Goal: Task Accomplishment & Management: Complete application form

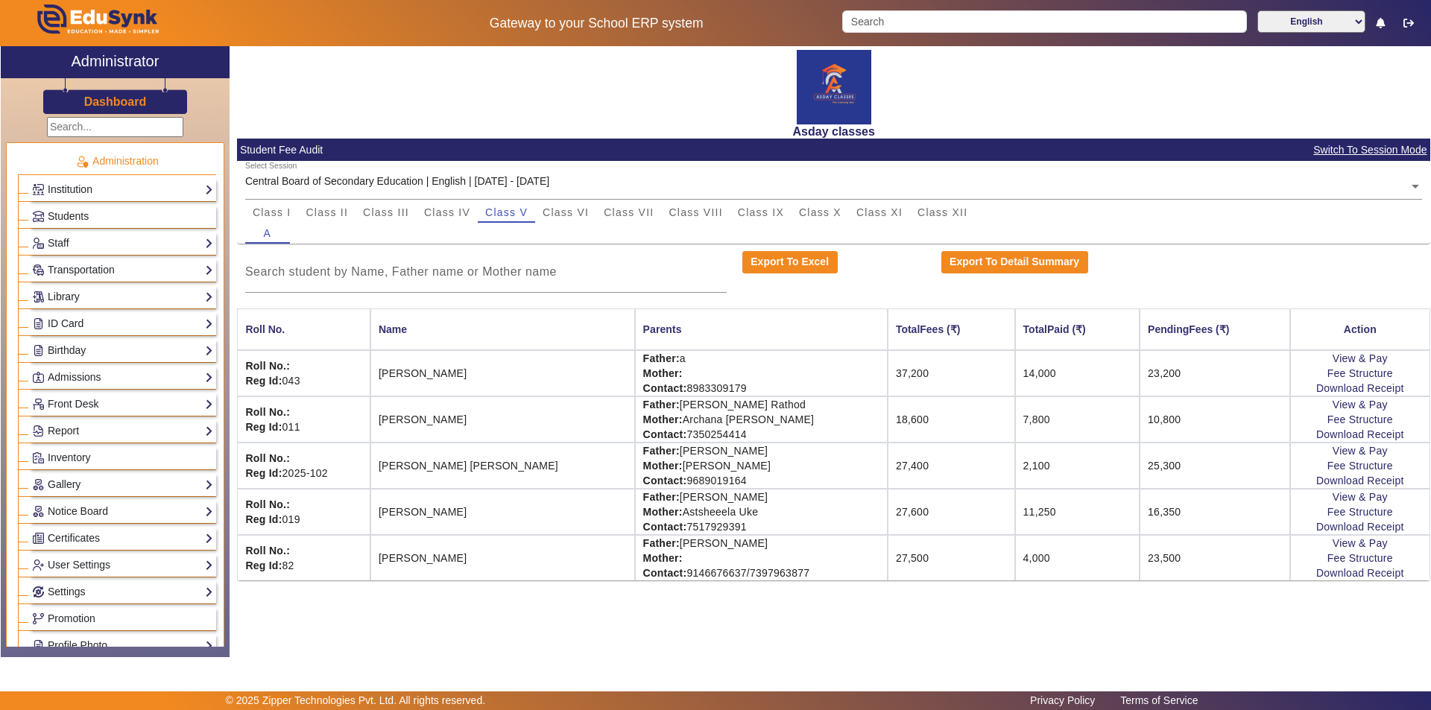
scroll to position [516, 0]
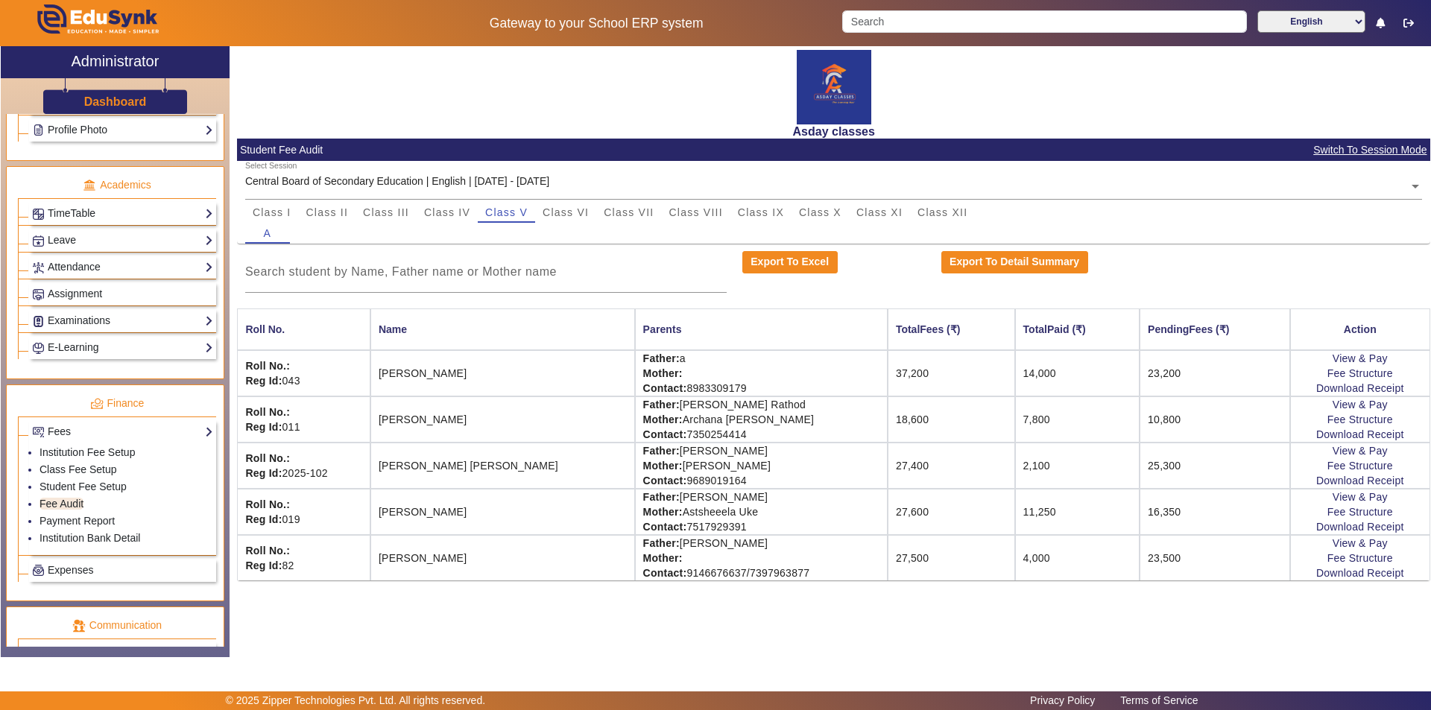
click at [839, 652] on div "X Administrator Dashboard Administration Institution Institution Details Sessio…" at bounding box center [715, 351] width 1429 height 611
click at [775, 260] on button "Export To Excel" at bounding box center [789, 262] width 95 height 22
click at [782, 263] on button "Export To Excel" at bounding box center [789, 262] width 95 height 22
drag, startPoint x: 1163, startPoint y: 231, endPoint x: 1307, endPoint y: 123, distance: 180.5
click at [1170, 229] on div "A" at bounding box center [834, 233] width 1178 height 21
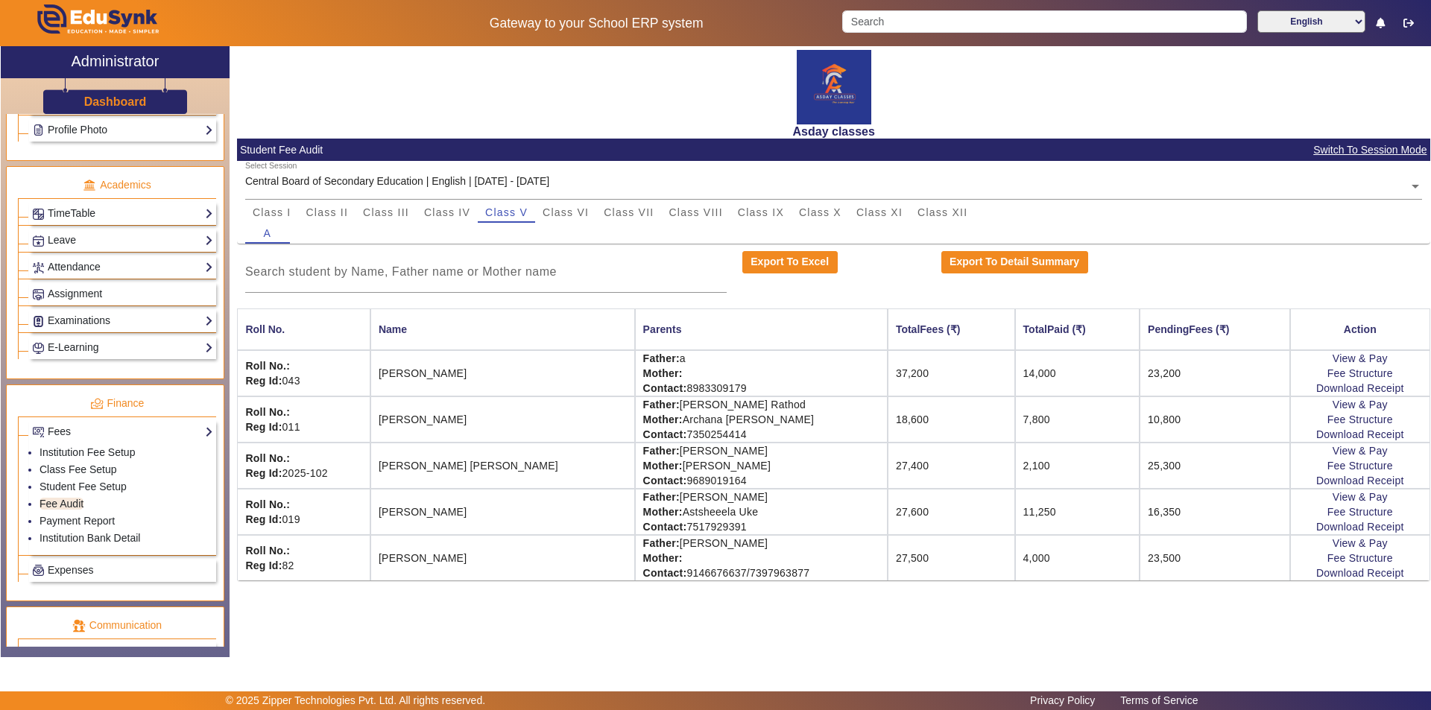
click at [1140, 104] on div "Asday classes" at bounding box center [833, 92] width 1193 height 92
click at [774, 265] on button "Export To Excel" at bounding box center [789, 262] width 95 height 22
click at [774, 259] on button "Export To Excel" at bounding box center [789, 262] width 95 height 22
click at [780, 259] on button "Export To Excel" at bounding box center [789, 262] width 95 height 22
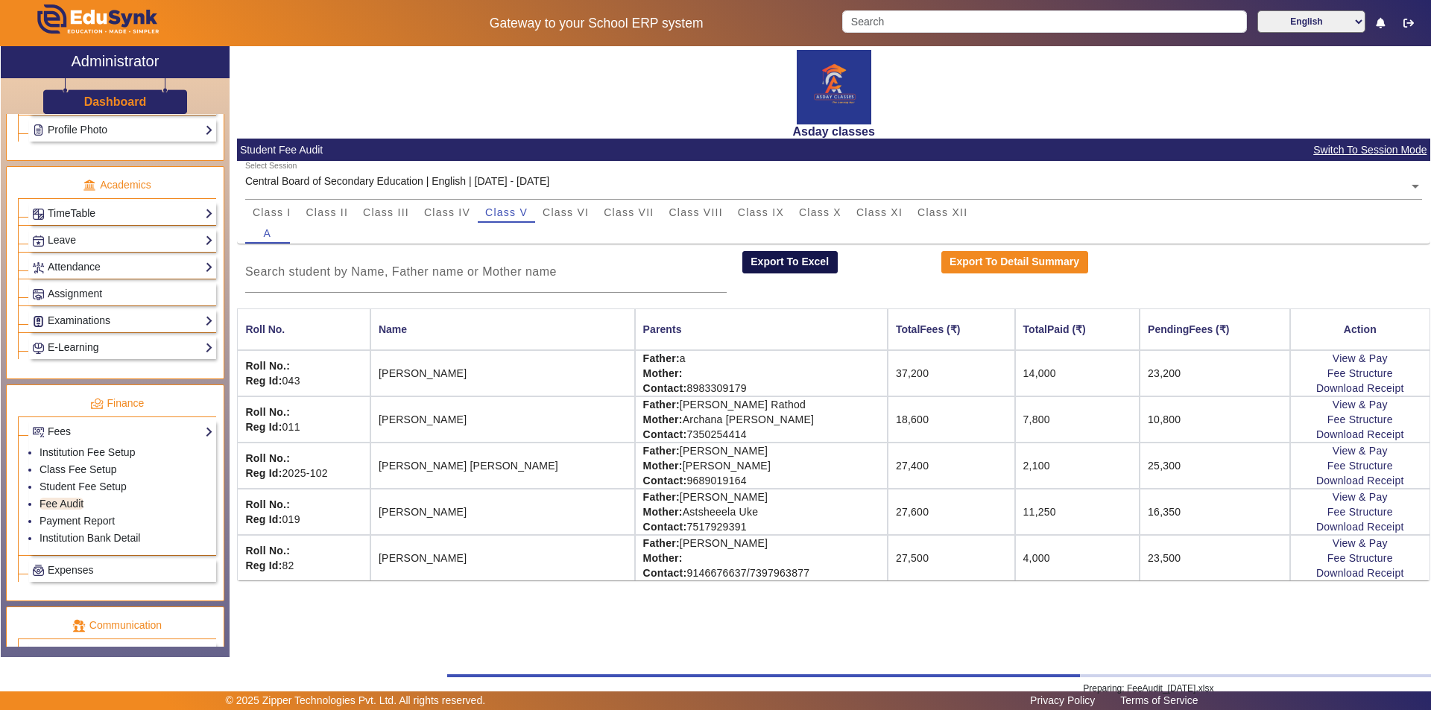
click at [780, 259] on button "Export To Excel" at bounding box center [789, 262] width 95 height 22
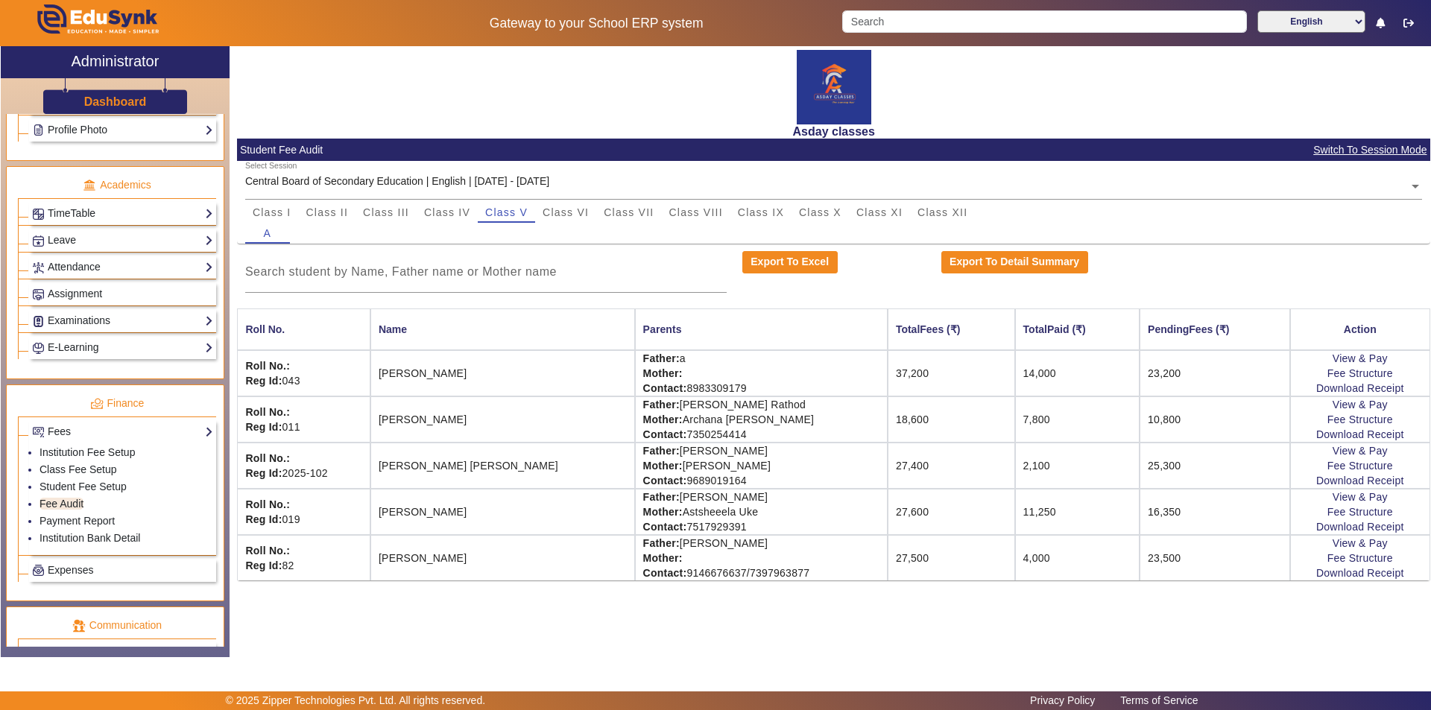
click at [1353, 127] on h2 "Asday classes" at bounding box center [833, 131] width 1193 height 14
click at [1414, 184] on span at bounding box center [1415, 185] width 13 height 16
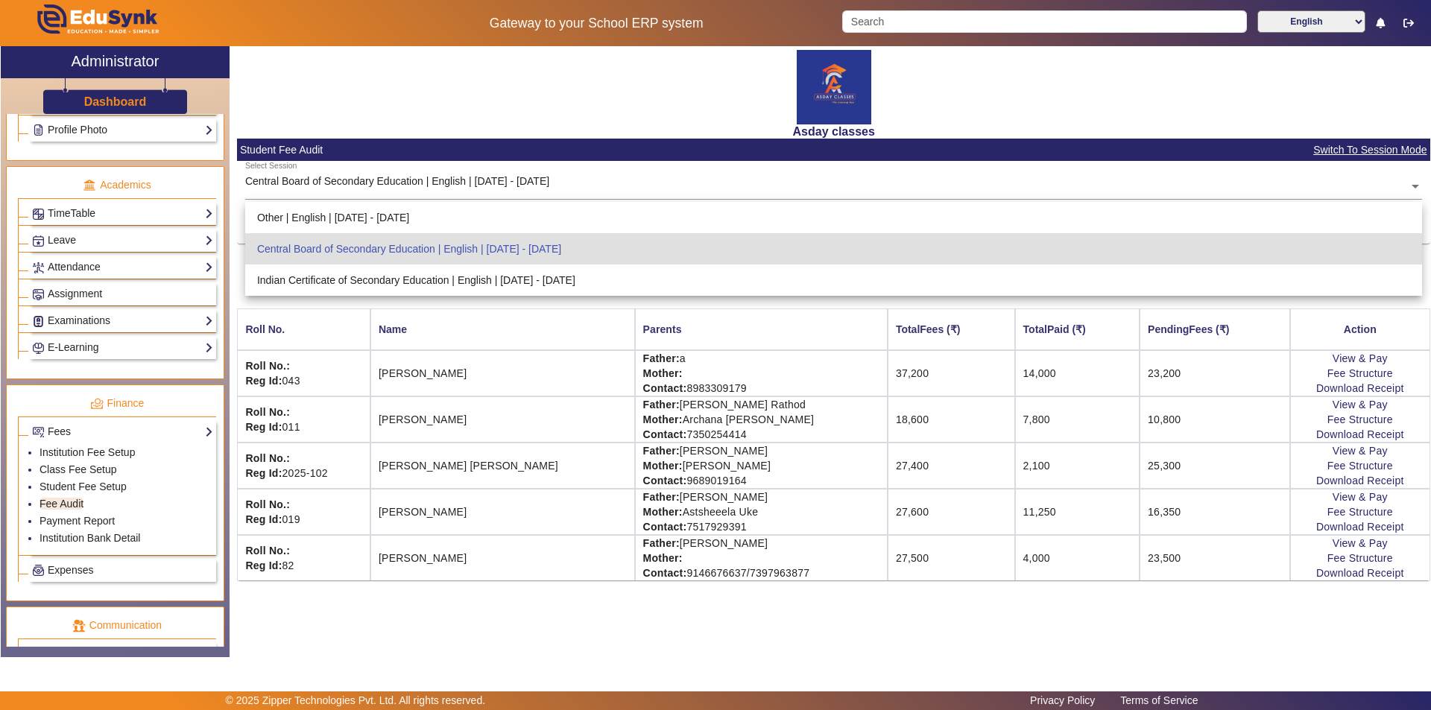
drag, startPoint x: 1058, startPoint y: 598, endPoint x: 1001, endPoint y: 605, distance: 57.1
drag, startPoint x: 1001, startPoint y: 605, endPoint x: 933, endPoint y: 641, distance: 76.7
click at [933, 641] on div "Asday classes Student Fee Audit Switch To Session Mode Select Session Central B…" at bounding box center [830, 343] width 1201 height 595
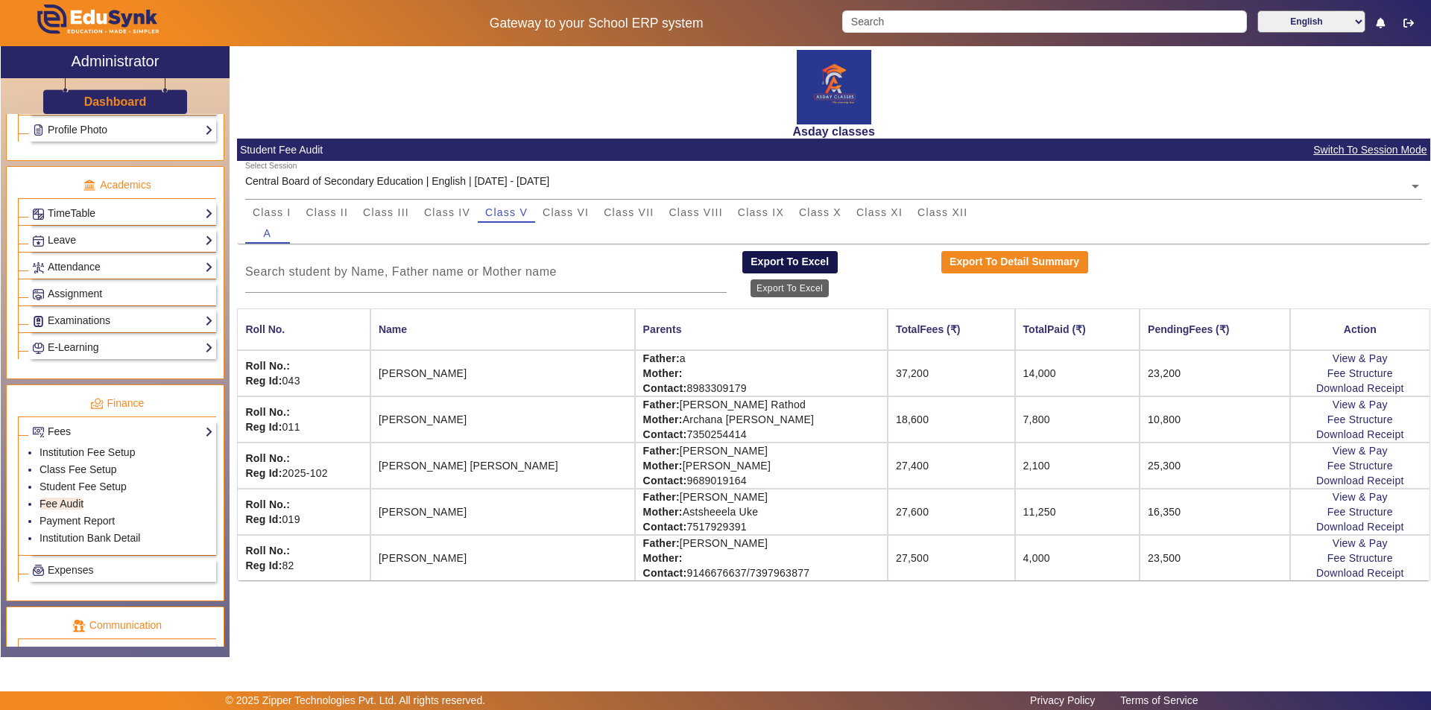
click at [806, 254] on button "Export To Excel" at bounding box center [789, 262] width 95 height 22
click at [794, 260] on button "Export To Excel" at bounding box center [789, 262] width 95 height 22
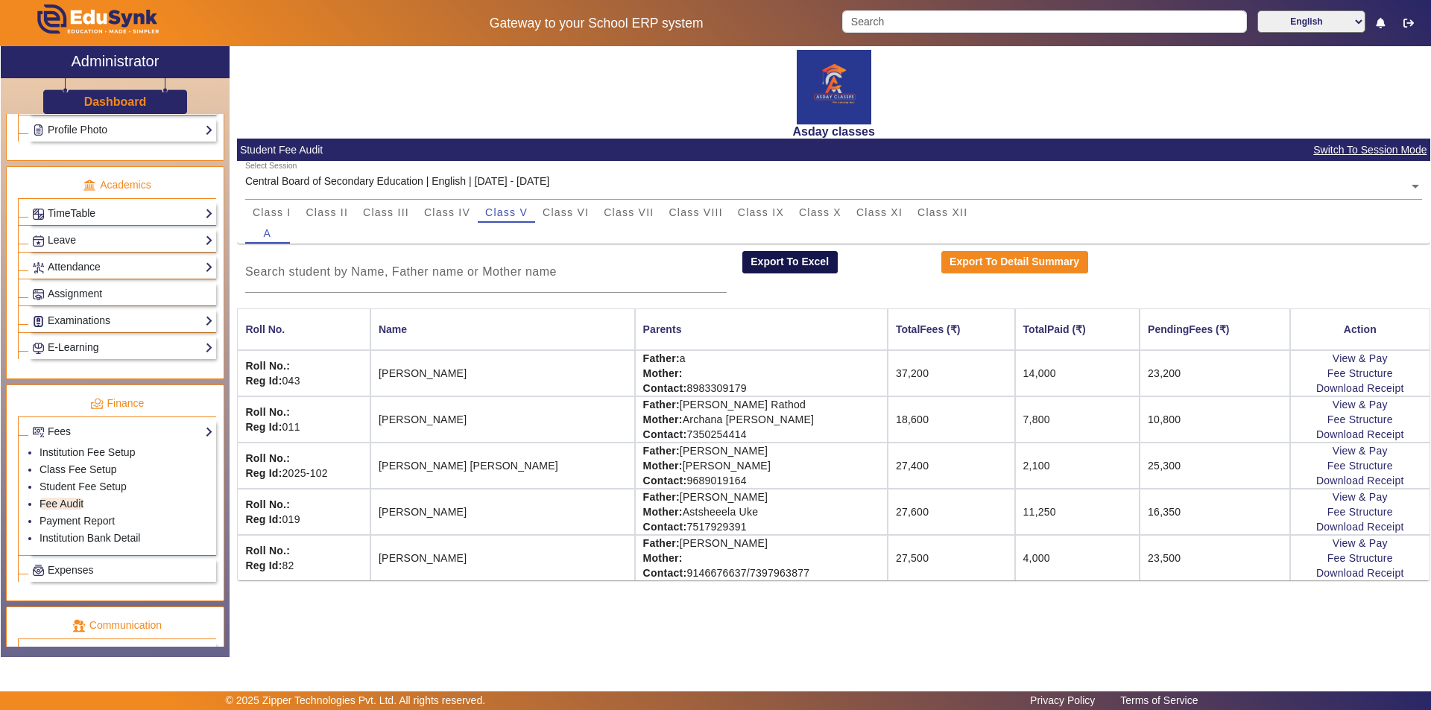
click at [794, 260] on button "Export To Excel" at bounding box center [789, 262] width 95 height 22
click at [779, 661] on main "X Administrator Dashboard Administration Institution Institution Details Sessio…" at bounding box center [715, 368] width 1431 height 645
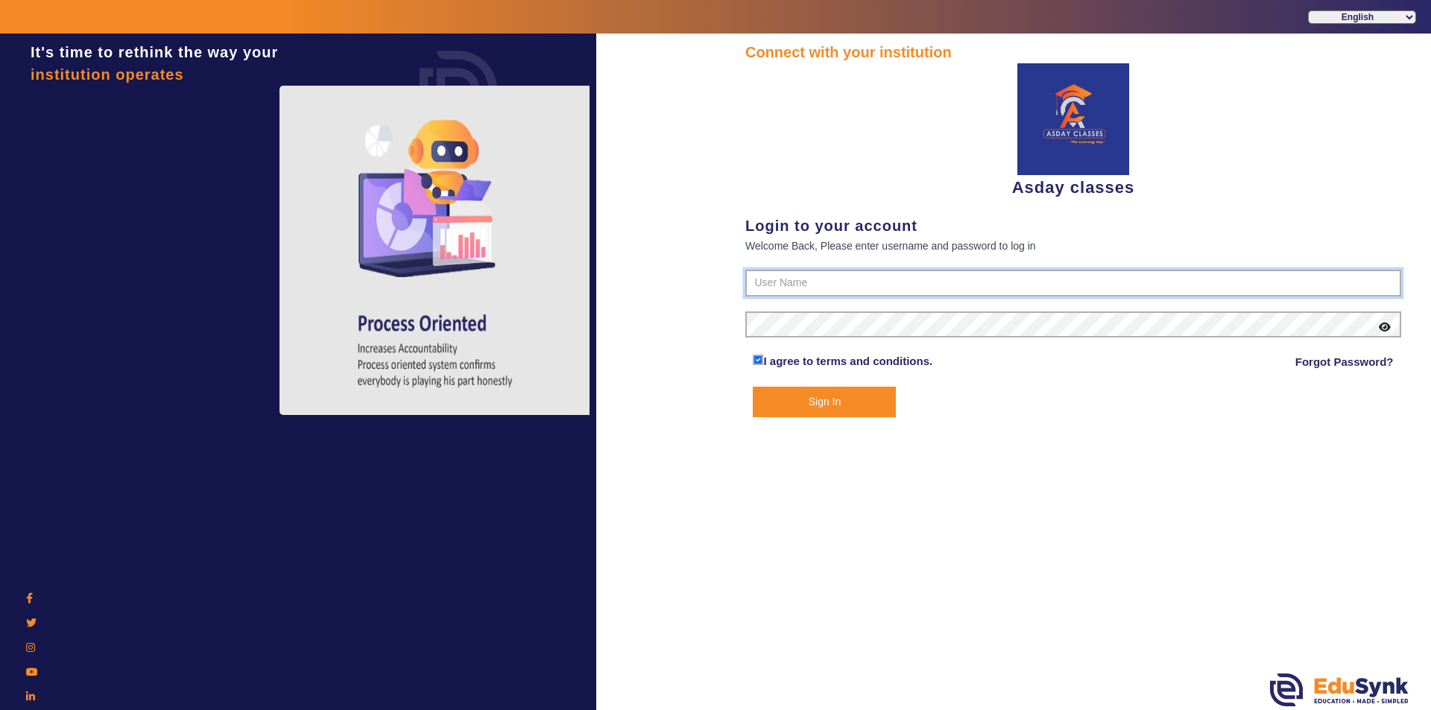
type input "7775077131"
click at [815, 396] on button "Sign In" at bounding box center [824, 402] width 143 height 31
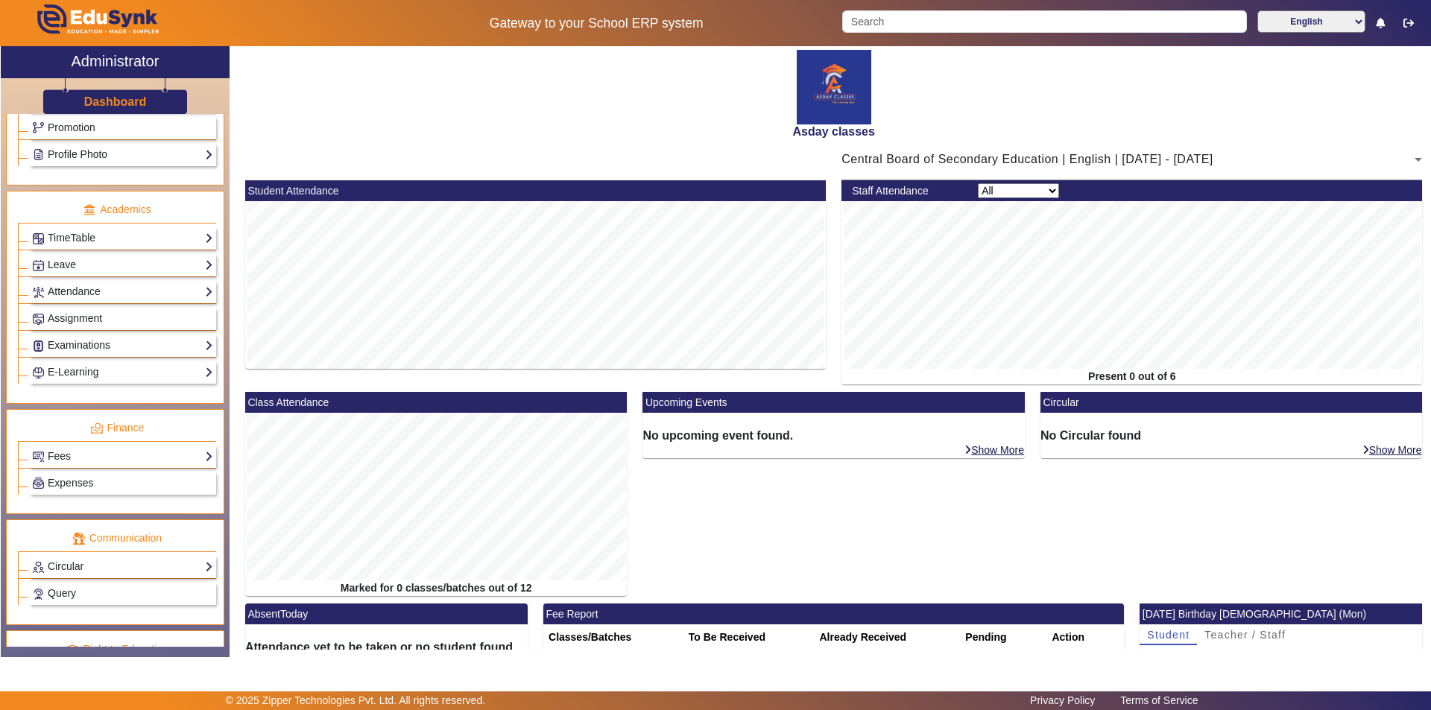
scroll to position [553, 0]
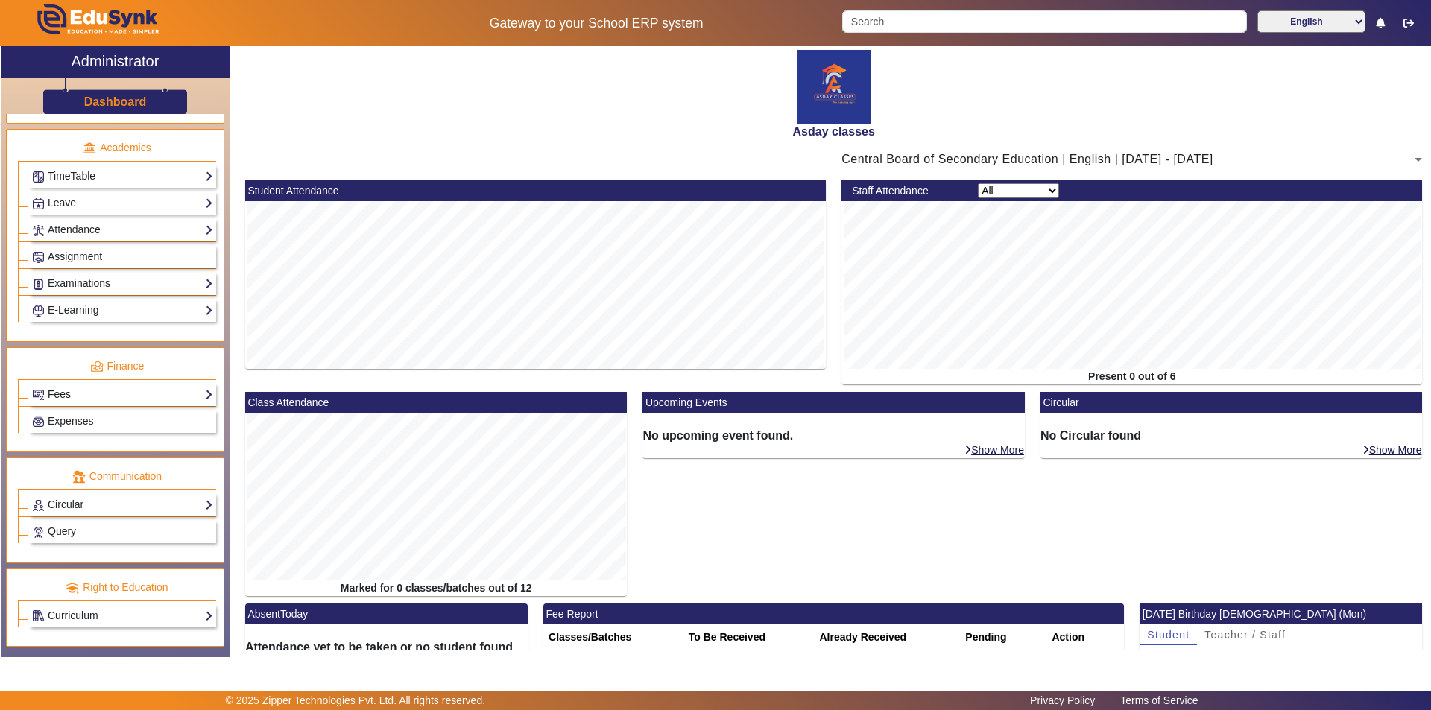
click at [148, 394] on link "Fees" at bounding box center [122, 394] width 181 height 17
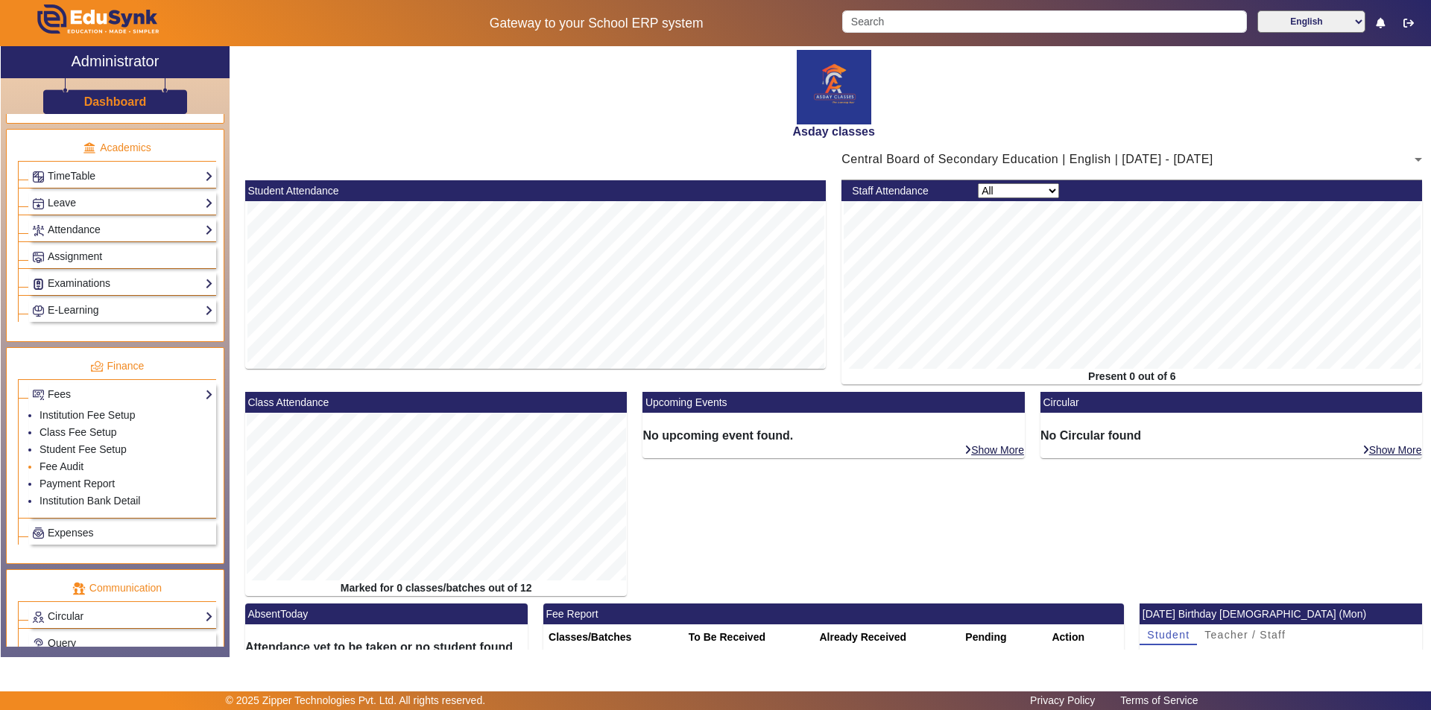
click at [104, 470] on li "Fee Audit" at bounding box center [127, 467] width 174 height 17
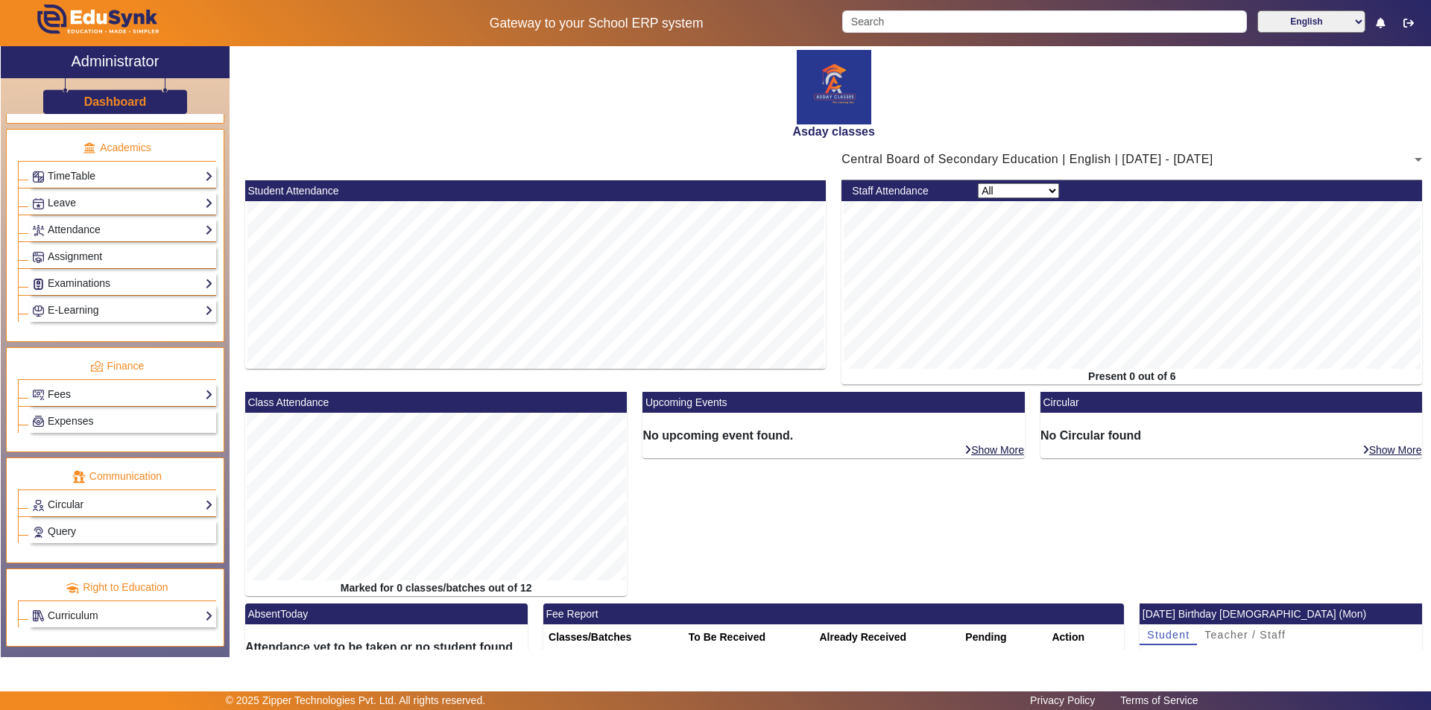
click at [145, 393] on link "Fees" at bounding box center [122, 394] width 181 height 17
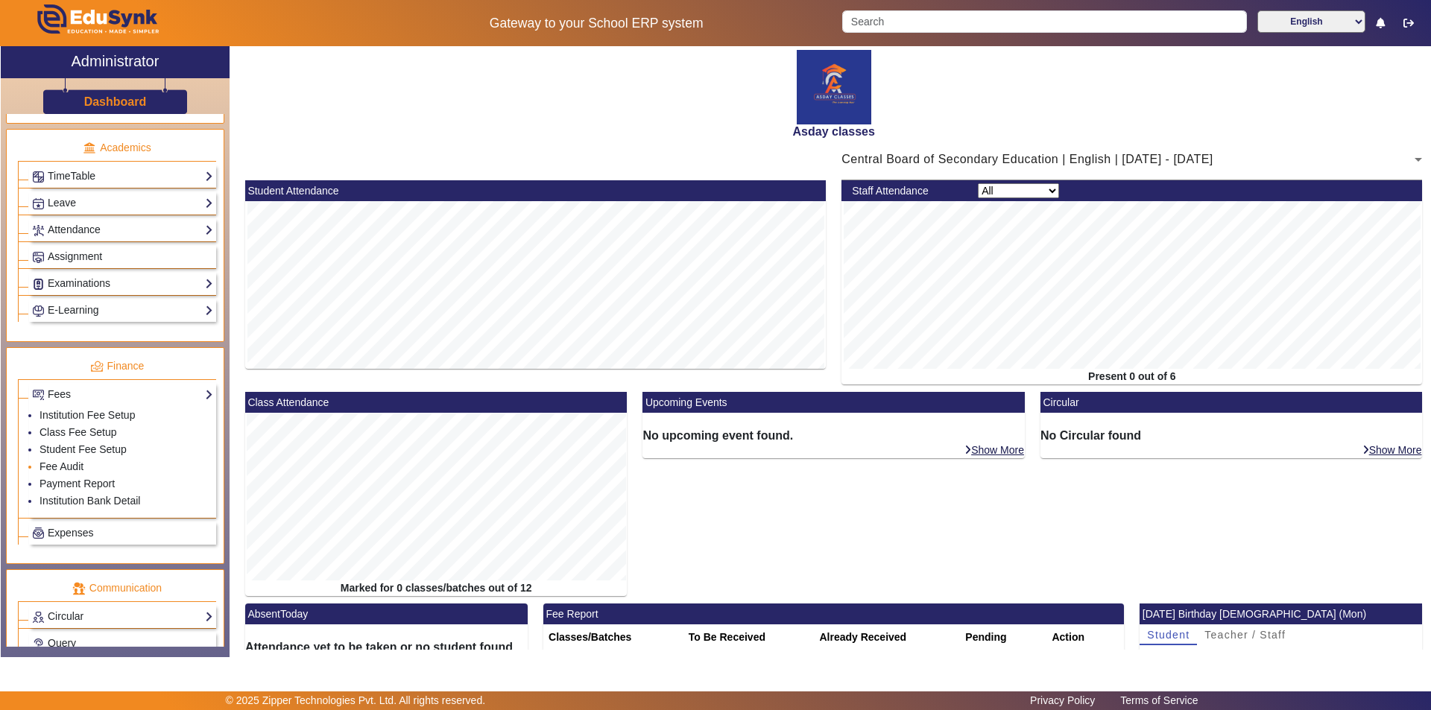
click at [112, 467] on li "Fee Audit" at bounding box center [127, 467] width 174 height 17
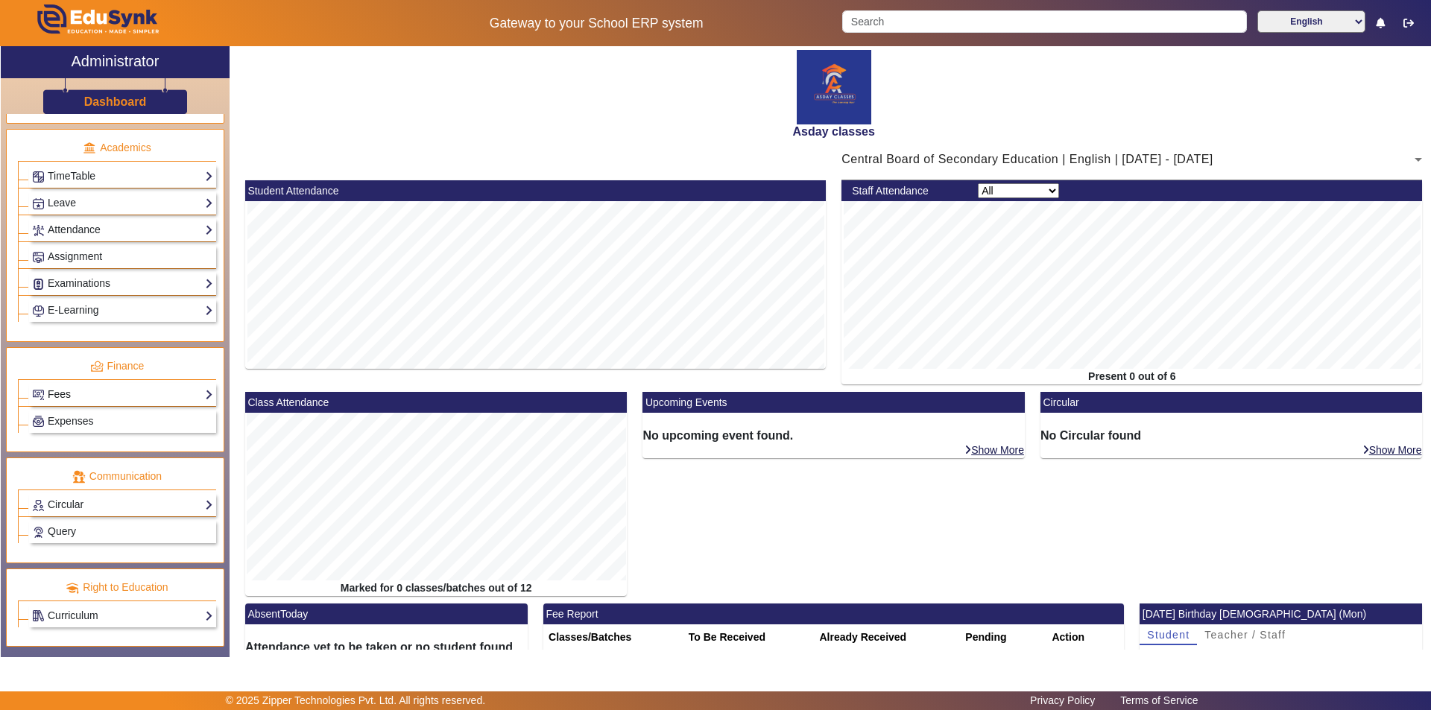
click at [115, 394] on link "Fees" at bounding box center [122, 394] width 181 height 17
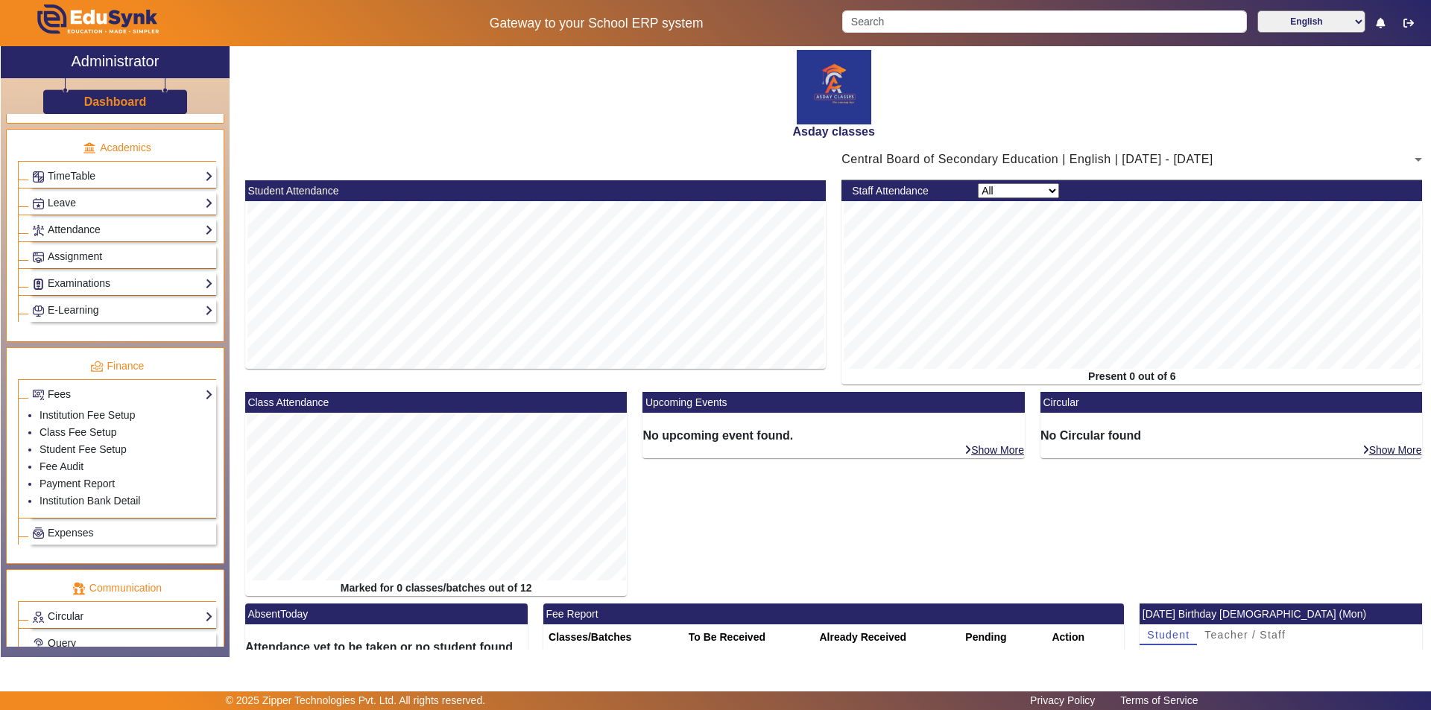
click at [115, 394] on link "Fees" at bounding box center [122, 394] width 181 height 17
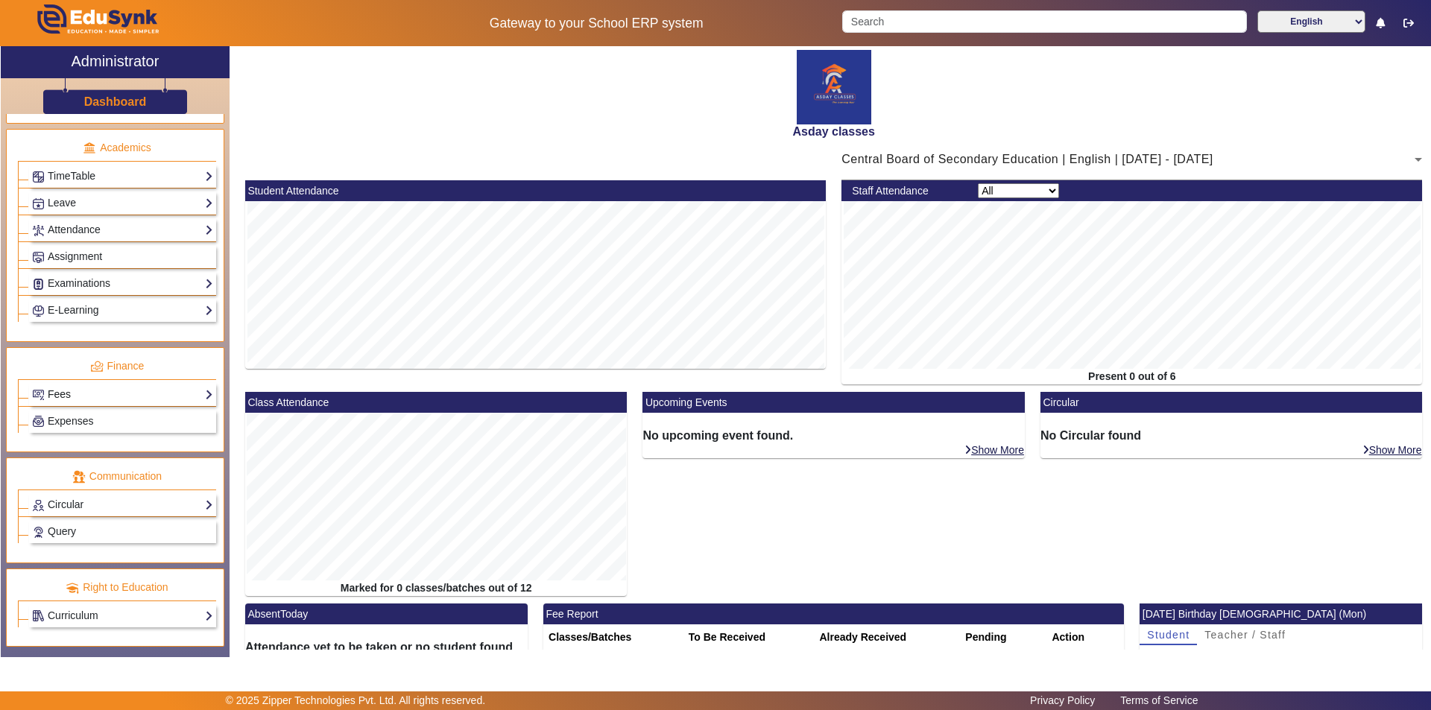
click at [116, 395] on link "Fees" at bounding box center [122, 394] width 181 height 17
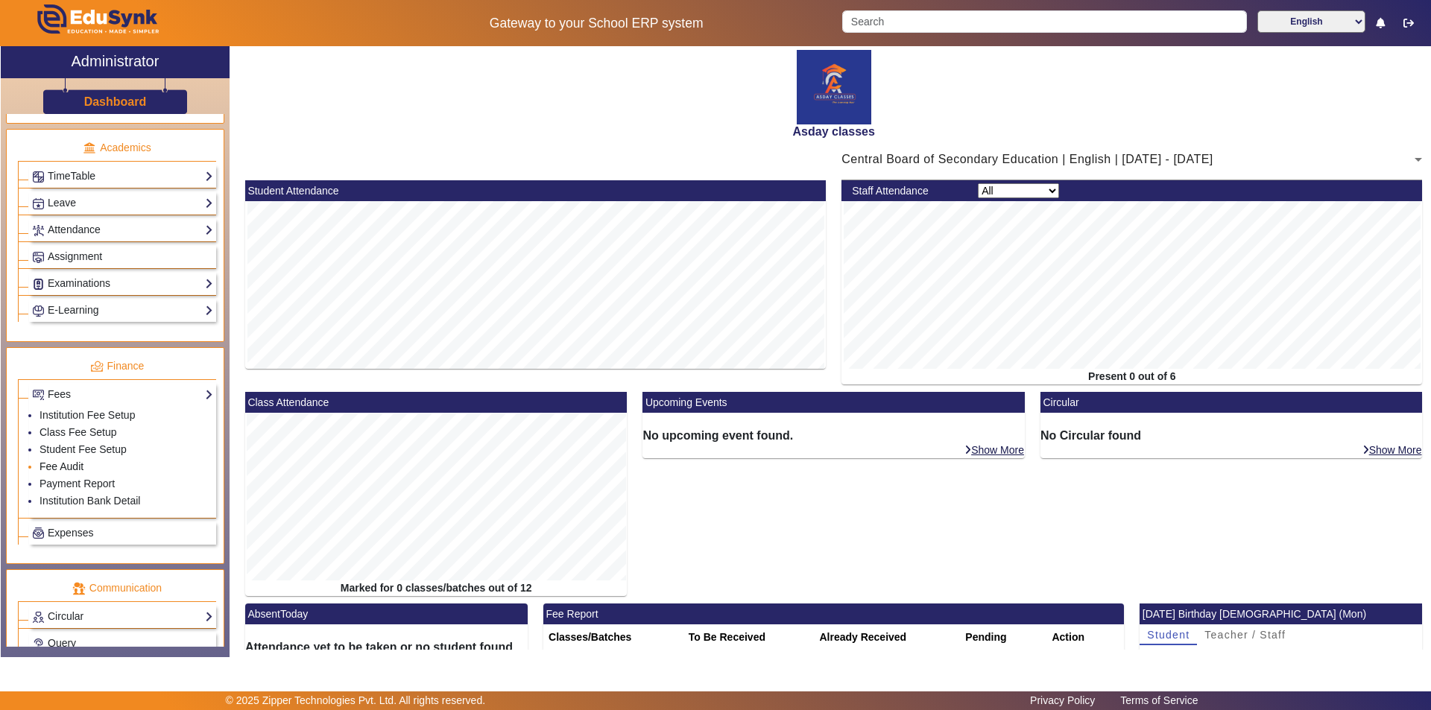
click at [80, 469] on link "Fee Audit" at bounding box center [62, 467] width 44 height 12
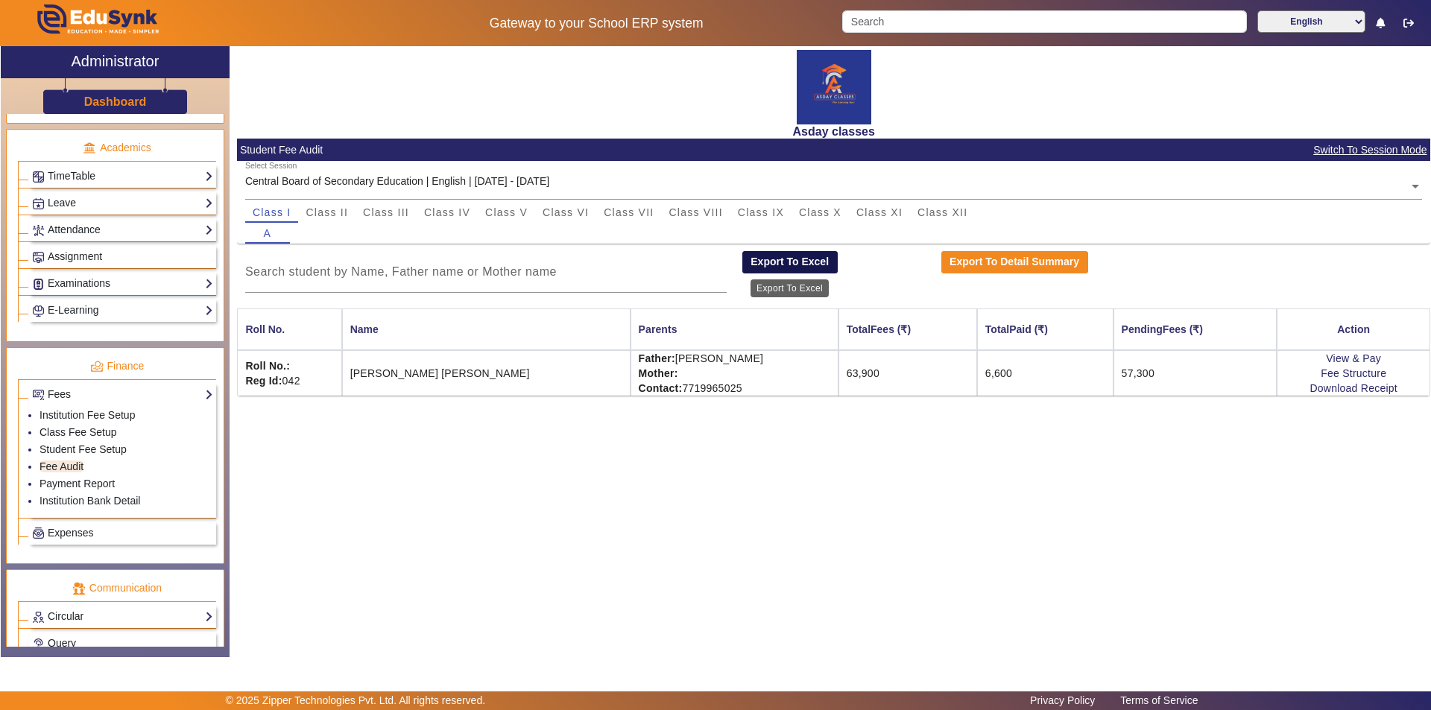
click at [794, 262] on button "Export To Excel" at bounding box center [789, 262] width 95 height 22
click at [80, 446] on link "Student Fee Setup" at bounding box center [83, 449] width 87 height 12
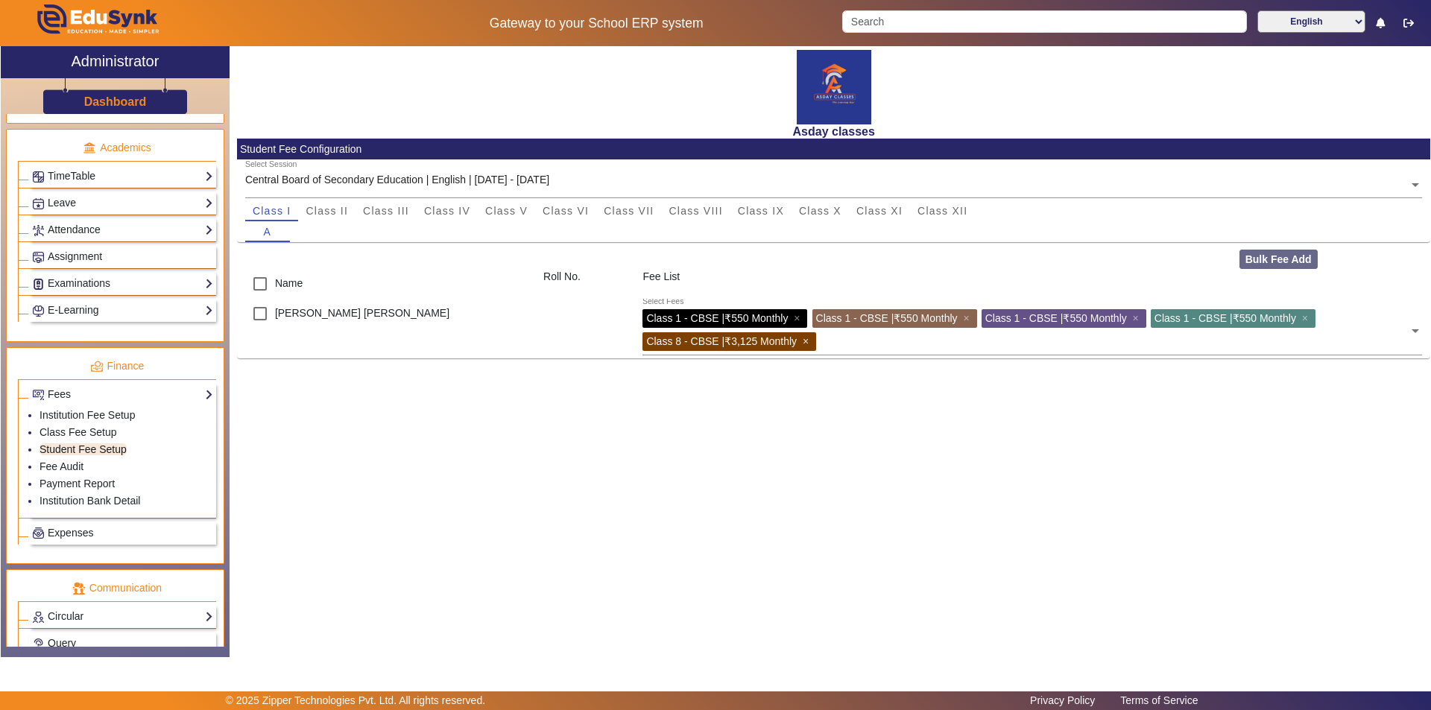
click at [808, 340] on span "×" at bounding box center [808, 341] width 10 height 12
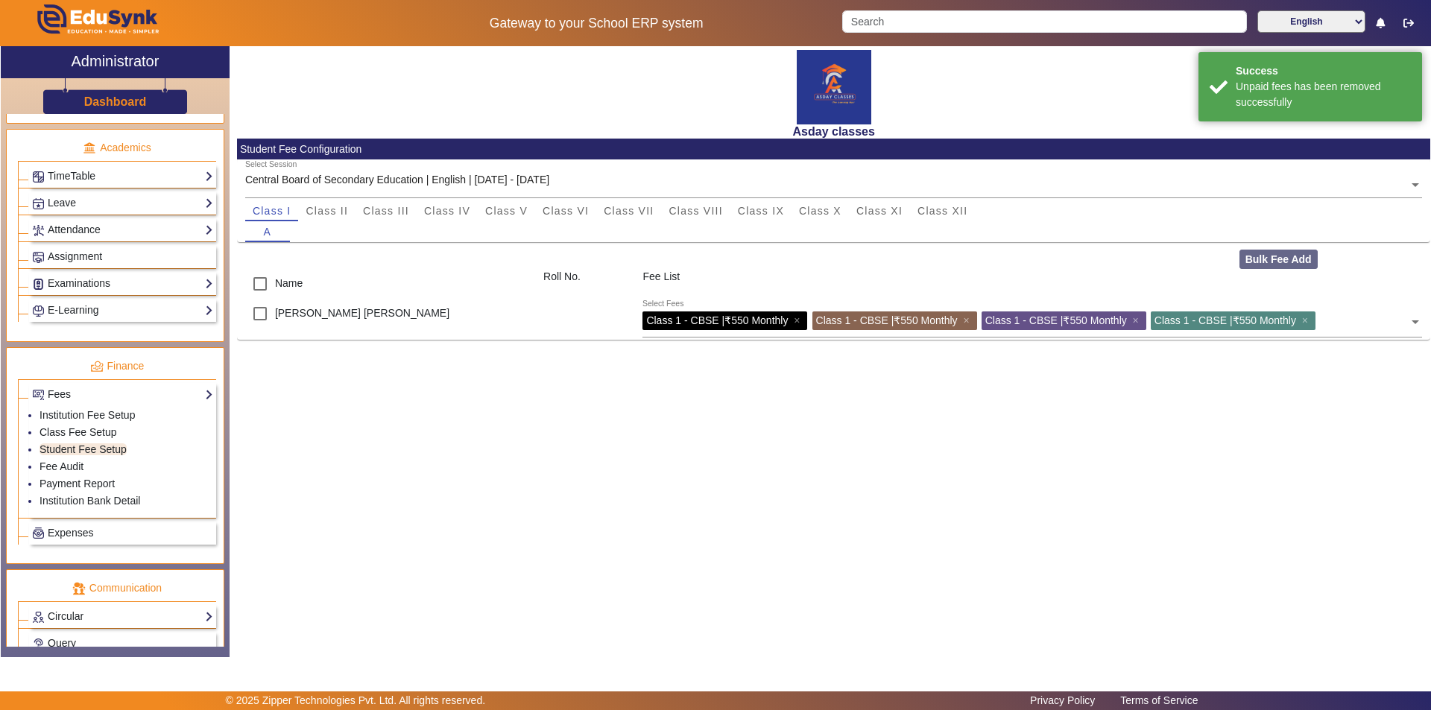
click at [745, 557] on div "Asday classes Student Fee Configuration Select Session Central Board of Seconda…" at bounding box center [830, 343] width 1201 height 595
click at [75, 465] on link "Fee Audit" at bounding box center [62, 467] width 44 height 12
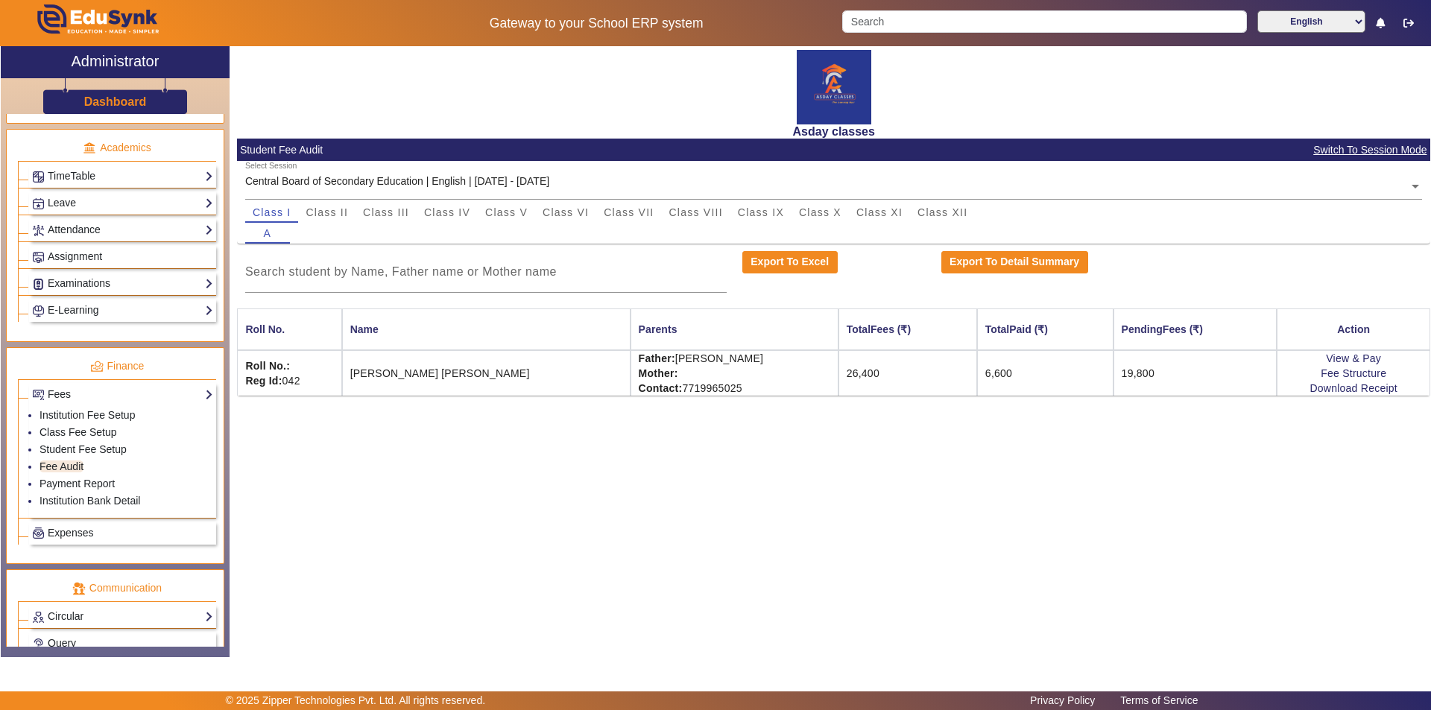
click at [785, 463] on div "Asday classes Student Fee Audit Switch To Session Mode Select Session Central B…" at bounding box center [830, 343] width 1201 height 595
click at [373, 214] on span "Class III" at bounding box center [386, 212] width 46 height 10
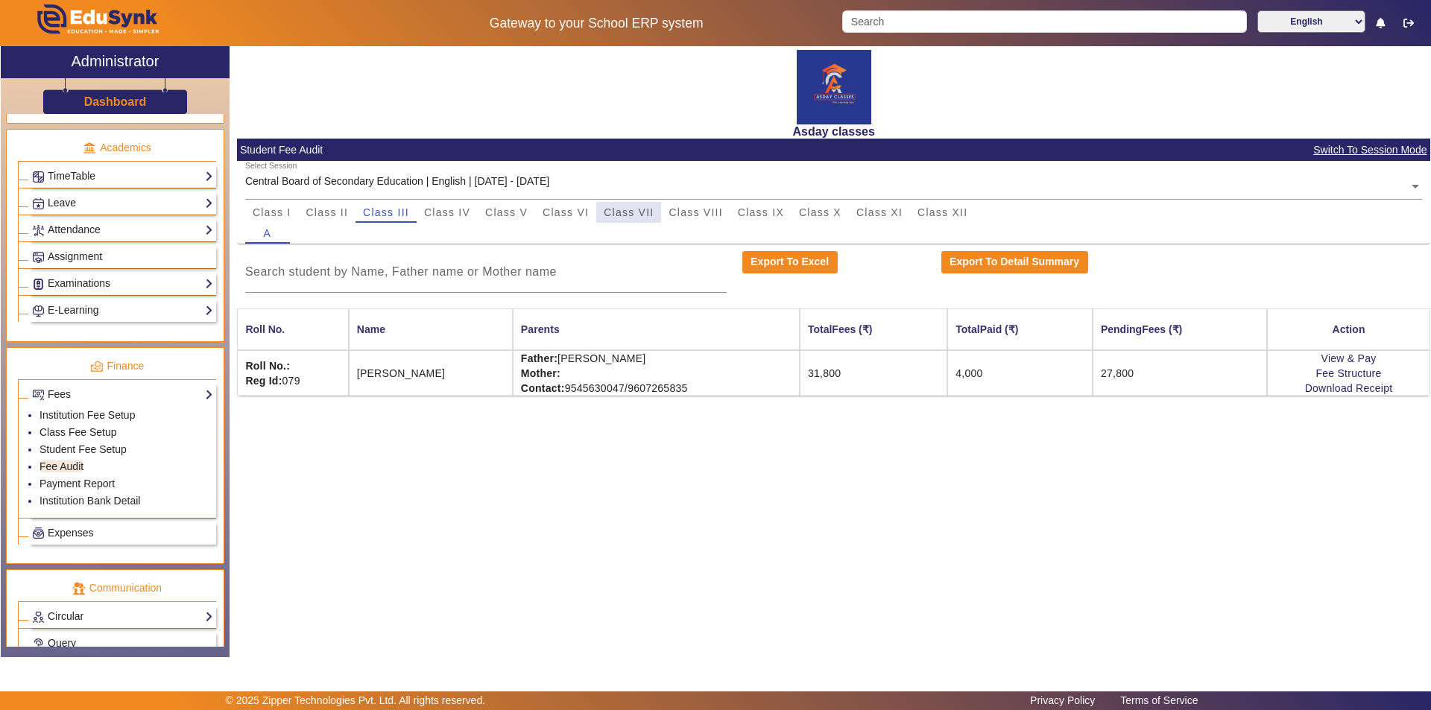
click at [630, 208] on span "Class VII" at bounding box center [629, 212] width 50 height 10
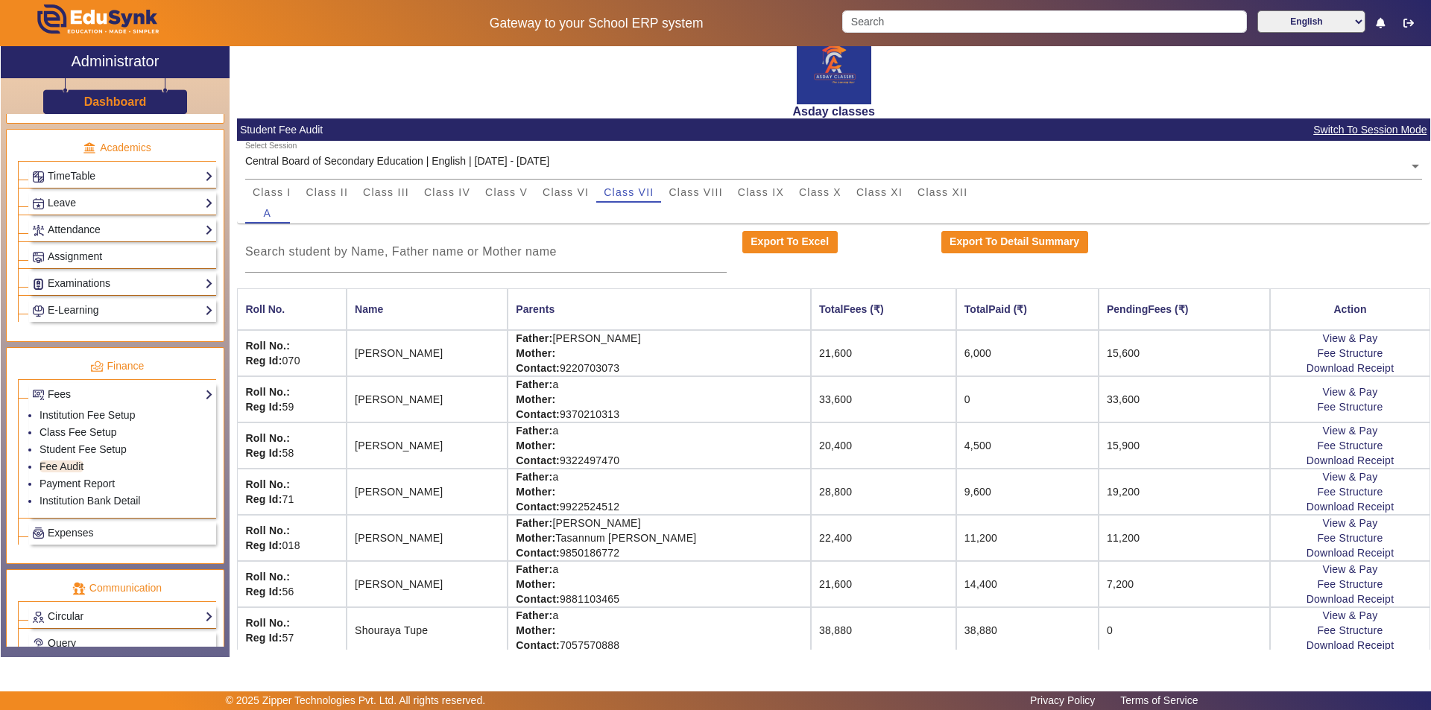
scroll to position [31, 0]
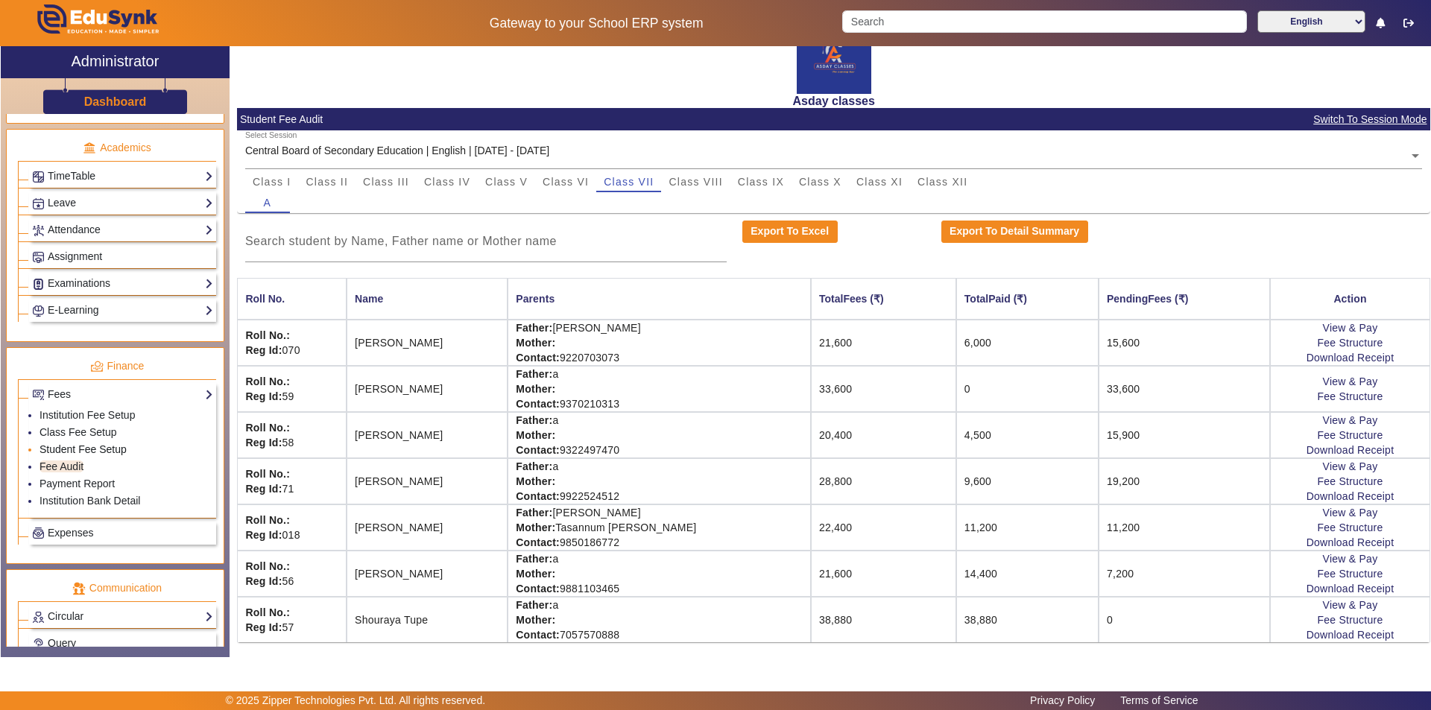
click at [99, 452] on link "Student Fee Setup" at bounding box center [83, 449] width 87 height 12
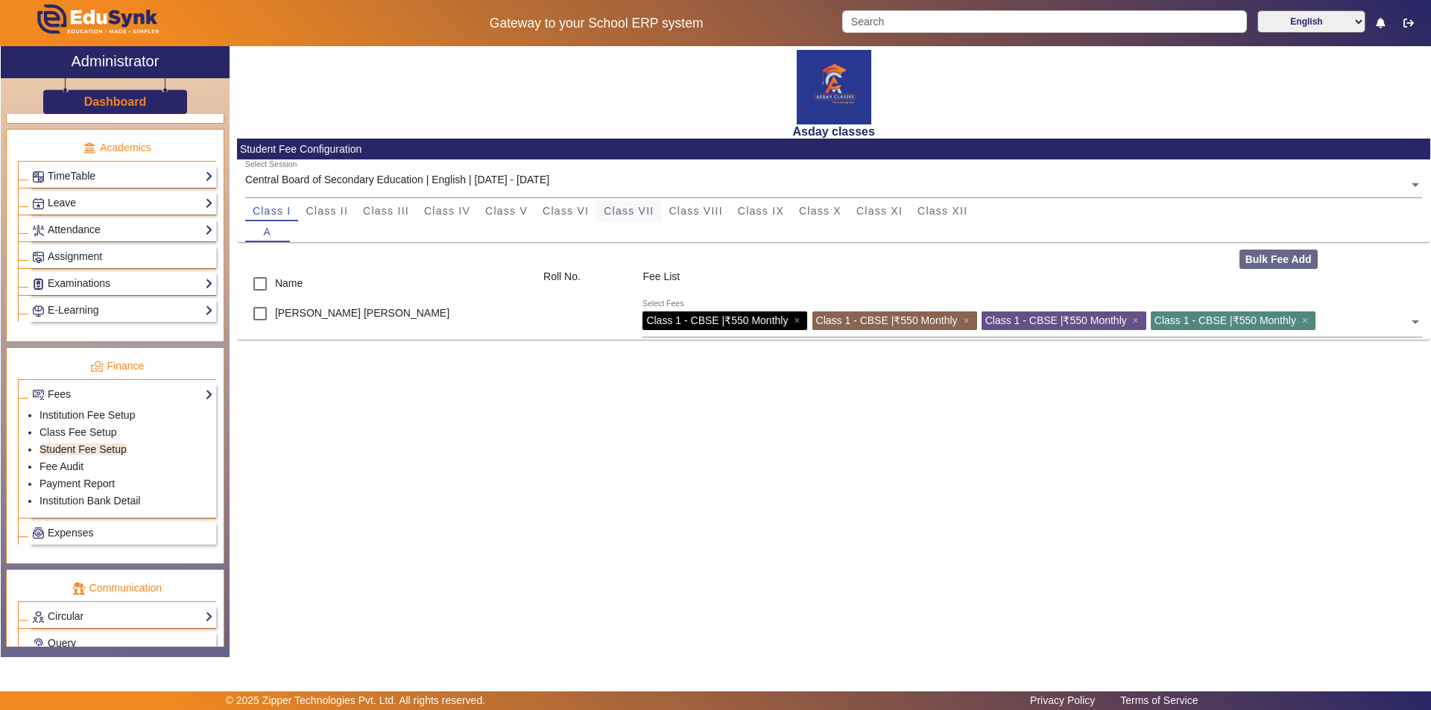
click at [639, 212] on span "Class VII" at bounding box center [629, 211] width 50 height 10
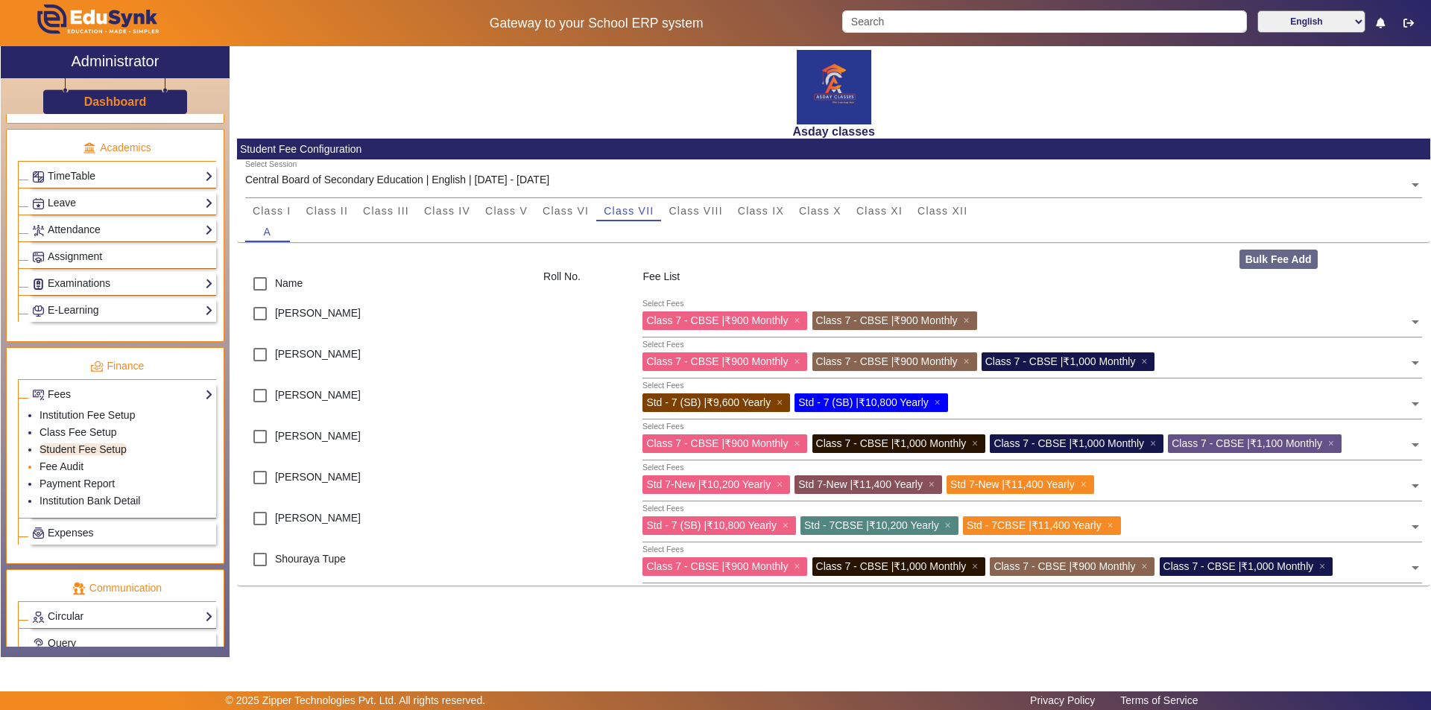
click at [92, 466] on li "Fee Audit" at bounding box center [127, 467] width 174 height 17
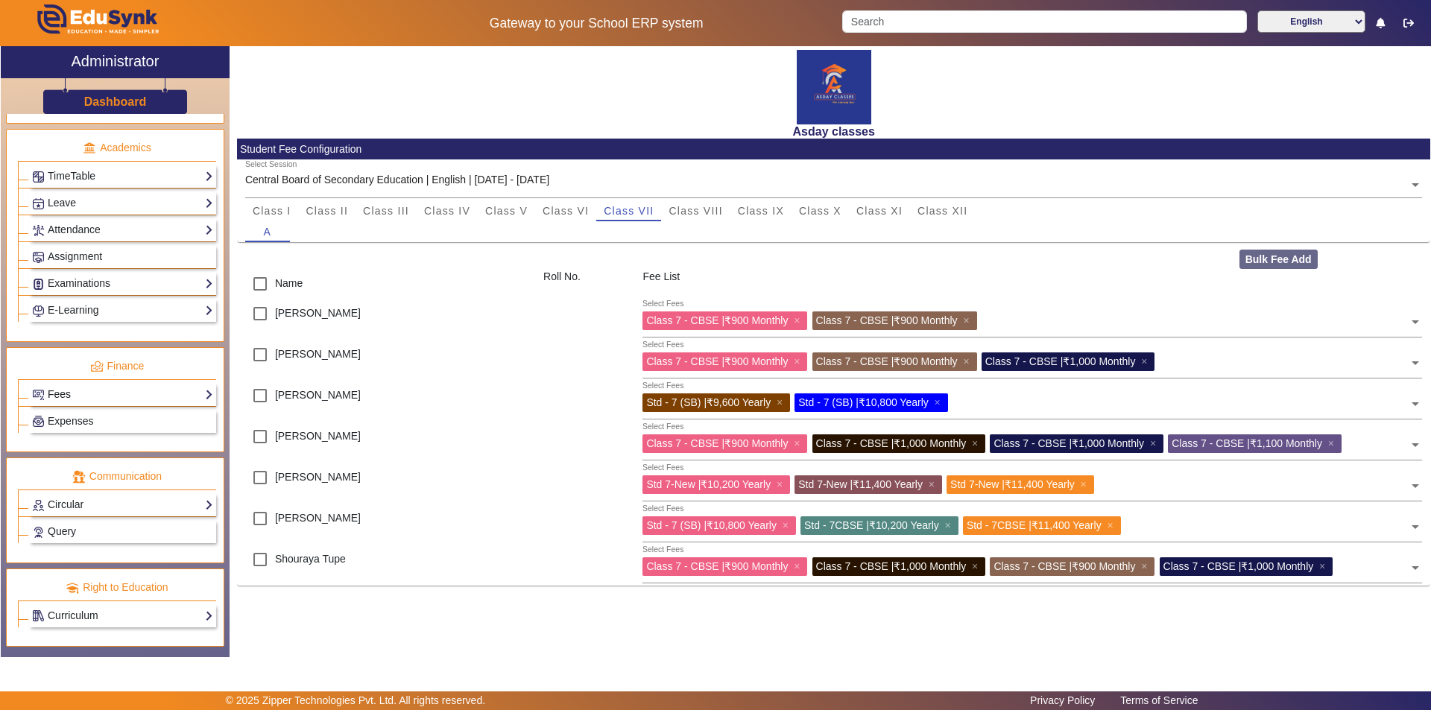
click at [117, 395] on link "Fees" at bounding box center [122, 394] width 181 height 17
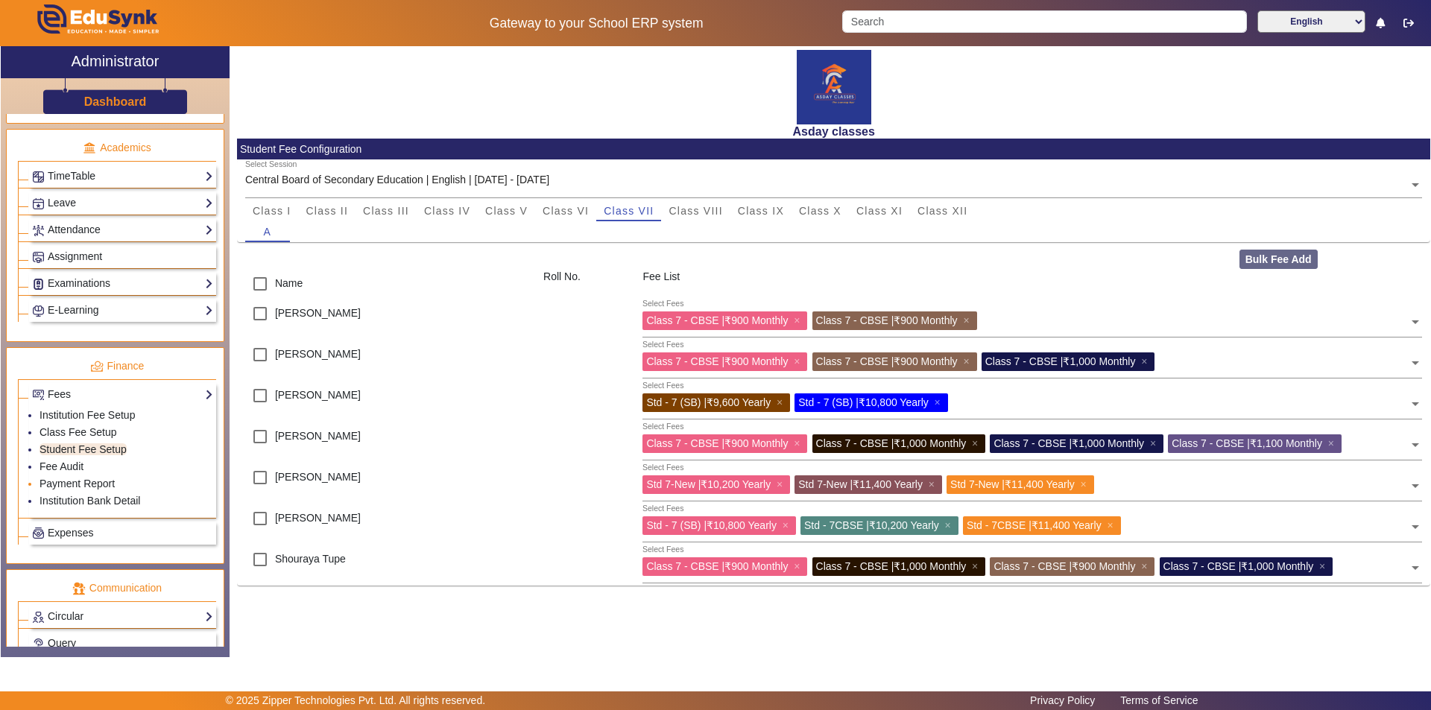
click at [109, 476] on li "Payment Report" at bounding box center [127, 484] width 174 height 17
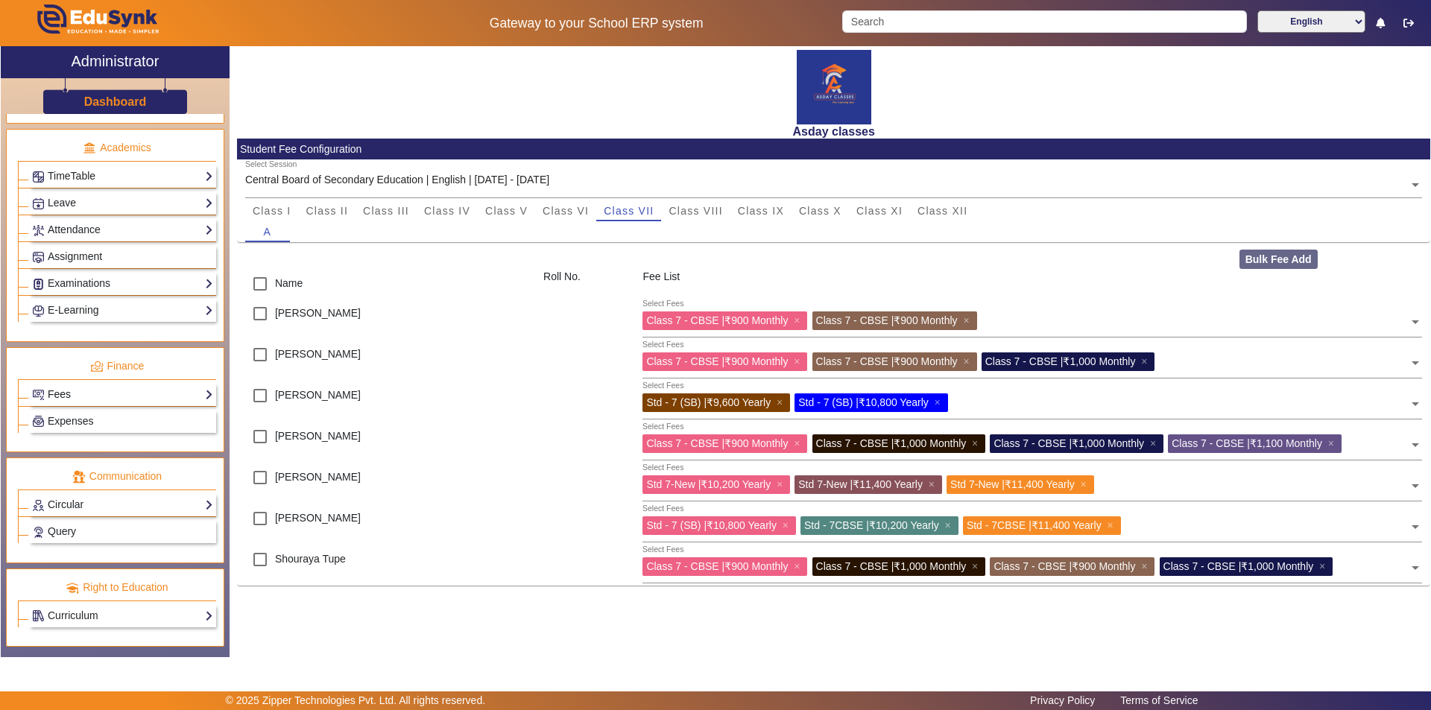
click at [130, 389] on link "Fees" at bounding box center [122, 394] width 181 height 17
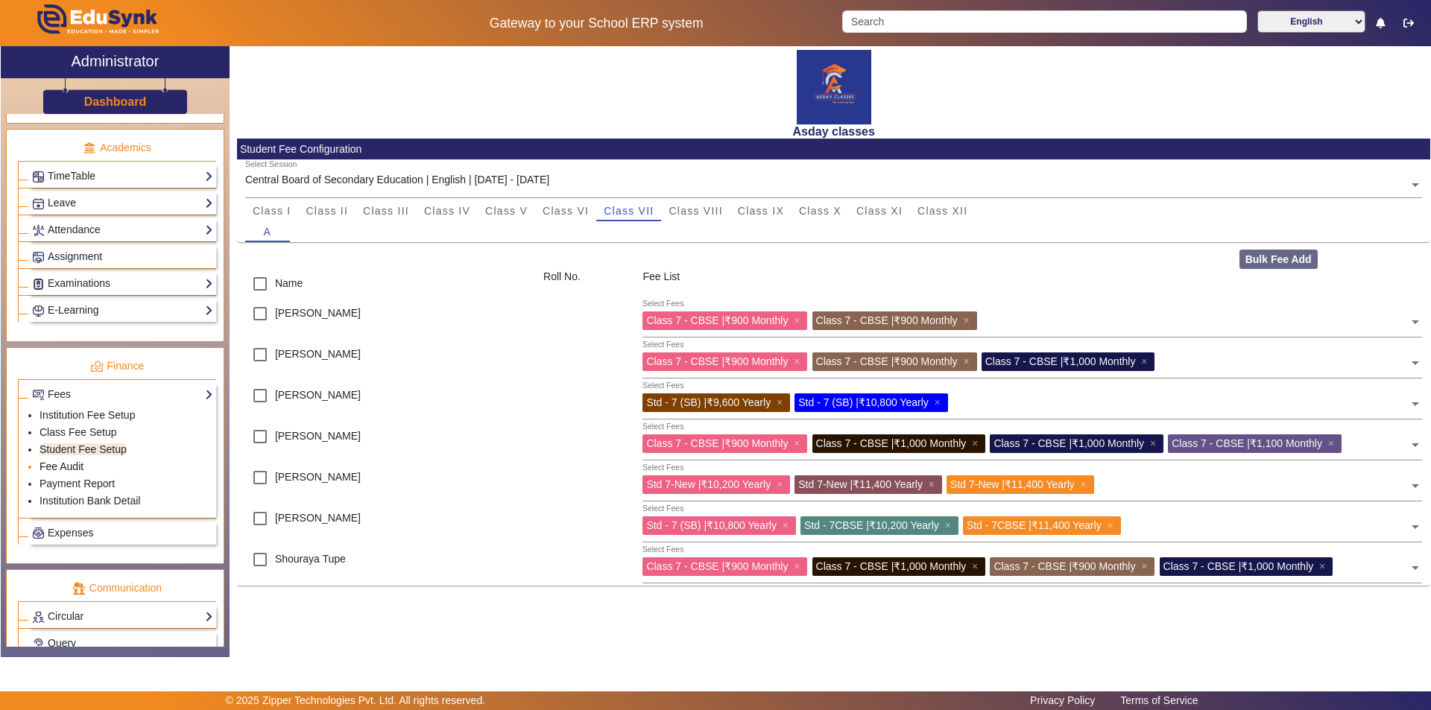
click at [48, 463] on link "Fee Audit" at bounding box center [62, 467] width 44 height 12
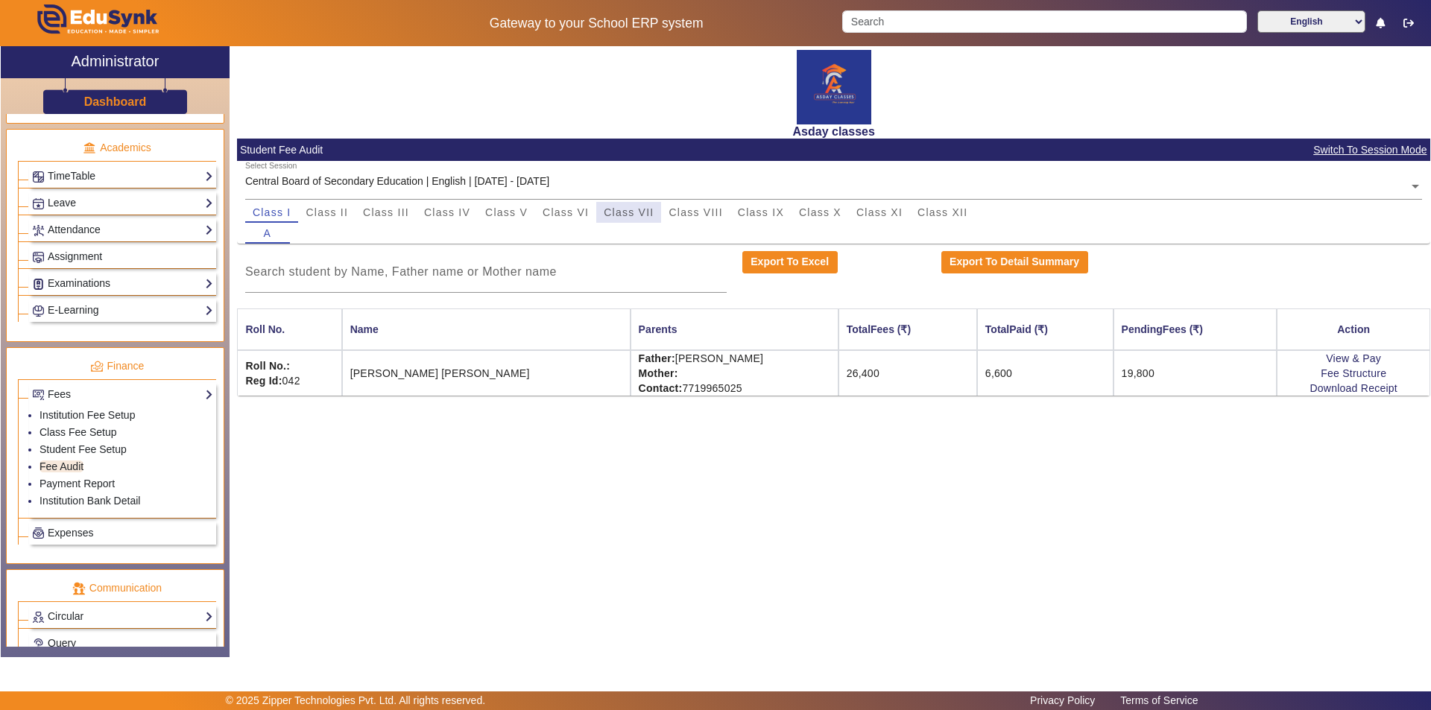
click at [622, 214] on span "Class VII" at bounding box center [629, 212] width 50 height 10
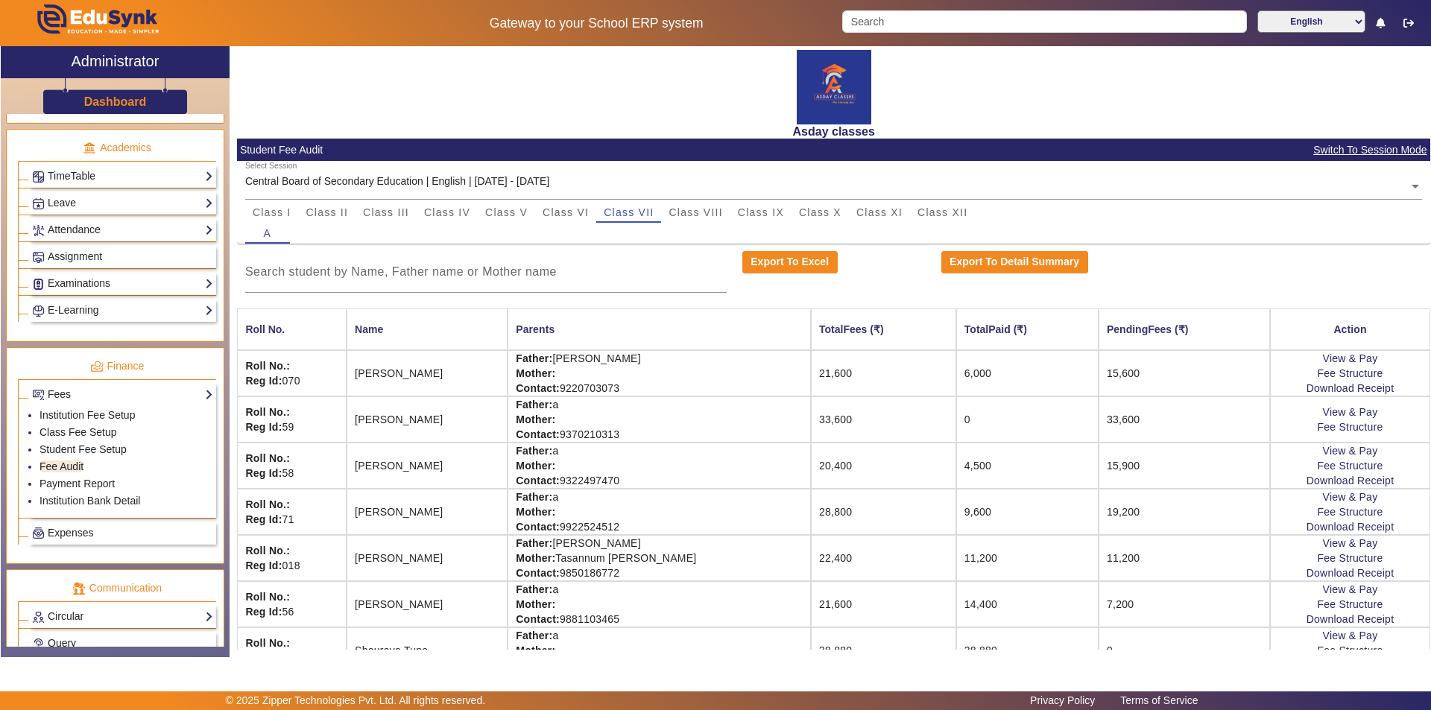
scroll to position [31, 0]
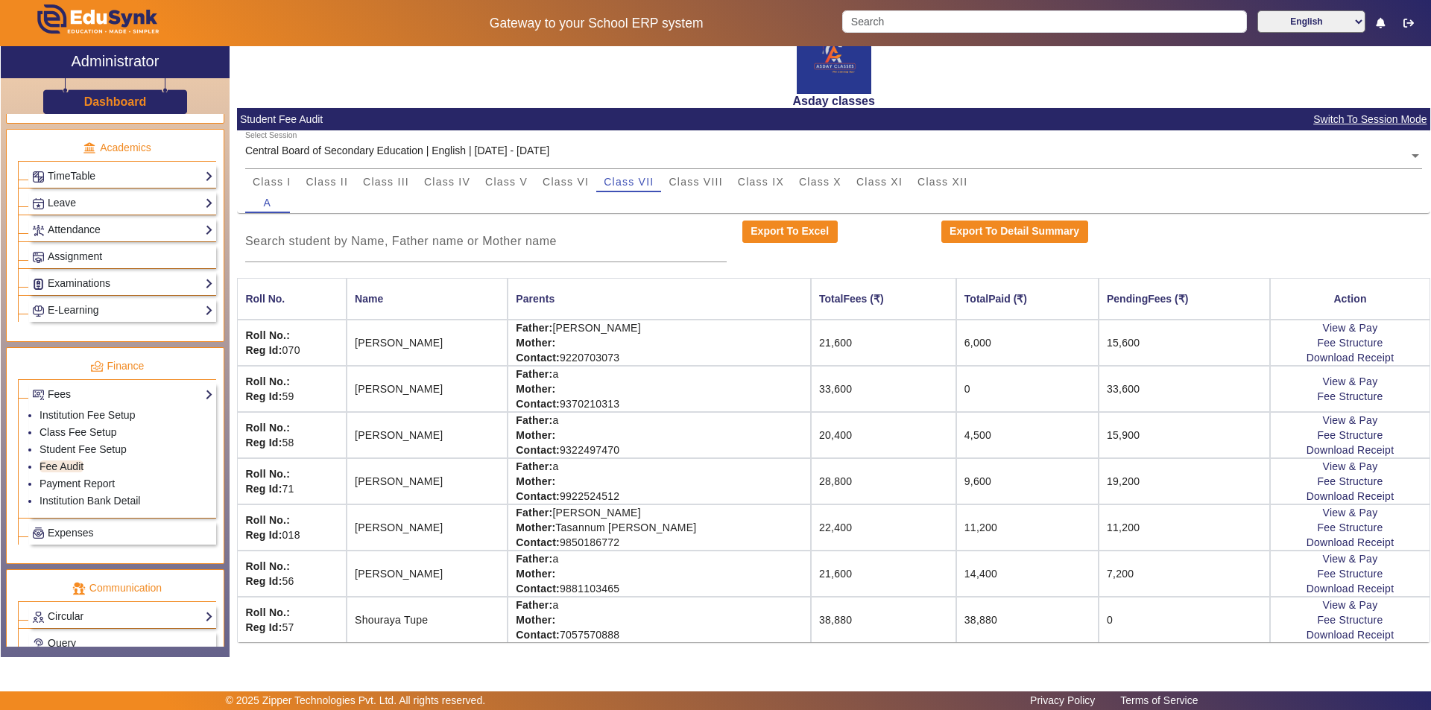
click at [886, 529] on td "22,400" at bounding box center [883, 528] width 145 height 46
click at [1345, 528] on link "Fee Structure" at bounding box center [1350, 528] width 66 height 12
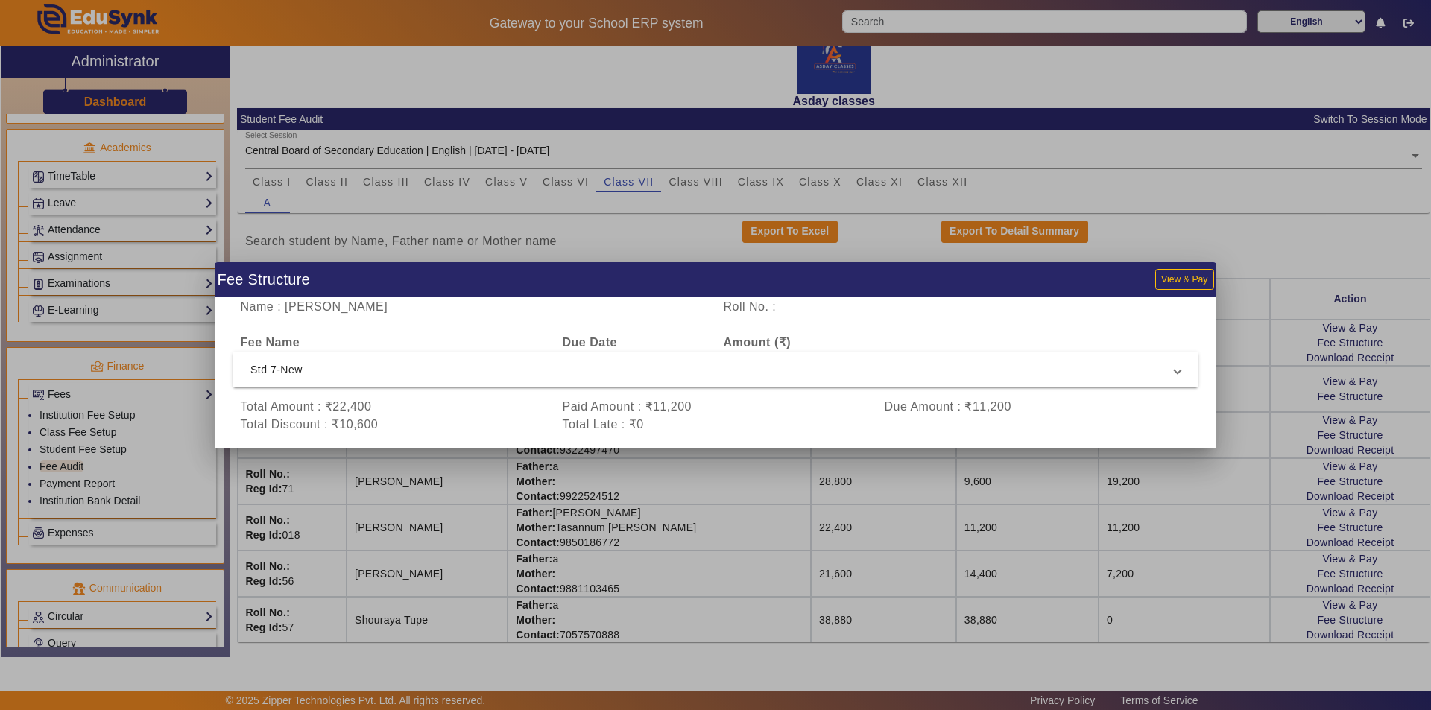
click at [452, 491] on div at bounding box center [715, 355] width 1431 height 710
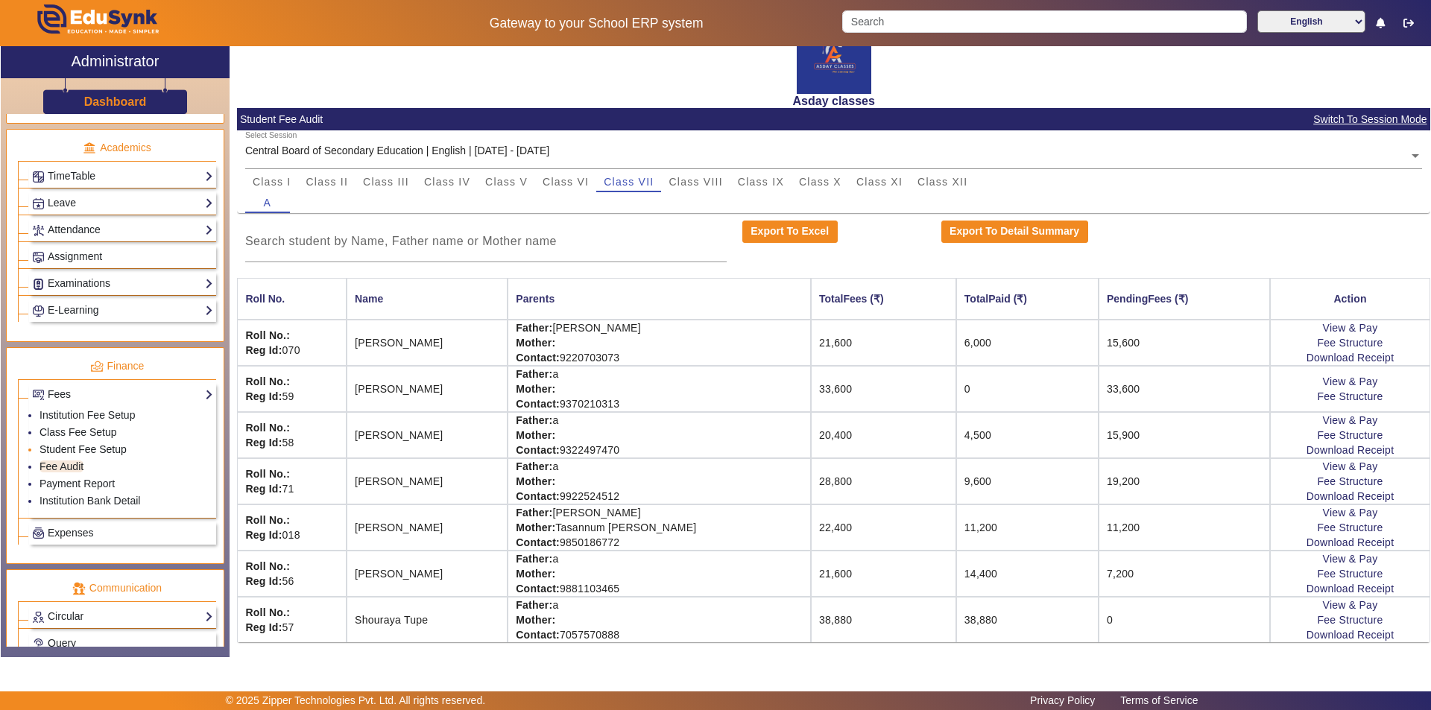
click at [112, 450] on link "Student Fee Setup" at bounding box center [83, 449] width 87 height 12
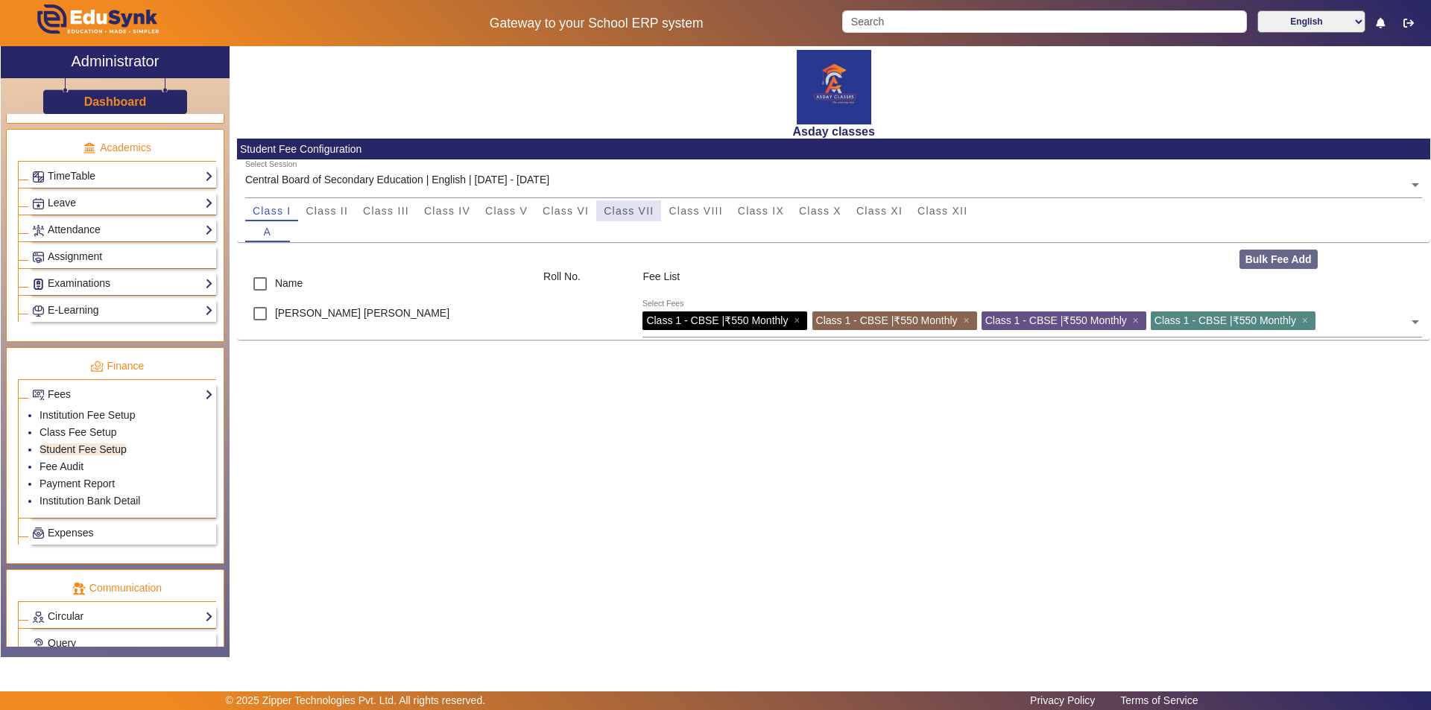
click at [623, 211] on span "Class VII" at bounding box center [629, 211] width 50 height 10
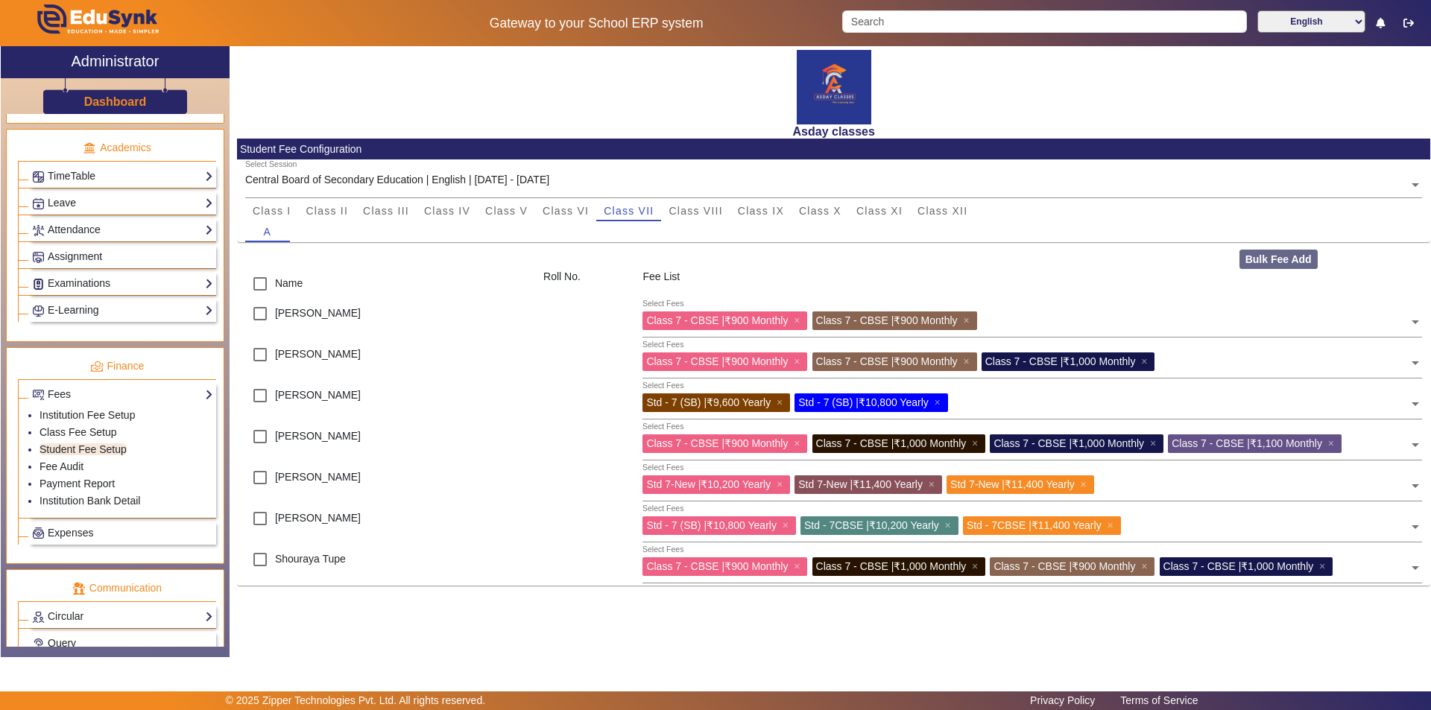
click at [1417, 484] on span at bounding box center [1415, 481] width 13 height 24
click at [1418, 484] on span at bounding box center [1415, 481] width 13 height 24
click at [122, 449] on link "Student Fee Setup" at bounding box center [83, 449] width 87 height 12
click at [112, 462] on li "Fee Audit" at bounding box center [127, 467] width 174 height 17
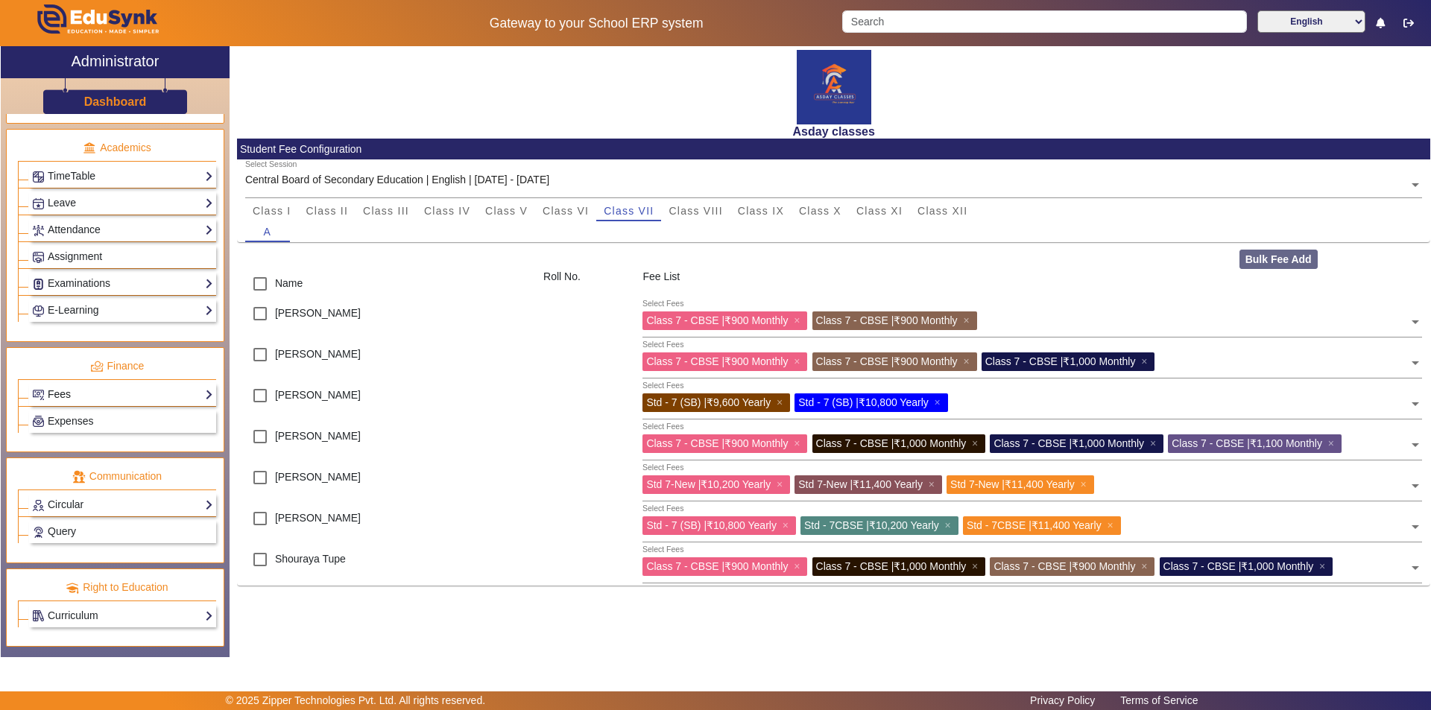
click at [133, 396] on link "Fees" at bounding box center [122, 394] width 181 height 17
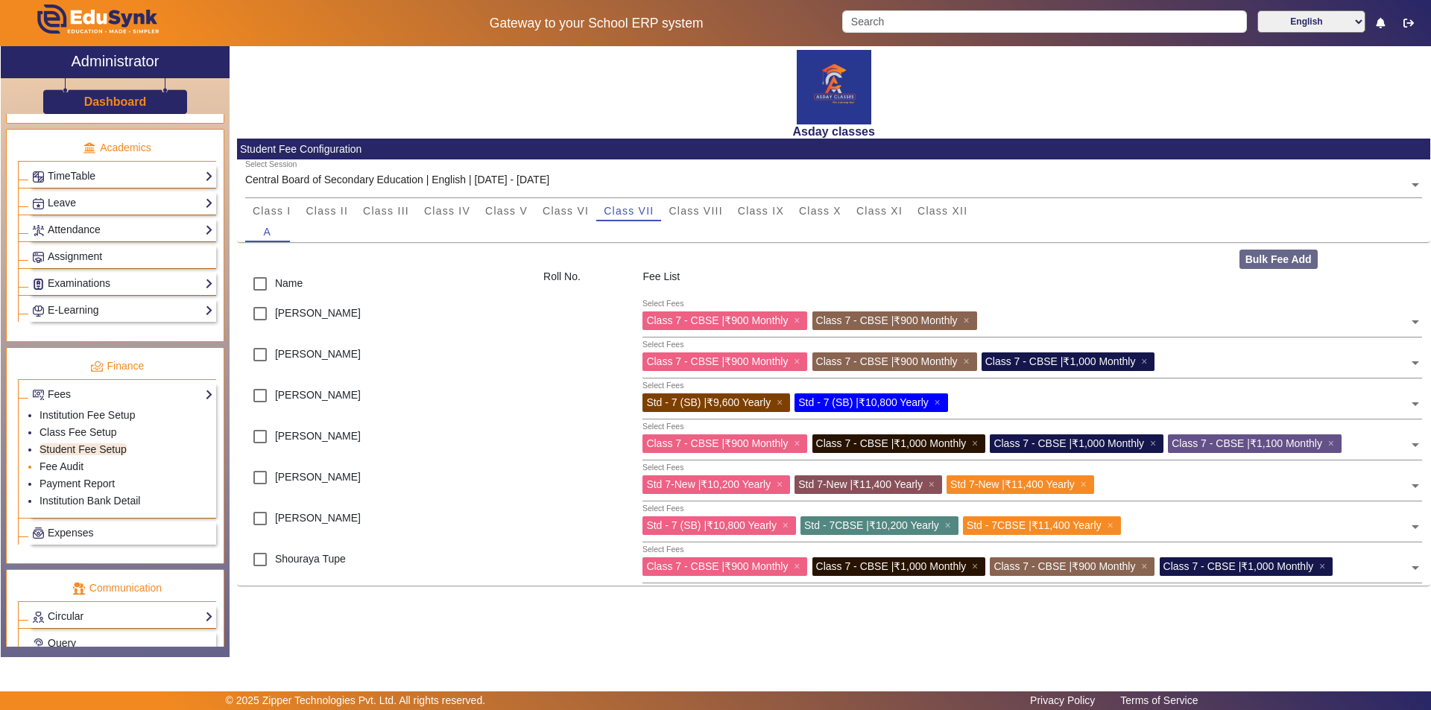
click at [113, 471] on li "Fee Audit" at bounding box center [127, 467] width 174 height 17
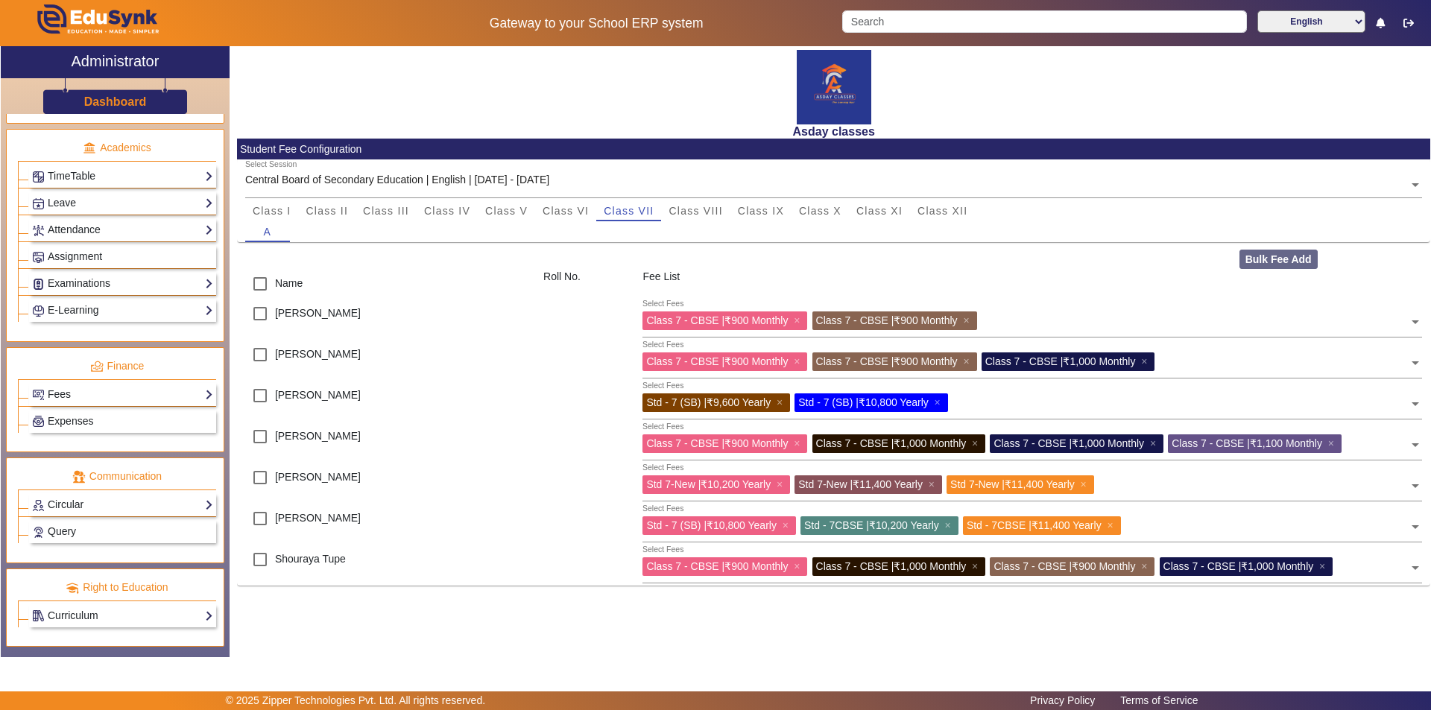
click at [481, 654] on div "X Administrator Dashboard Administration Institution Institution Details Sessio…" at bounding box center [715, 351] width 1429 height 611
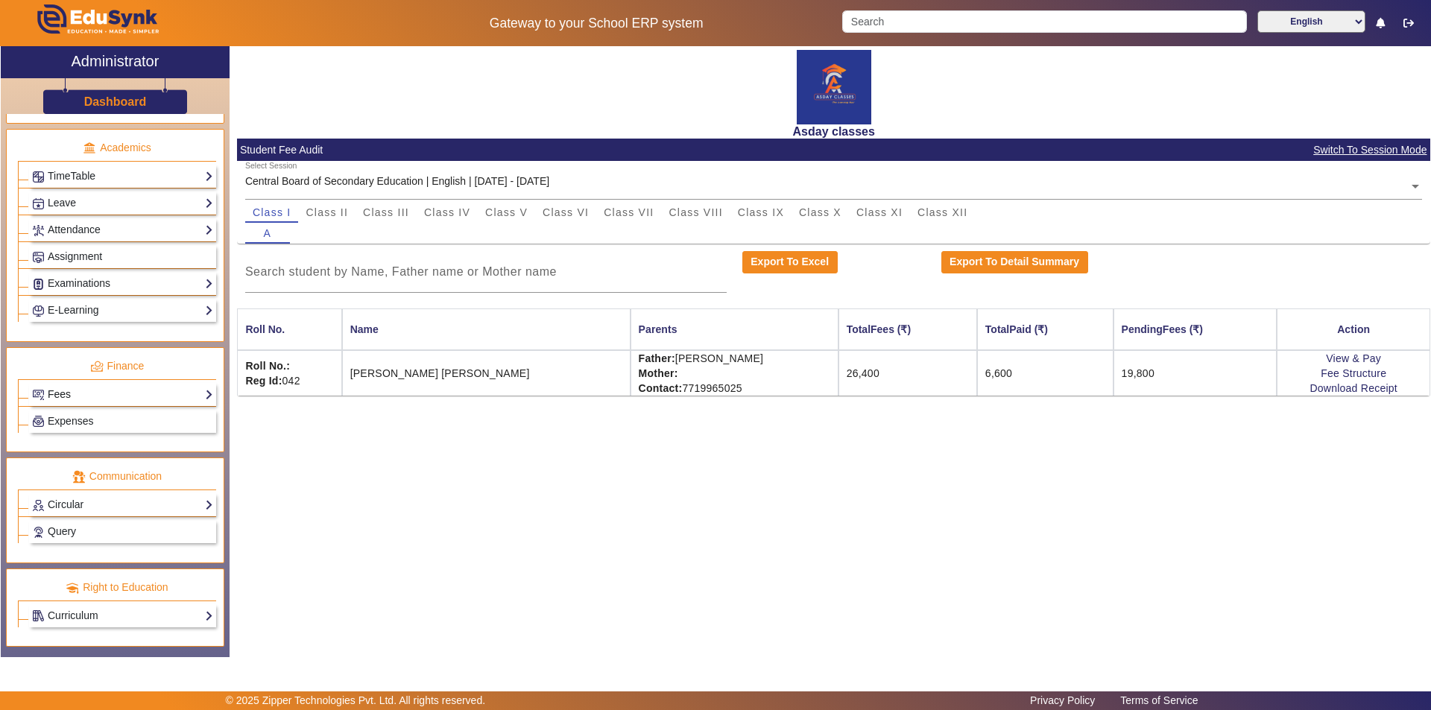
click at [86, 391] on link "Fees" at bounding box center [122, 394] width 181 height 17
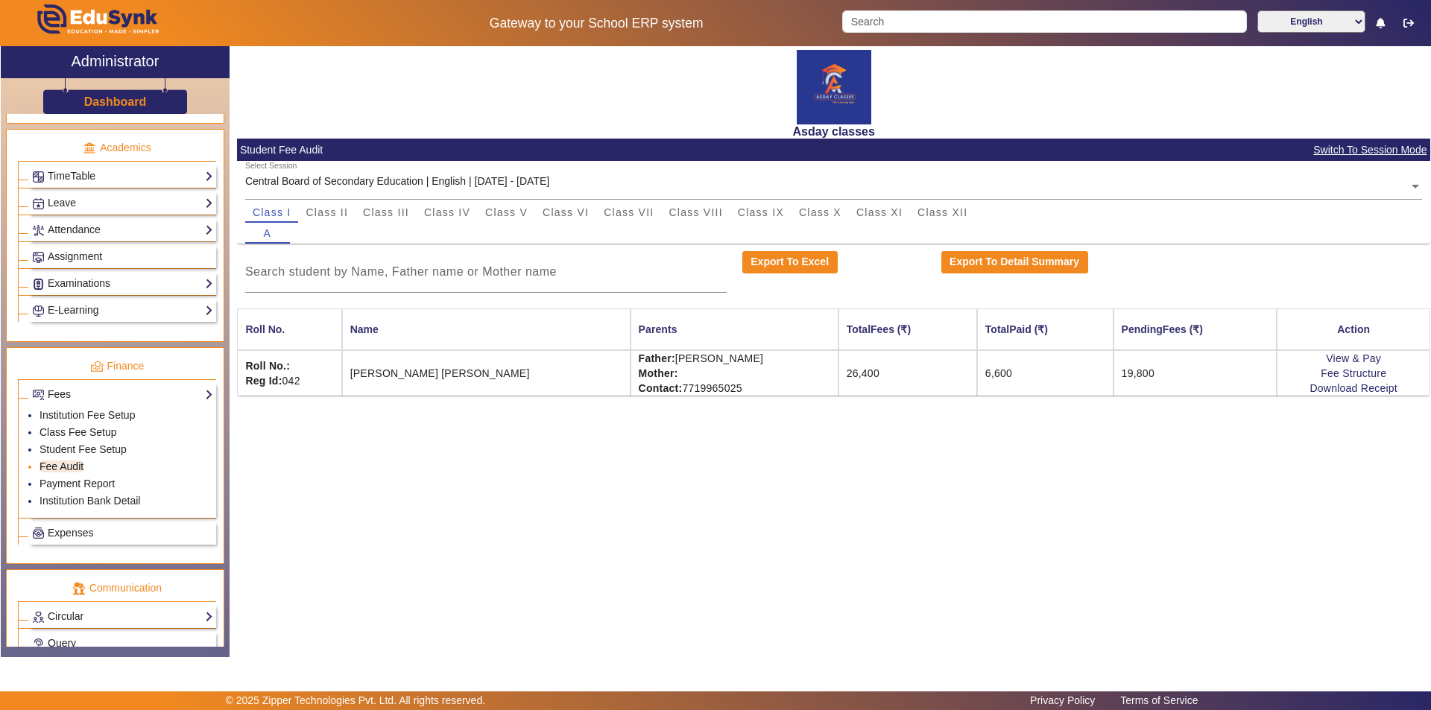
click at [77, 471] on link "Fee Audit" at bounding box center [62, 467] width 44 height 12
click at [645, 212] on span "Class VII" at bounding box center [629, 212] width 50 height 10
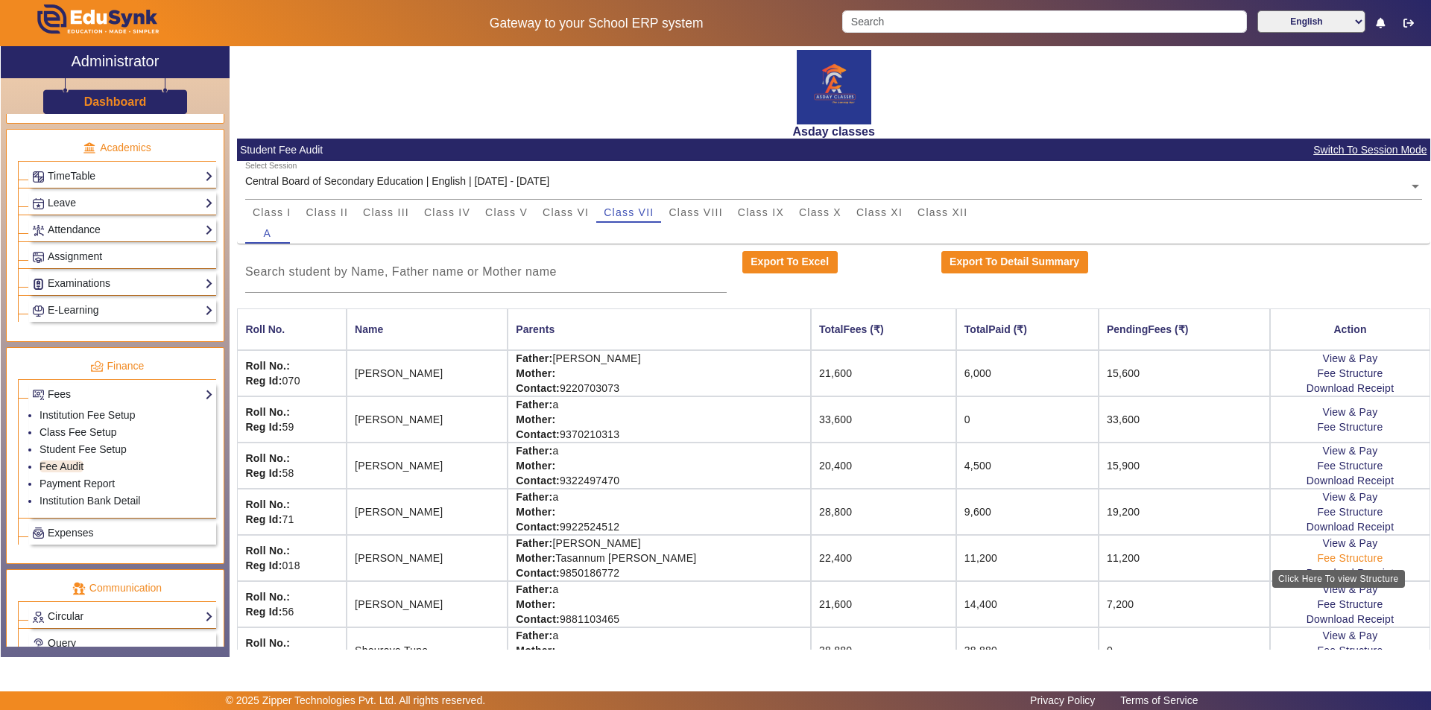
click at [1324, 561] on link "Fee Structure" at bounding box center [1350, 558] width 66 height 12
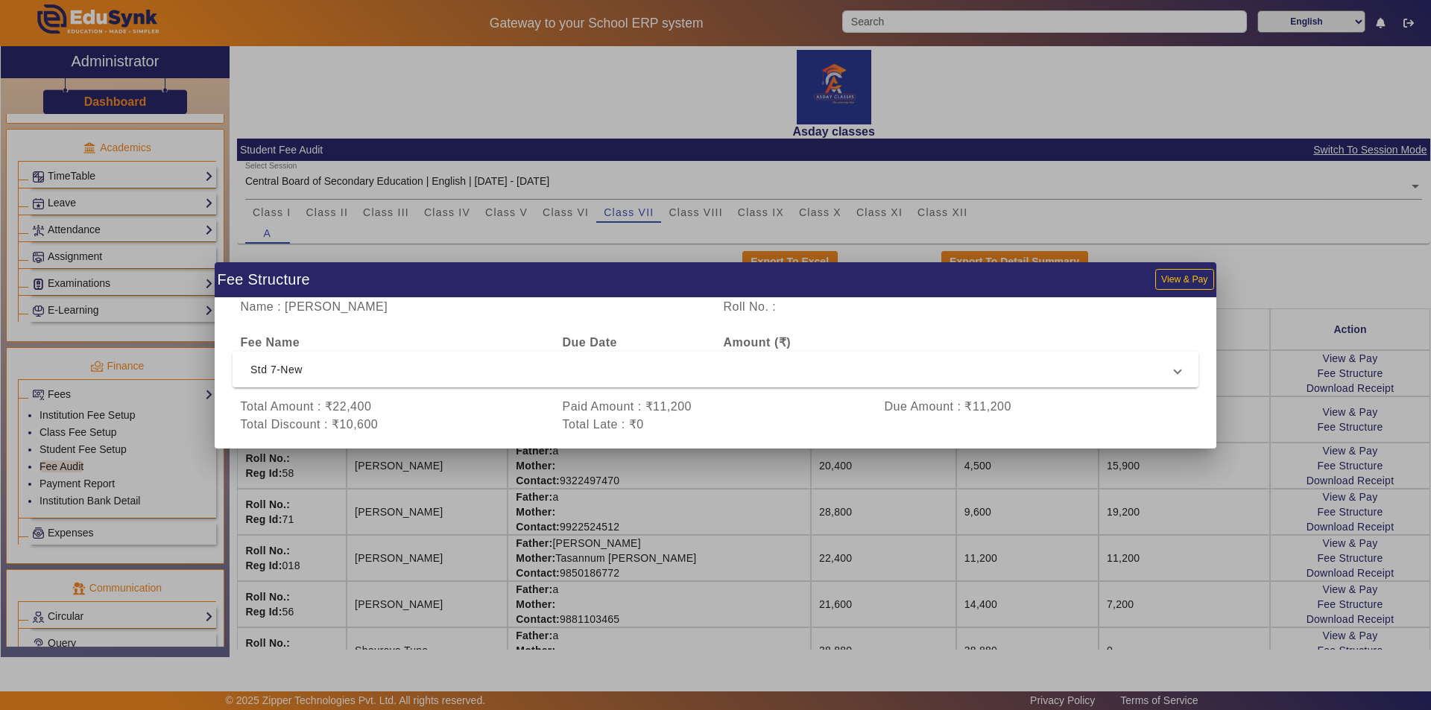
click at [286, 367] on span "Std 7-New" at bounding box center [712, 370] width 924 height 18
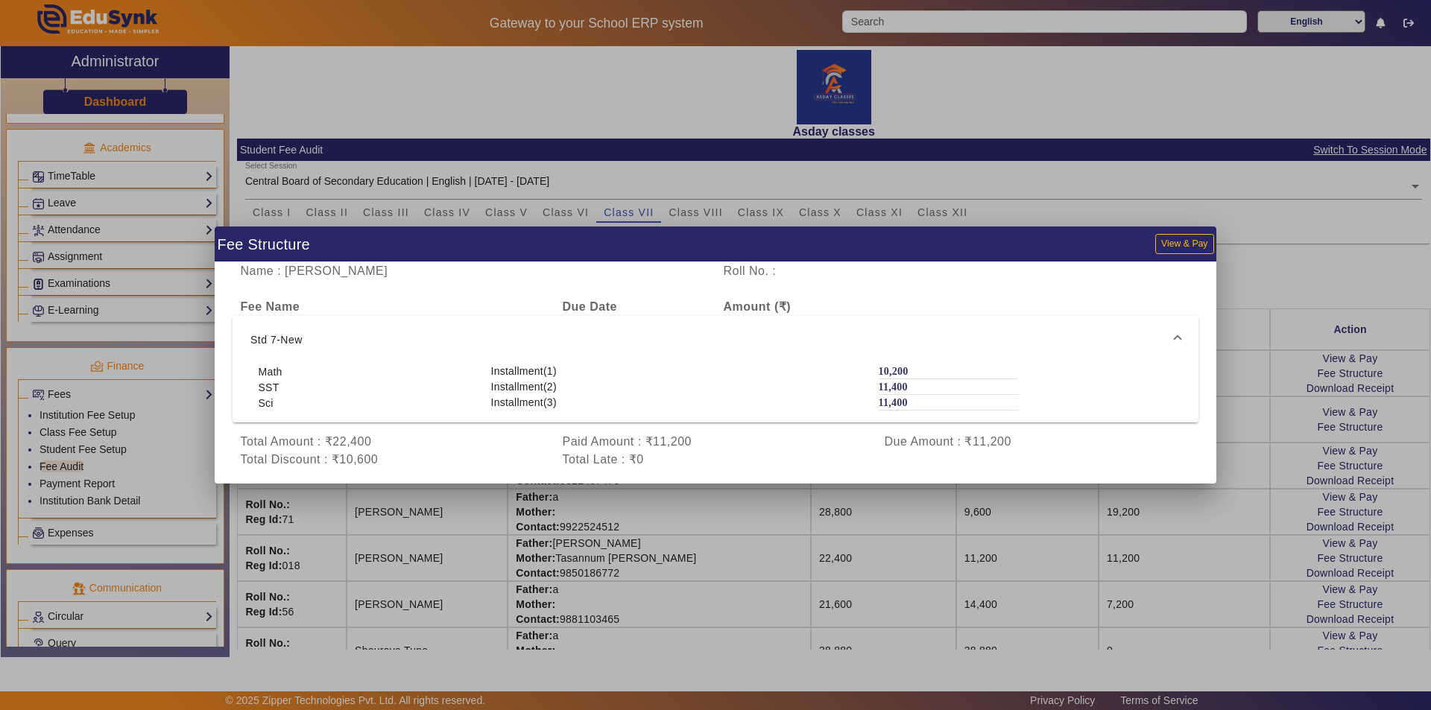
click at [1242, 519] on div at bounding box center [715, 355] width 1431 height 710
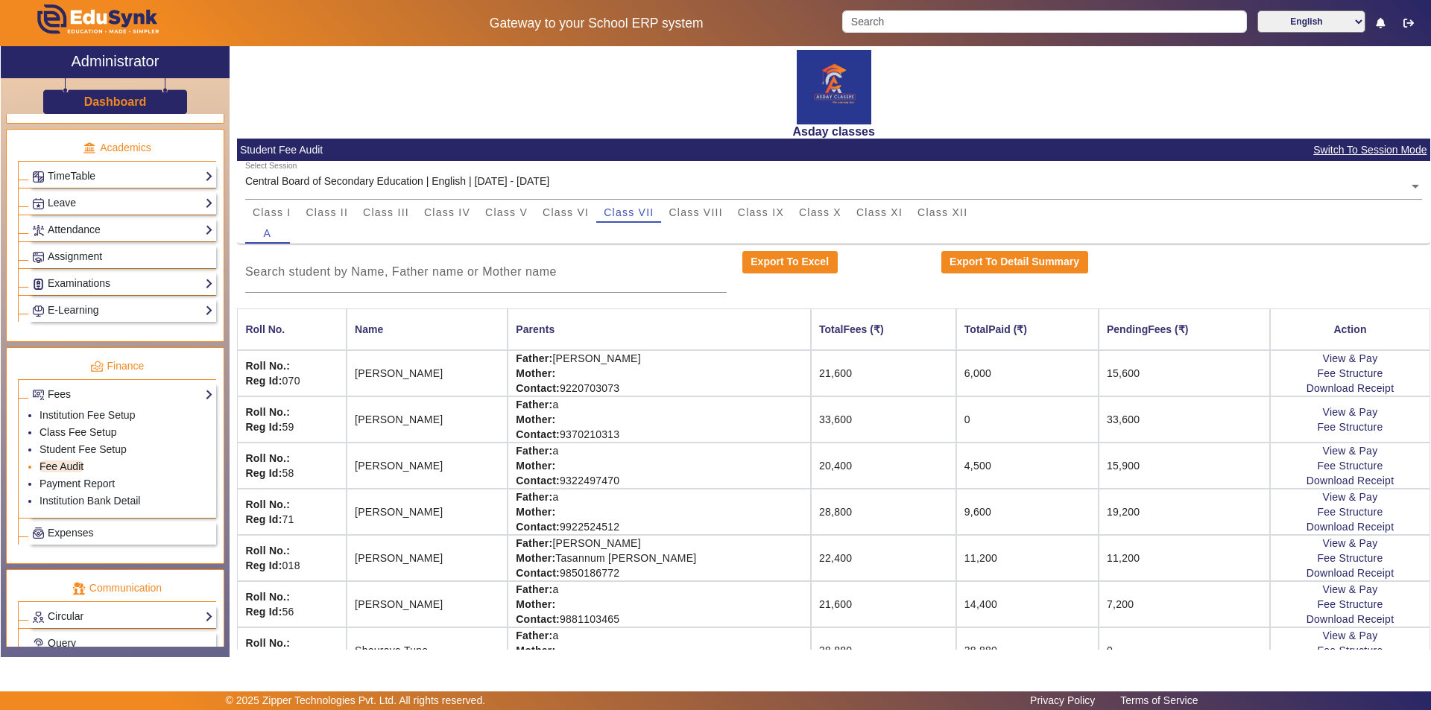
click at [80, 464] on link "Fee Audit" at bounding box center [62, 467] width 44 height 12
click at [94, 447] on link "Student Fee Setup" at bounding box center [83, 449] width 87 height 12
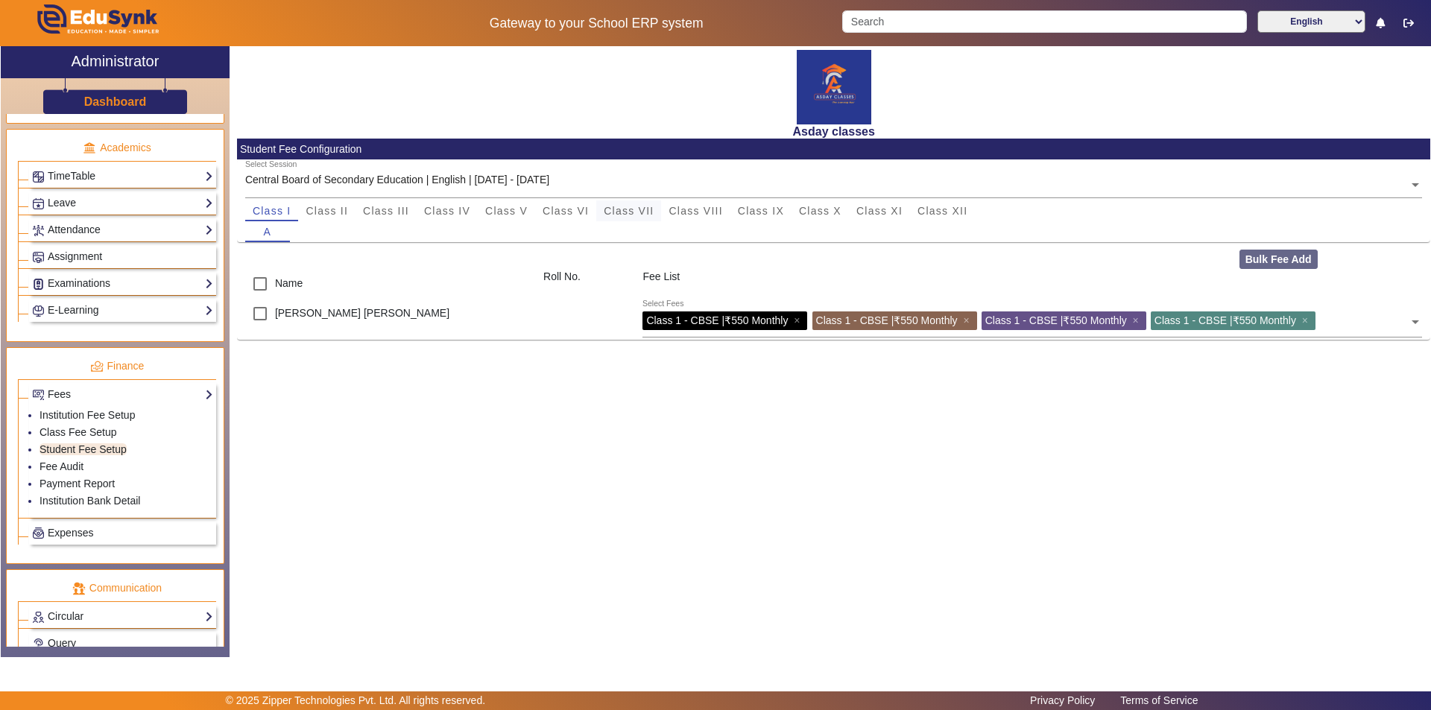
click at [629, 212] on span "Class VII" at bounding box center [629, 211] width 50 height 10
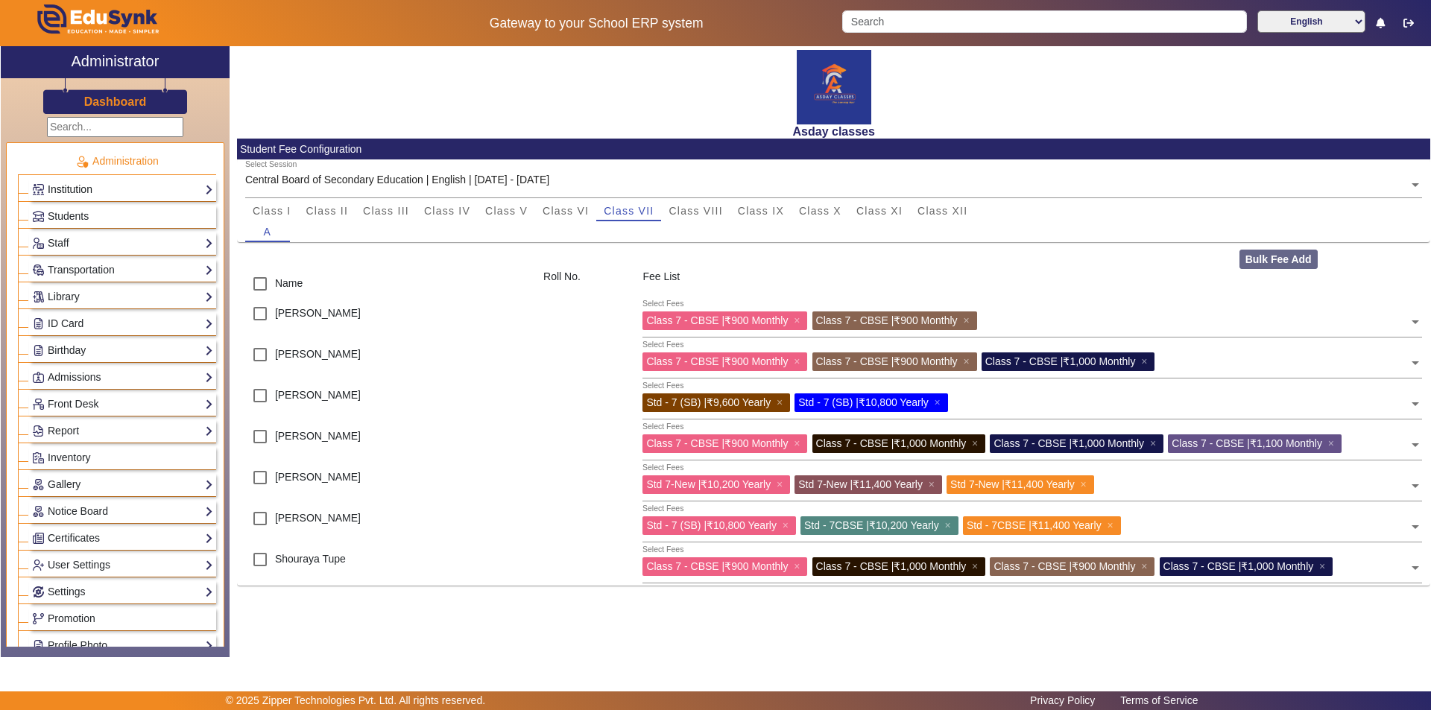
click at [101, 189] on link "Institution" at bounding box center [122, 189] width 181 height 17
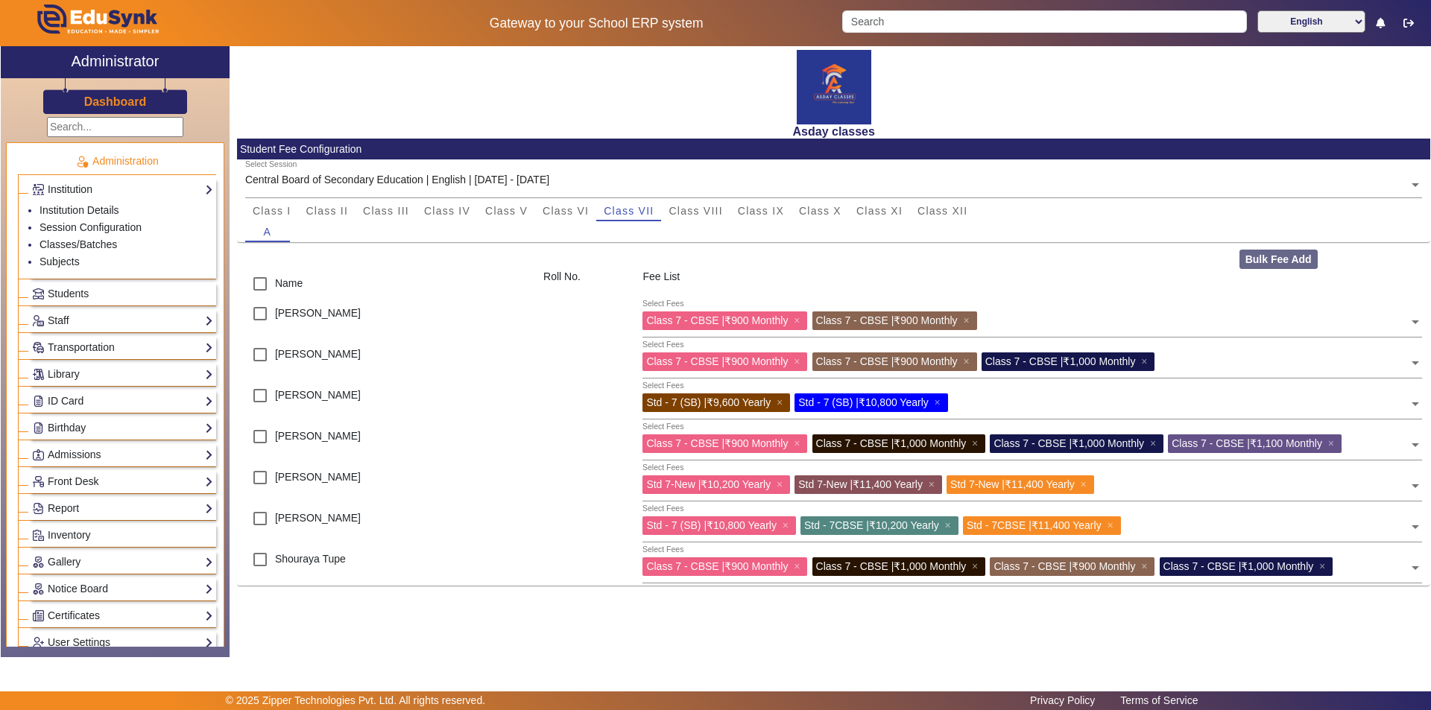
click at [446, 613] on div "Asday classes Student Fee Configuration Select Session Central Board of Seconda…" at bounding box center [830, 343] width 1201 height 595
click at [709, 211] on span "Class VIII" at bounding box center [696, 211] width 54 height 10
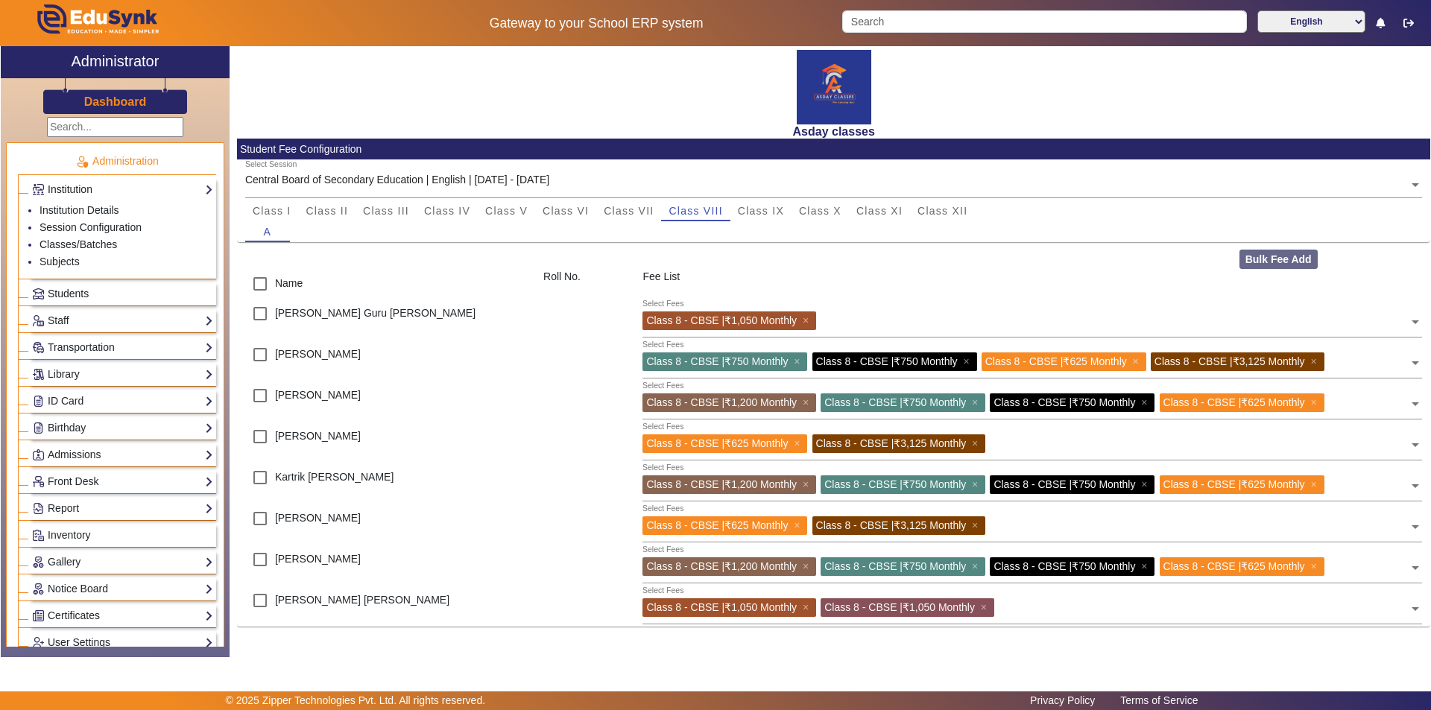
click at [150, 298] on link "Students" at bounding box center [122, 293] width 181 height 17
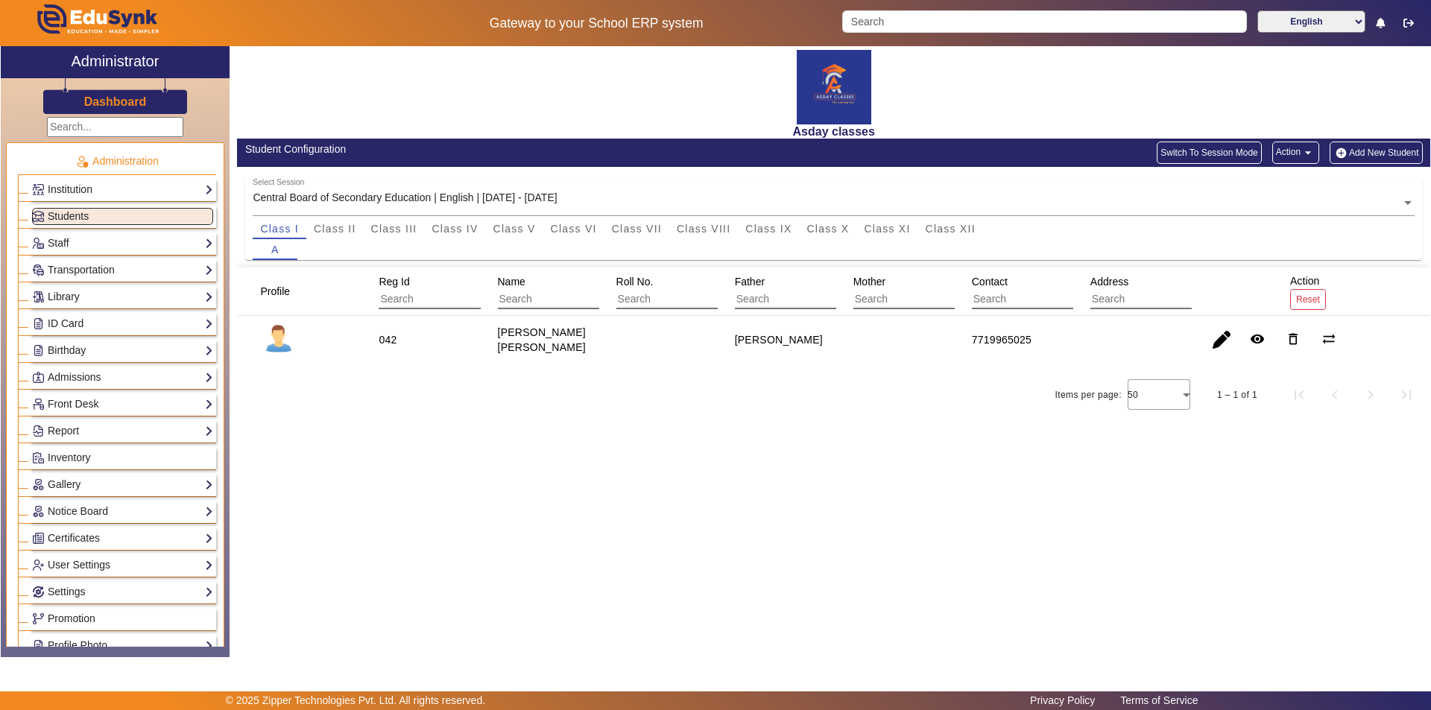
click at [1368, 150] on button "Add New Student" at bounding box center [1376, 153] width 92 height 22
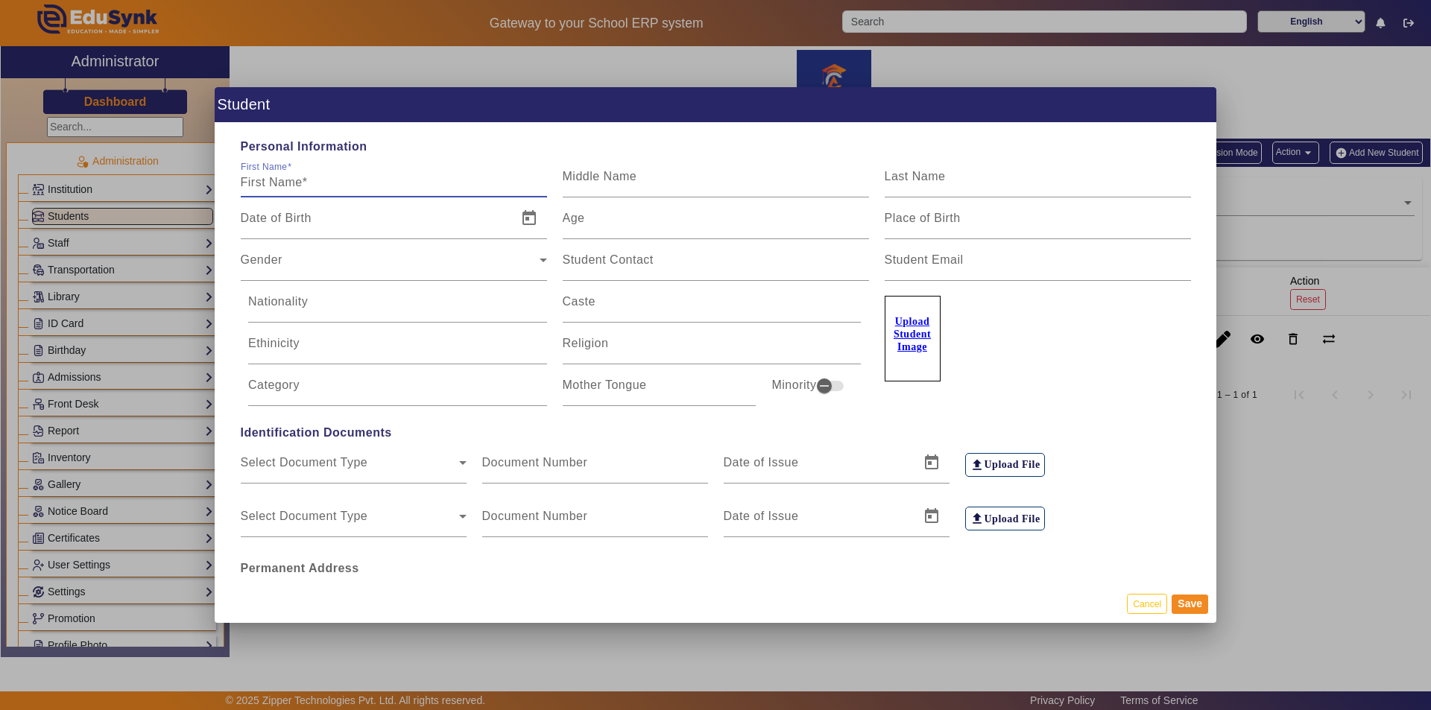
click at [356, 189] on input "First Name" at bounding box center [394, 183] width 306 height 18
type input "Akshaj"
type input "Santosh"
type input "k"
type input "u"
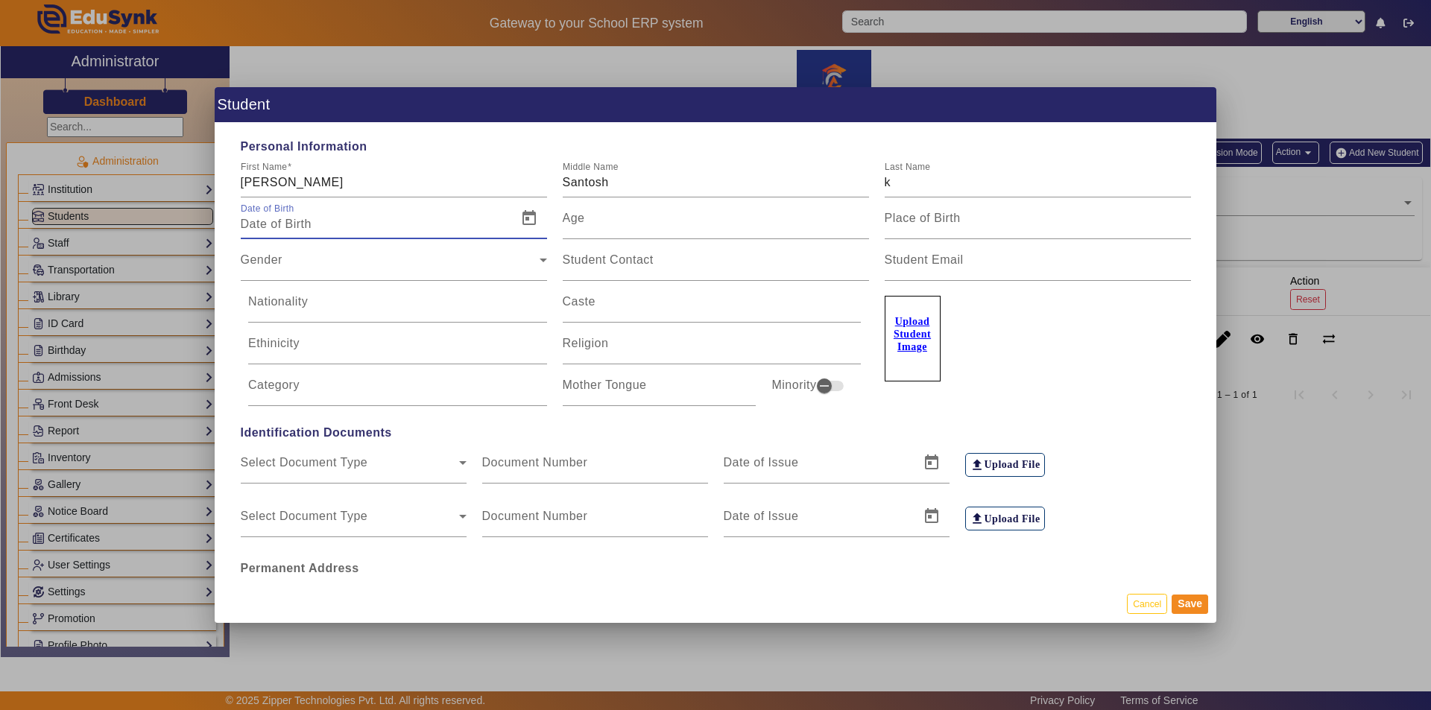
type input "55 Yrs, 8 Months, 14 Days"
type input "u"
click at [890, 184] on input "k" at bounding box center [1038, 183] width 306 height 18
type input "Kumar"
click at [328, 224] on input "Date of Birth" at bounding box center [375, 224] width 268 height 18
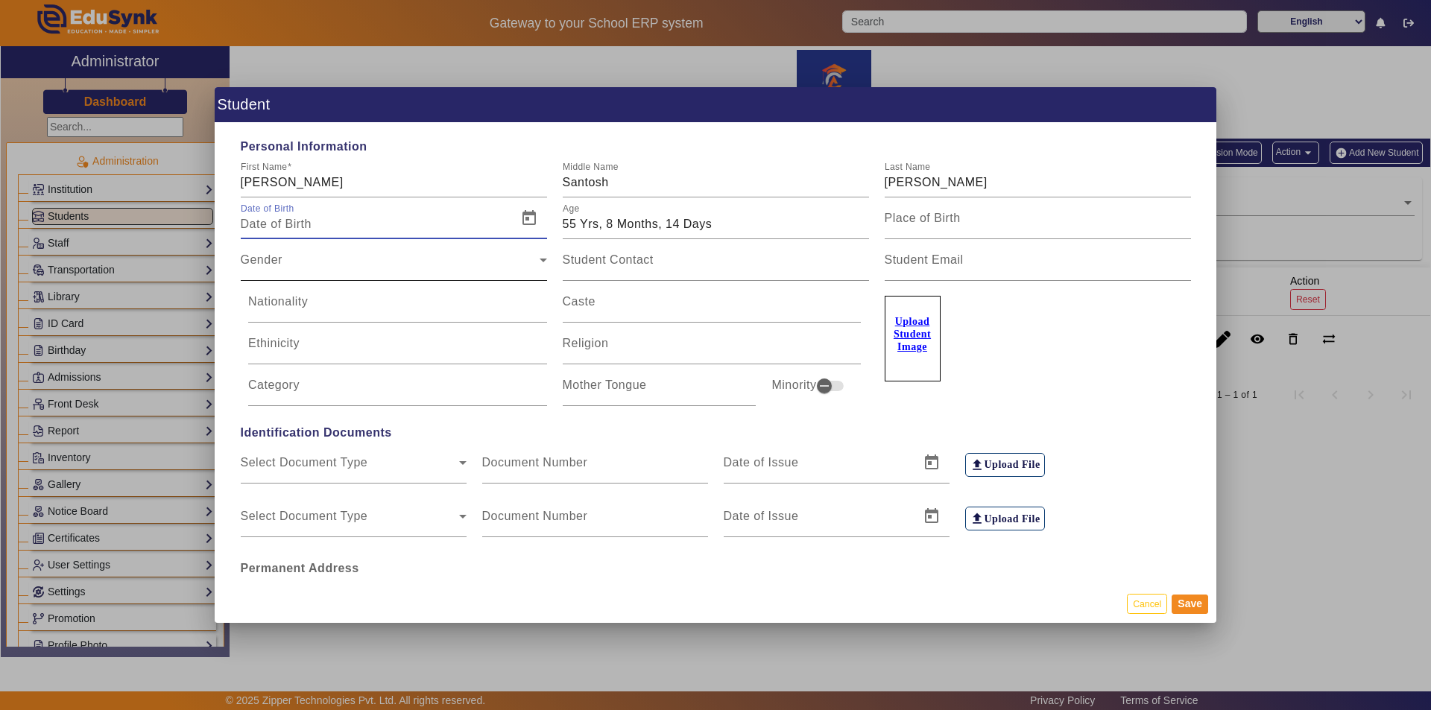
click at [305, 267] on div "Gender" at bounding box center [390, 266] width 299 height 18
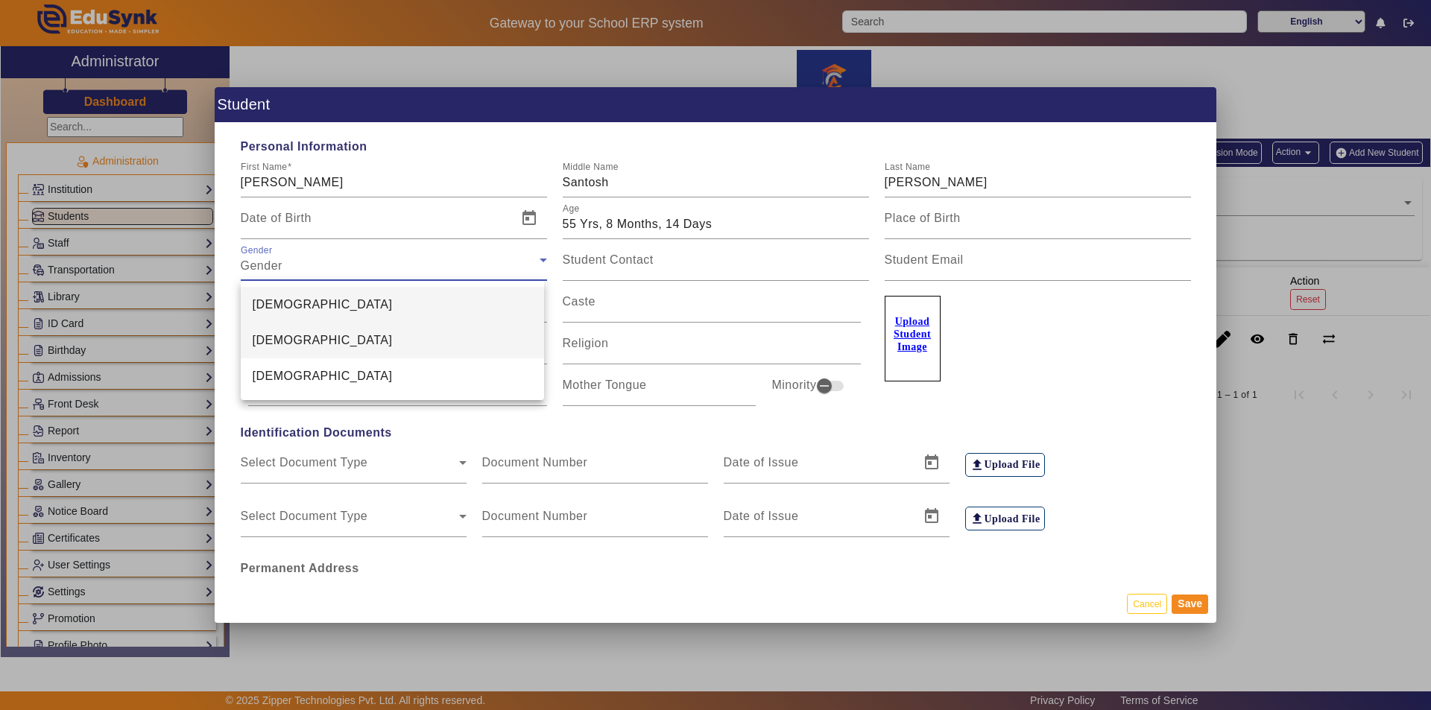
click at [285, 341] on span "Female" at bounding box center [323, 341] width 140 height 18
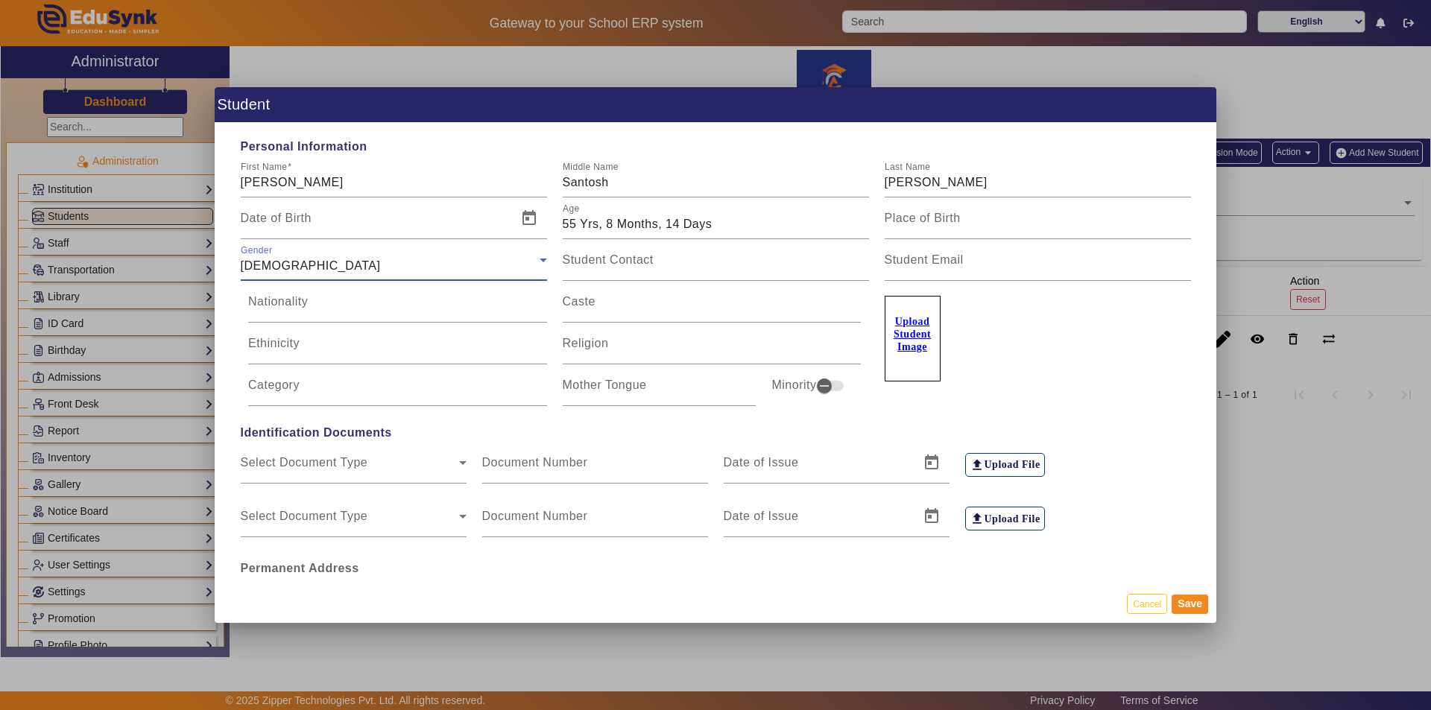
click at [302, 266] on div "Female" at bounding box center [390, 266] width 299 height 18
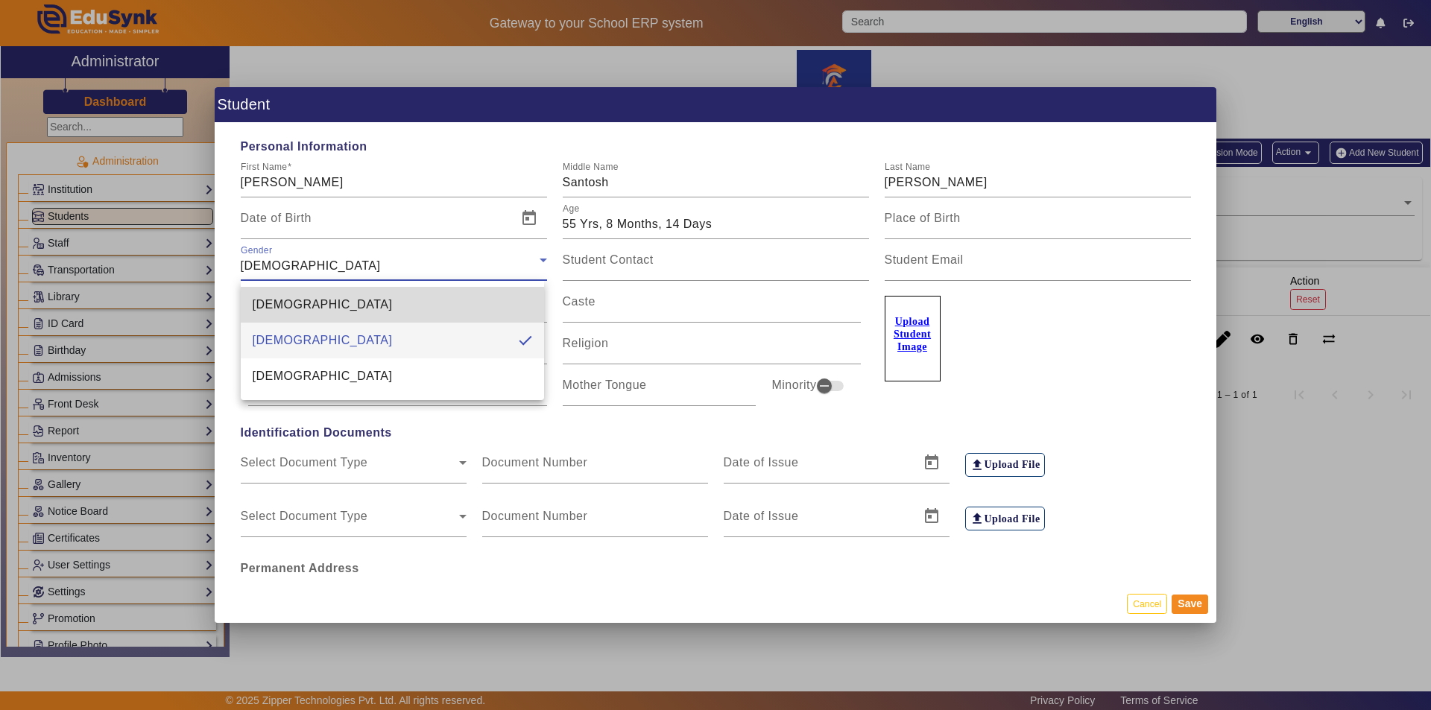
click at [289, 306] on mat-option "Male" at bounding box center [393, 305] width 304 height 36
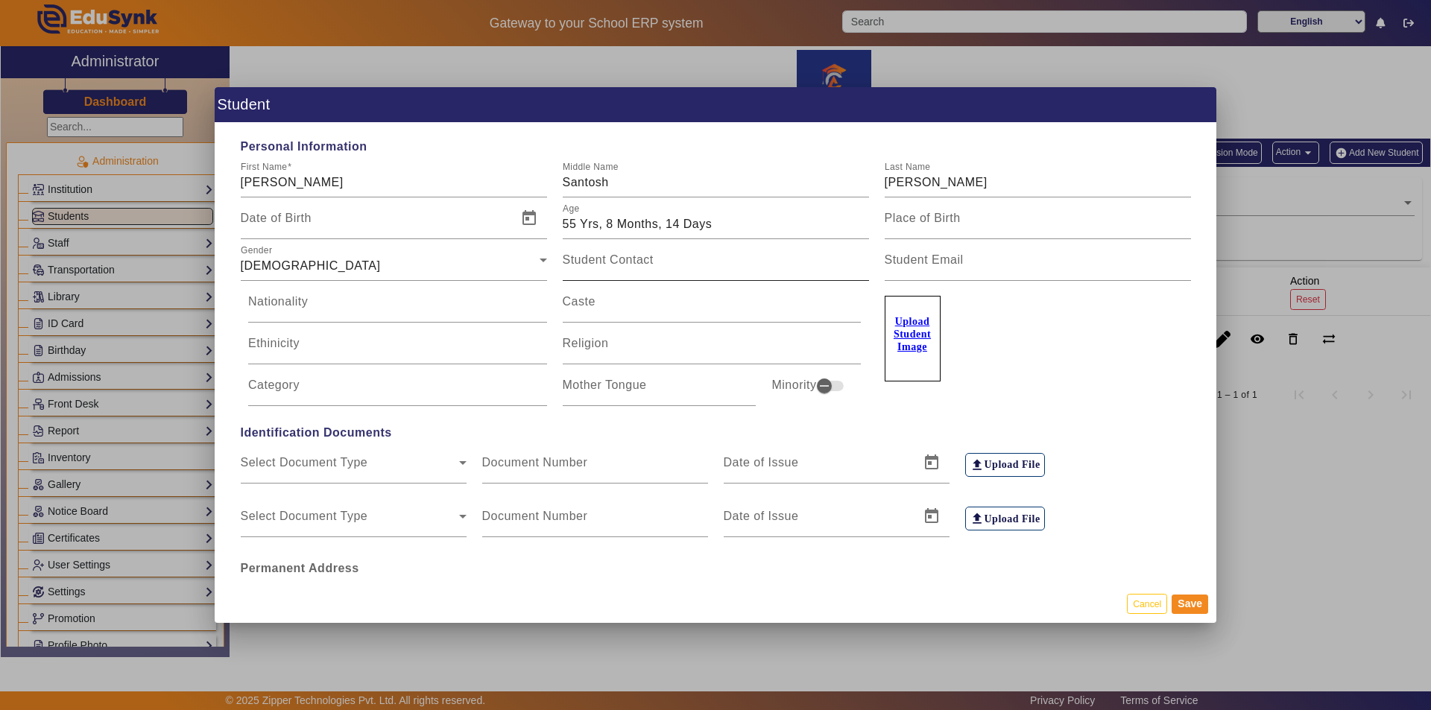
click at [612, 256] on mat-label "Student Contact" at bounding box center [608, 259] width 91 height 13
click at [612, 257] on input "Student Contact" at bounding box center [716, 266] width 306 height 18
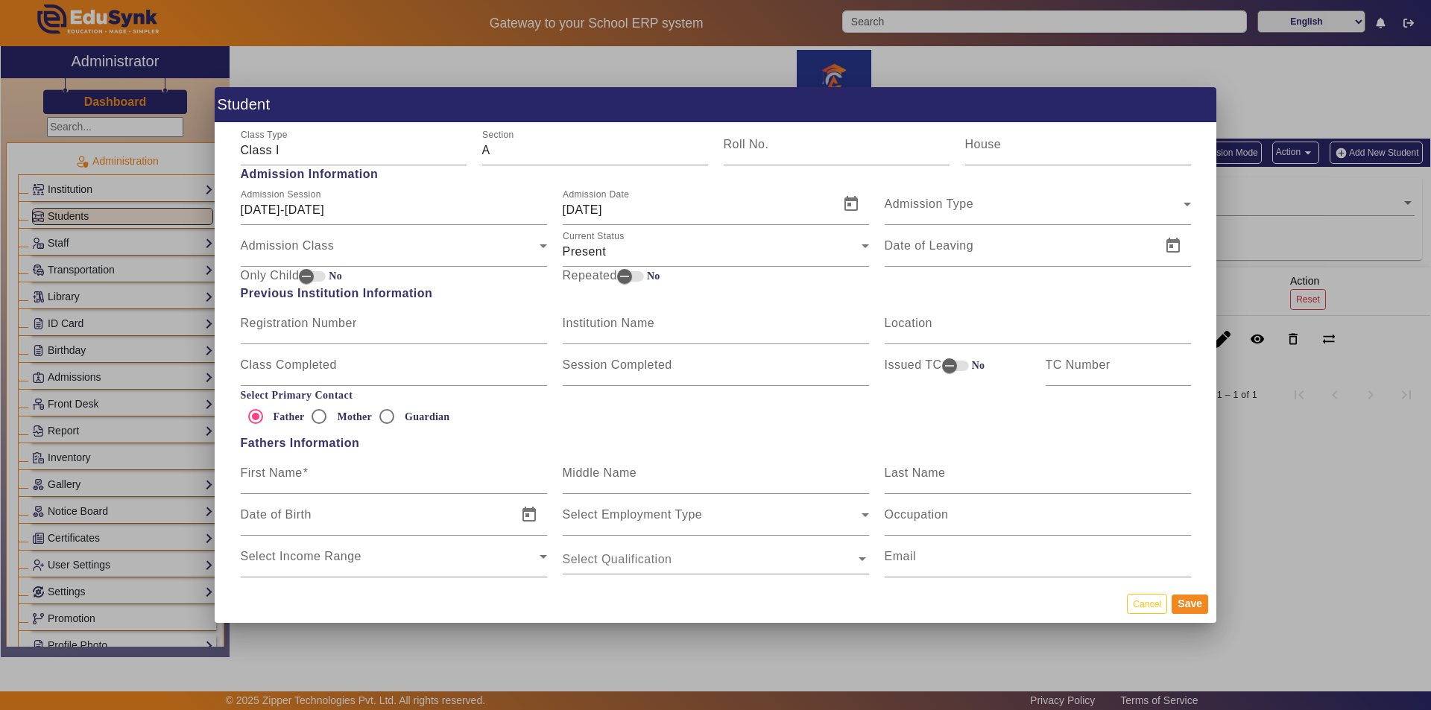
scroll to position [745, 0]
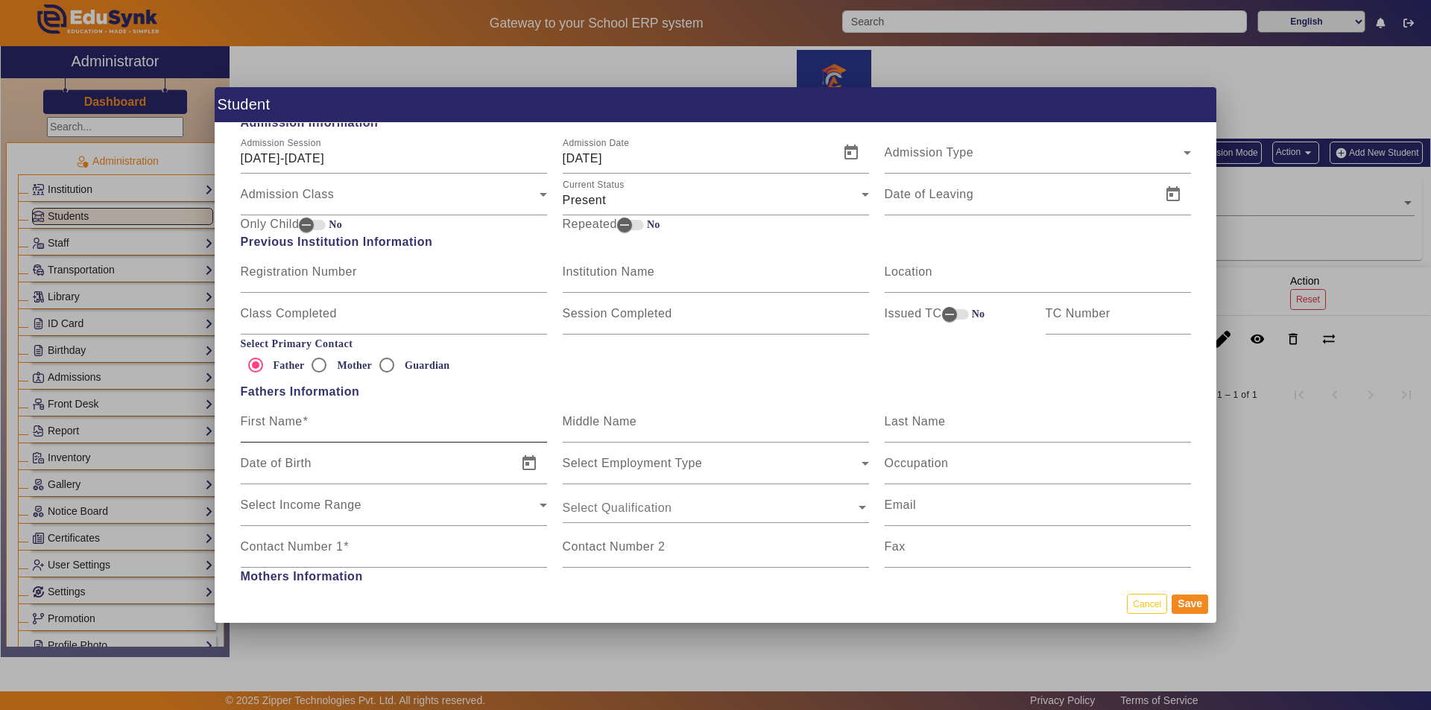
type input "8700371333"
click at [323, 421] on input "First Name" at bounding box center [394, 428] width 306 height 18
type input "Santosh"
type input "Kumar``"
click at [315, 549] on input "8700371333" at bounding box center [394, 553] width 306 height 18
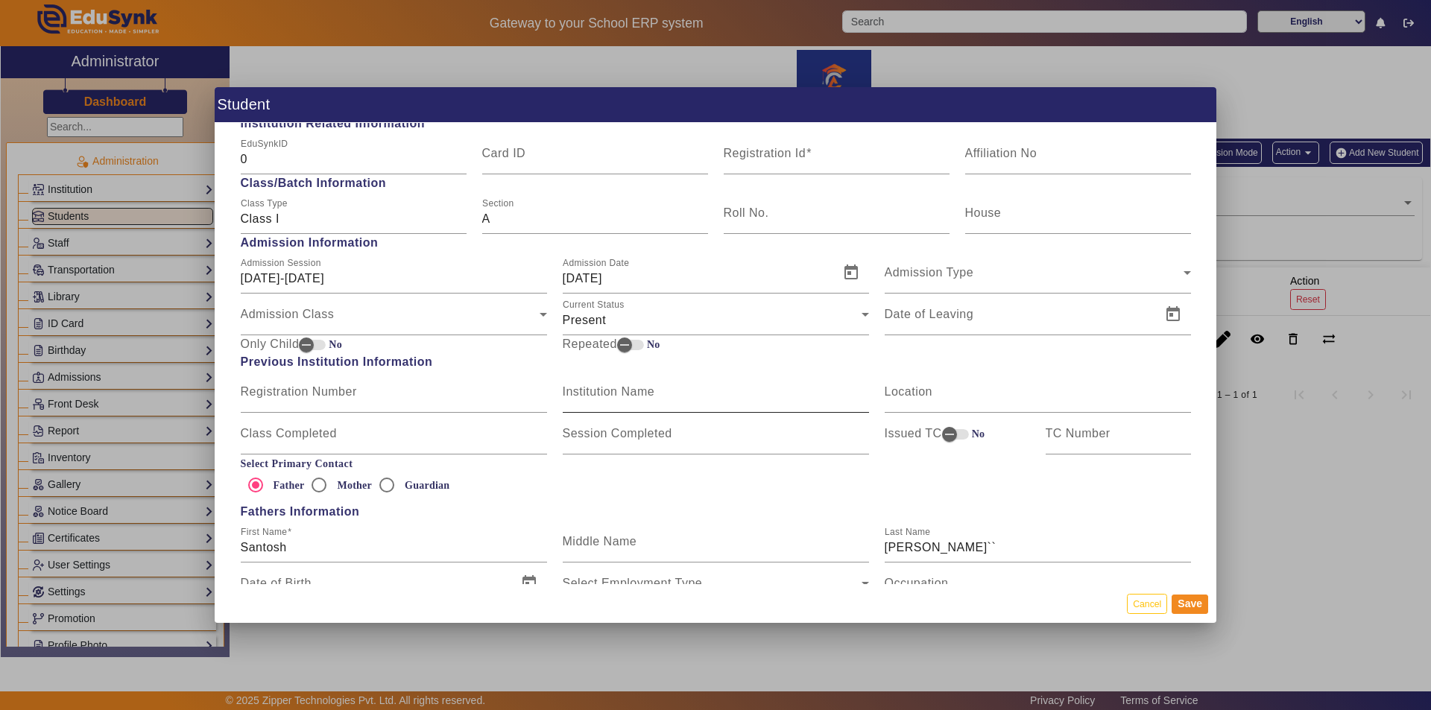
scroll to position [478, 0]
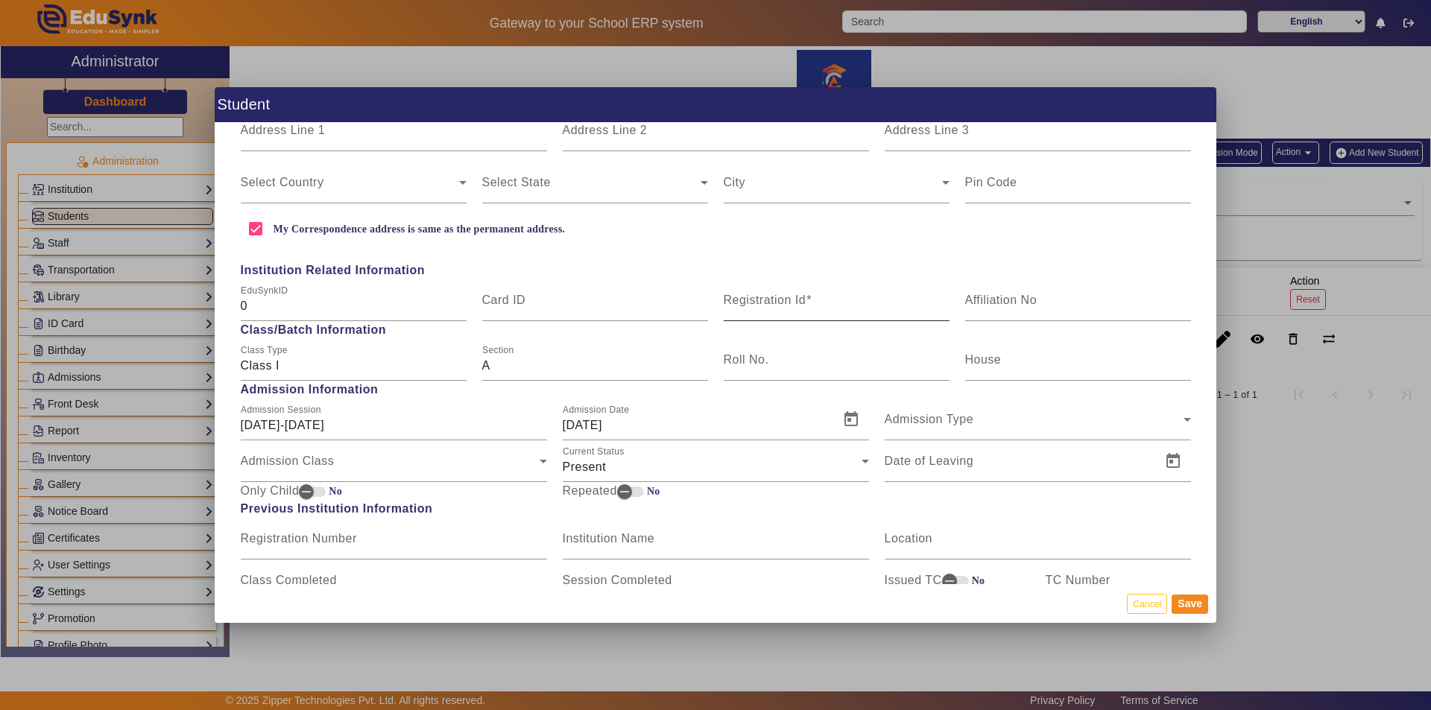
type input "8700371333"
click at [756, 309] on input "Registration Id" at bounding box center [837, 306] width 226 height 18
click at [1180, 608] on button "Save" at bounding box center [1190, 604] width 37 height 19
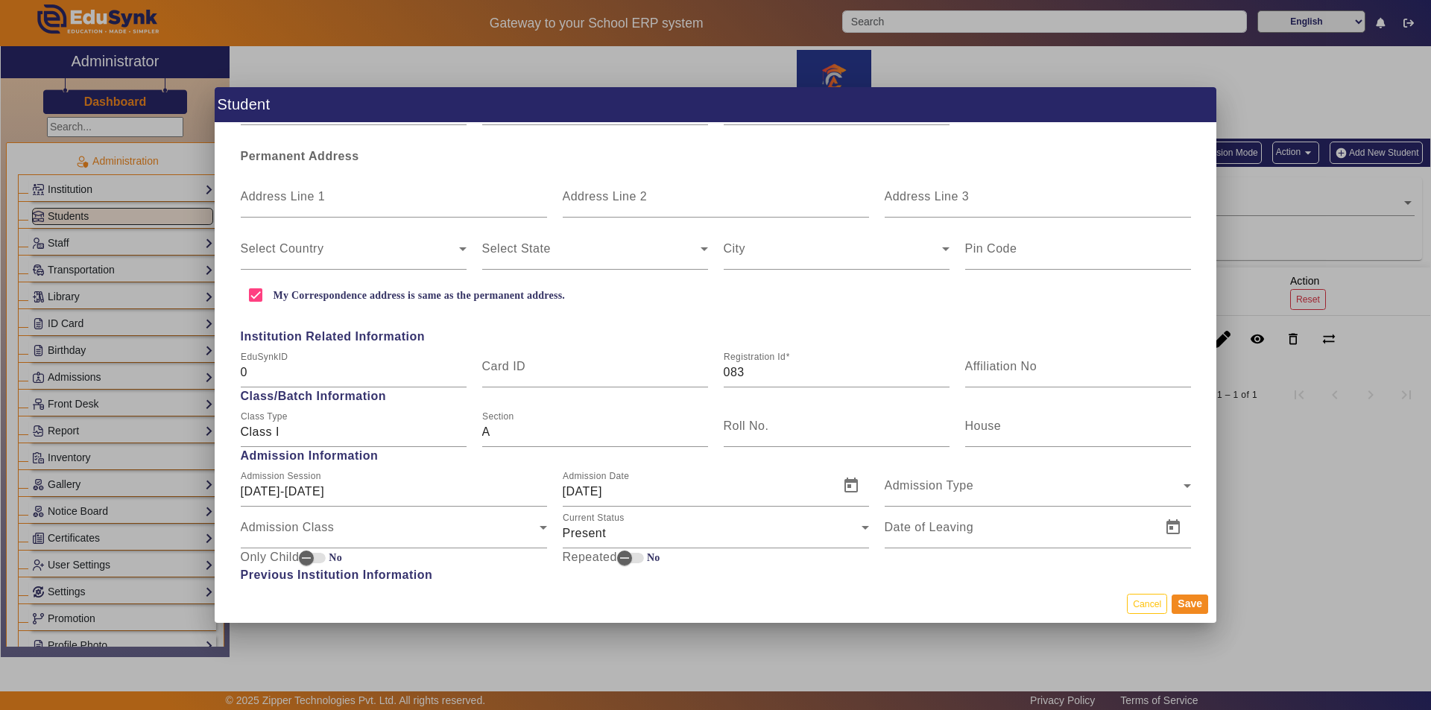
scroll to position [404, 0]
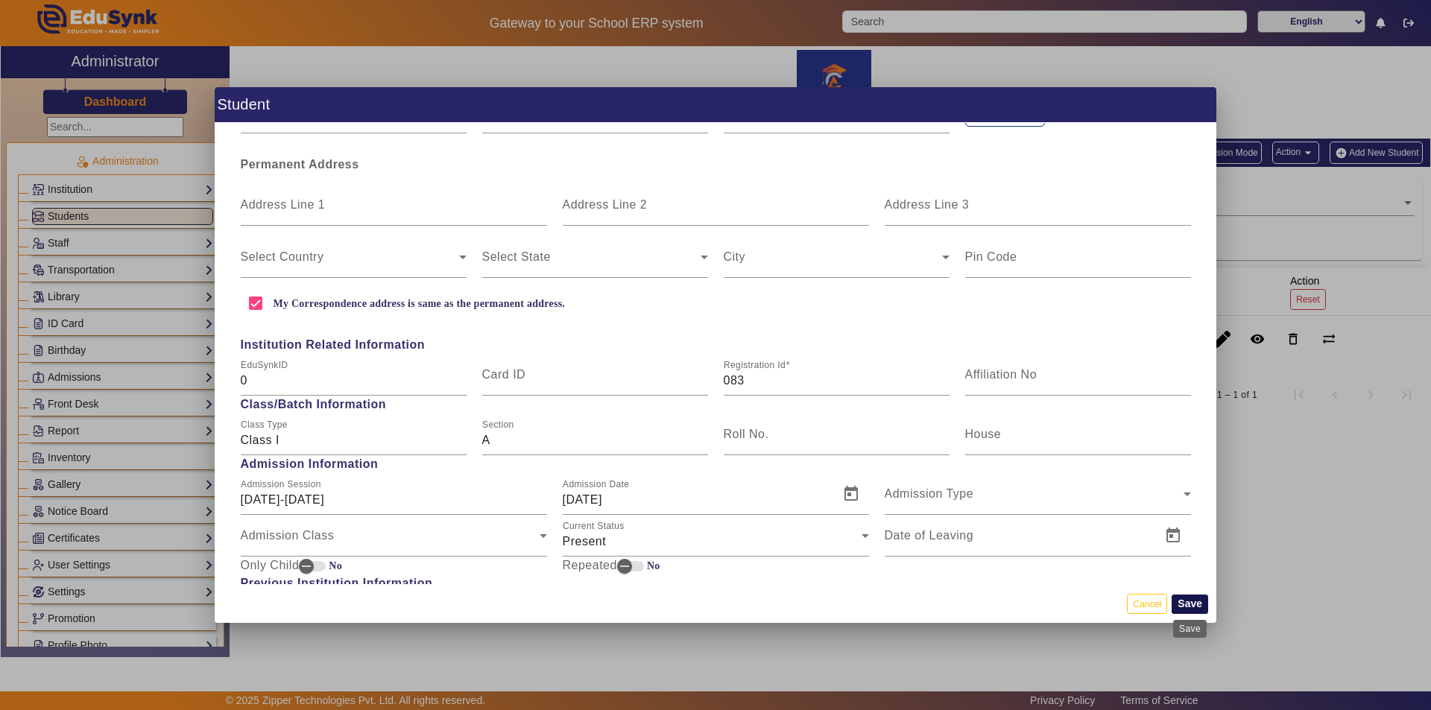
click at [1189, 610] on button "Save" at bounding box center [1190, 604] width 37 height 19
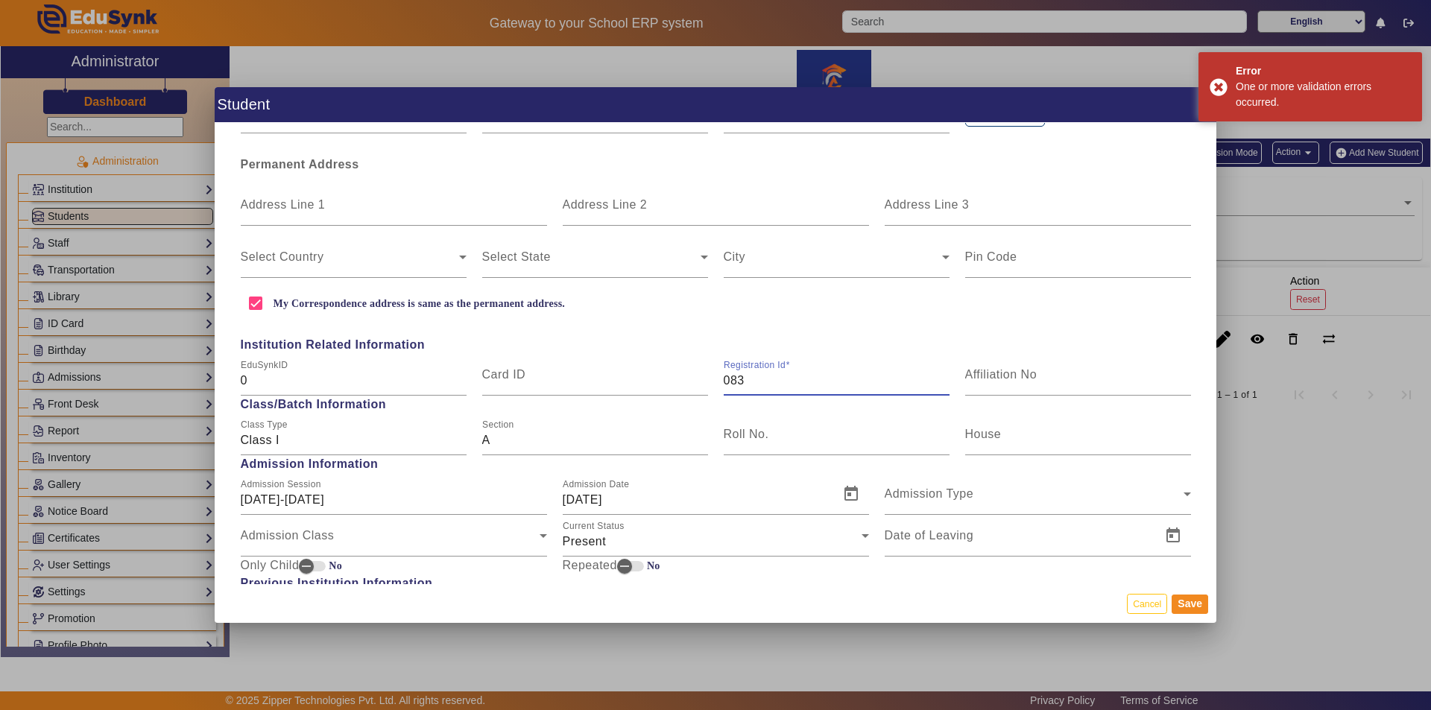
click at [748, 382] on input "083" at bounding box center [837, 381] width 226 height 18
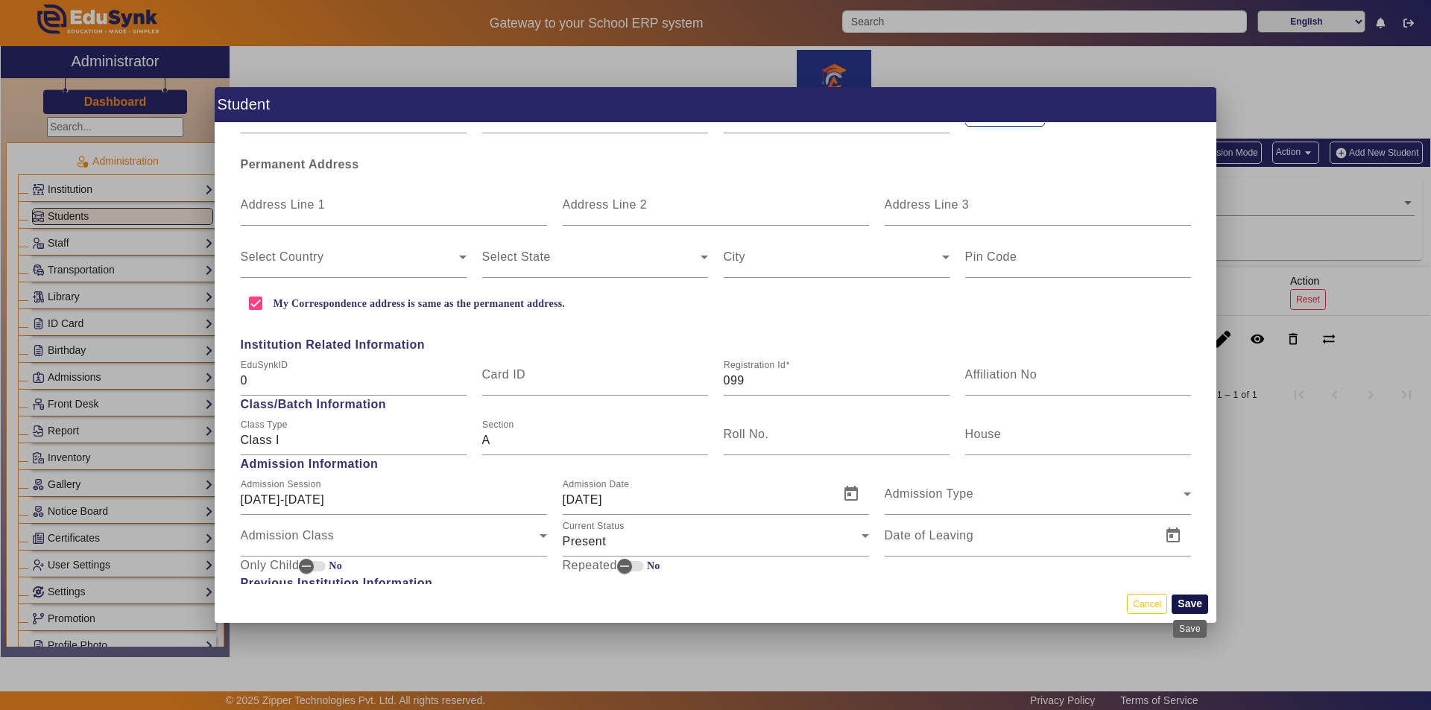
click at [1186, 604] on button "Save" at bounding box center [1190, 604] width 37 height 19
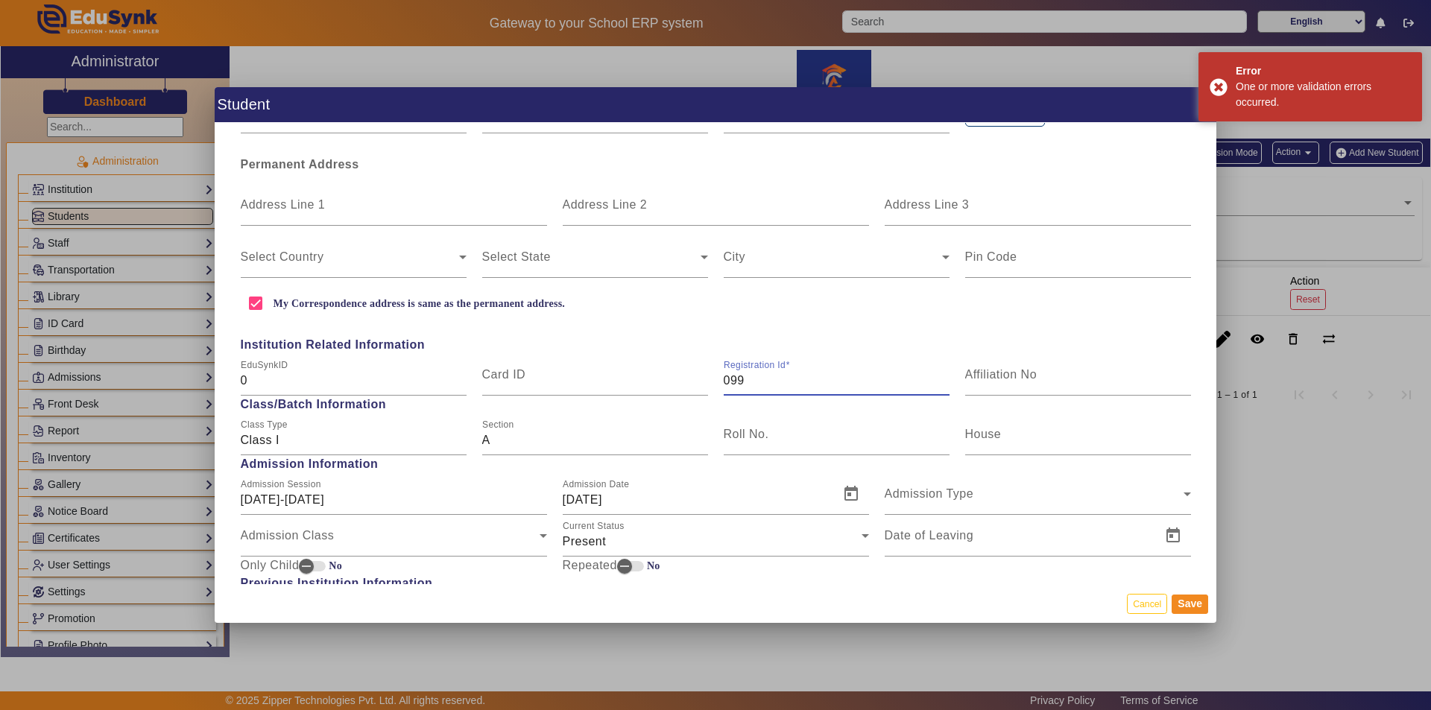
click at [738, 373] on input "099" at bounding box center [837, 381] width 226 height 18
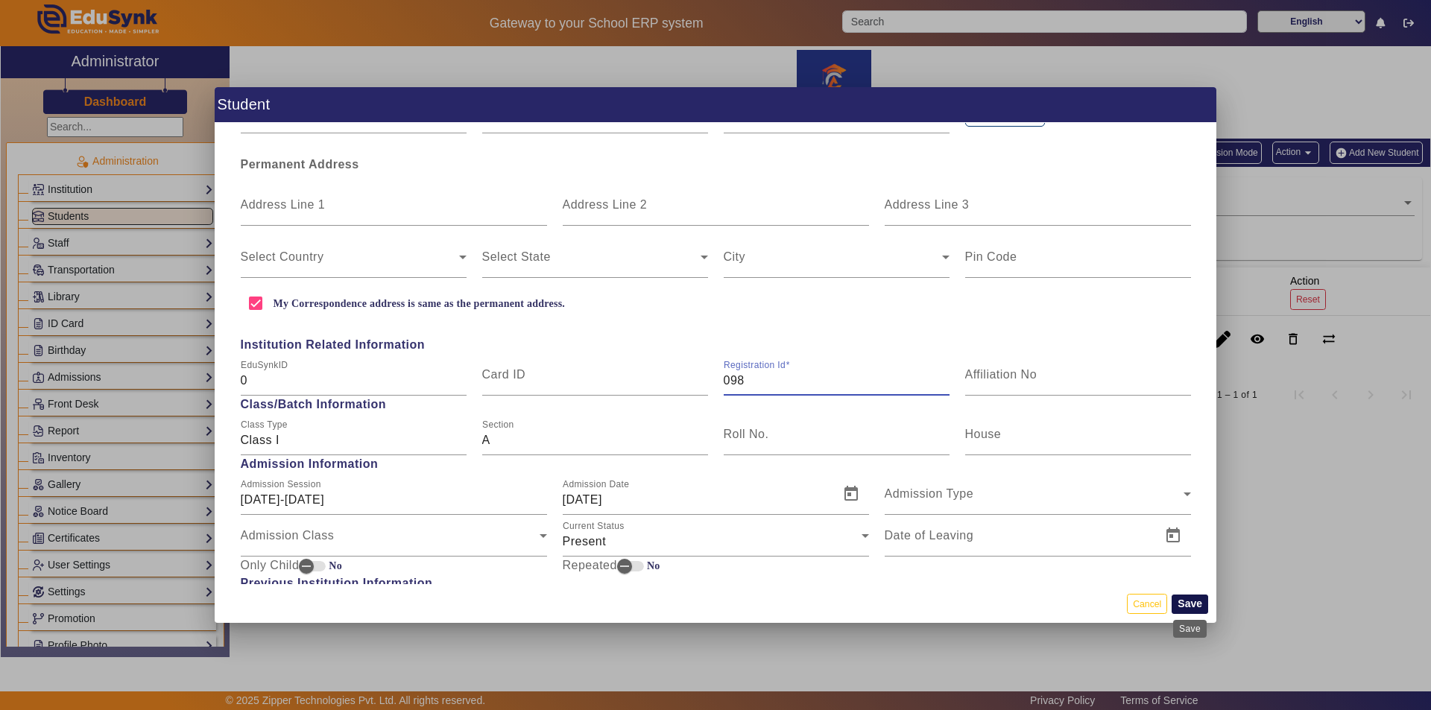
click at [1192, 601] on button "Save" at bounding box center [1190, 604] width 37 height 19
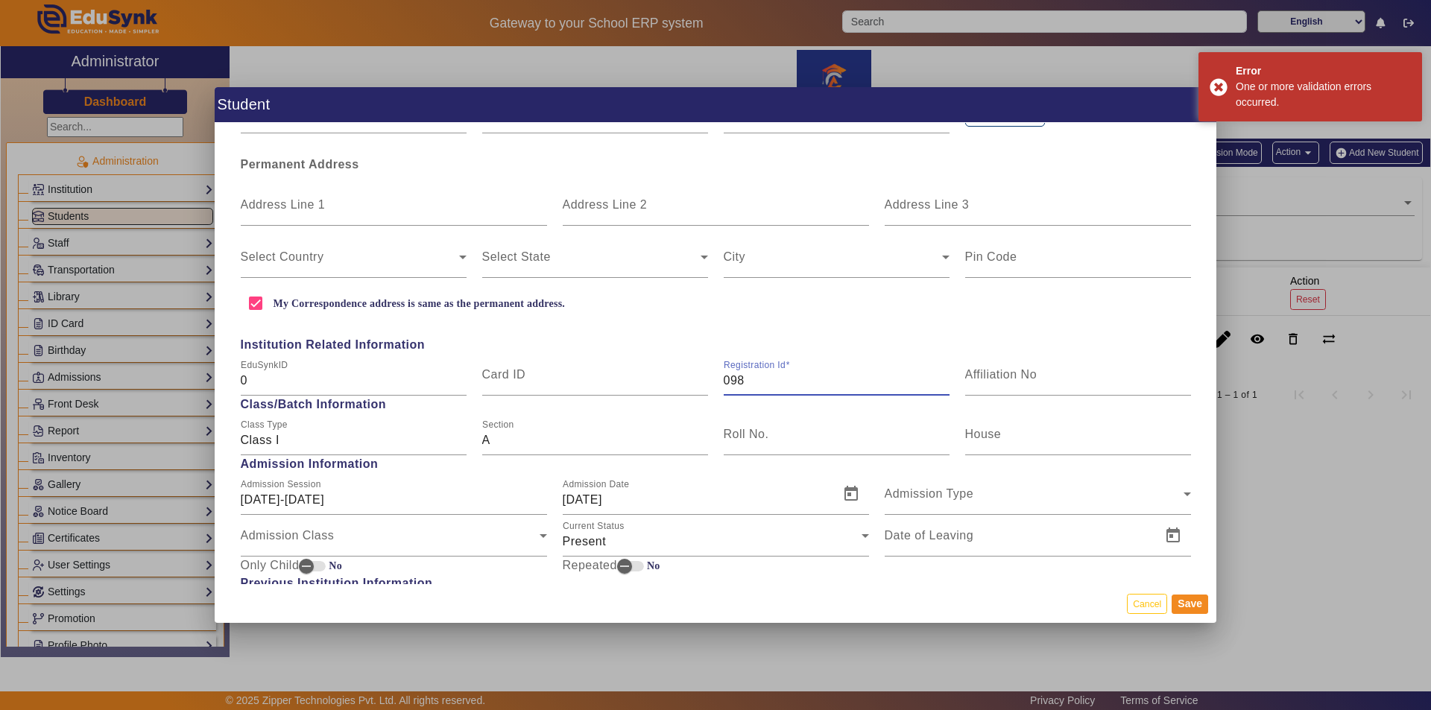
click at [749, 381] on input "098" at bounding box center [837, 381] width 226 height 18
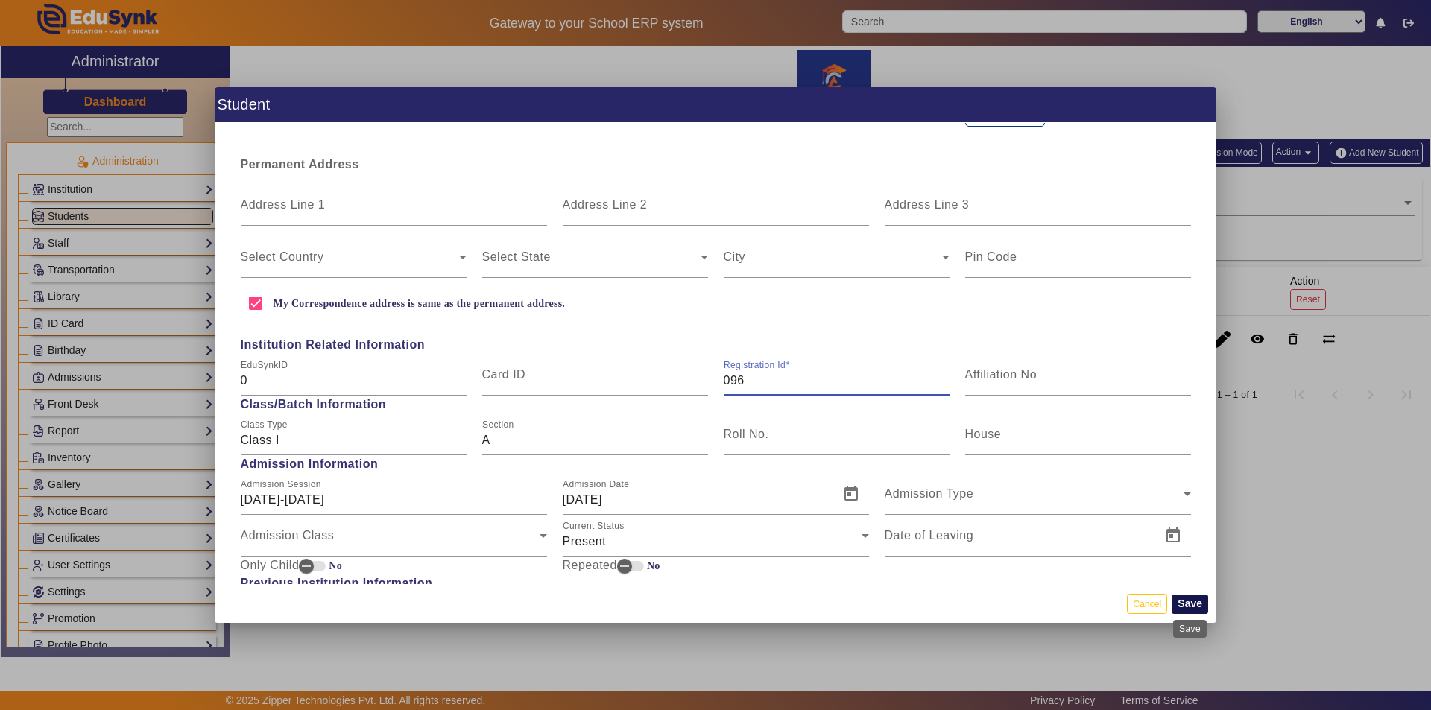
click at [1190, 602] on button "Save" at bounding box center [1190, 604] width 37 height 19
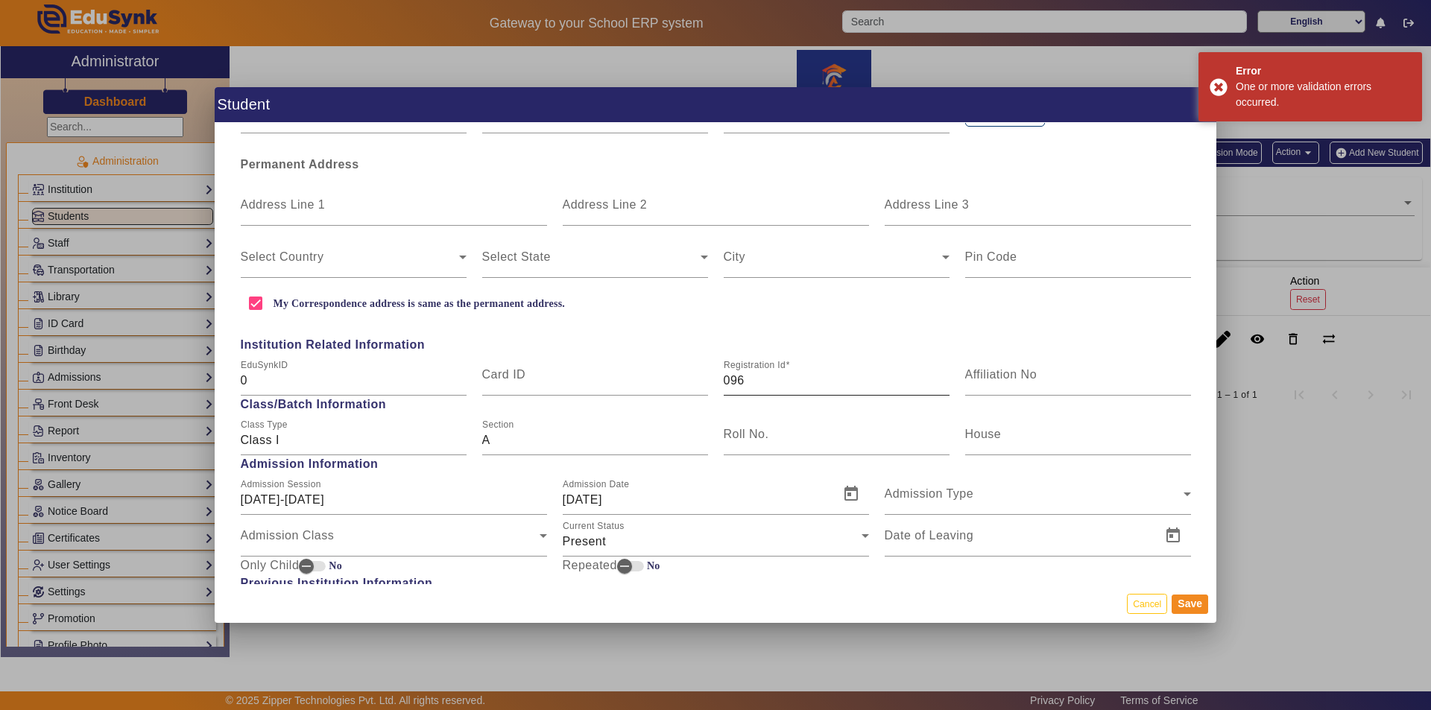
click at [748, 379] on input "096" at bounding box center [837, 381] width 226 height 18
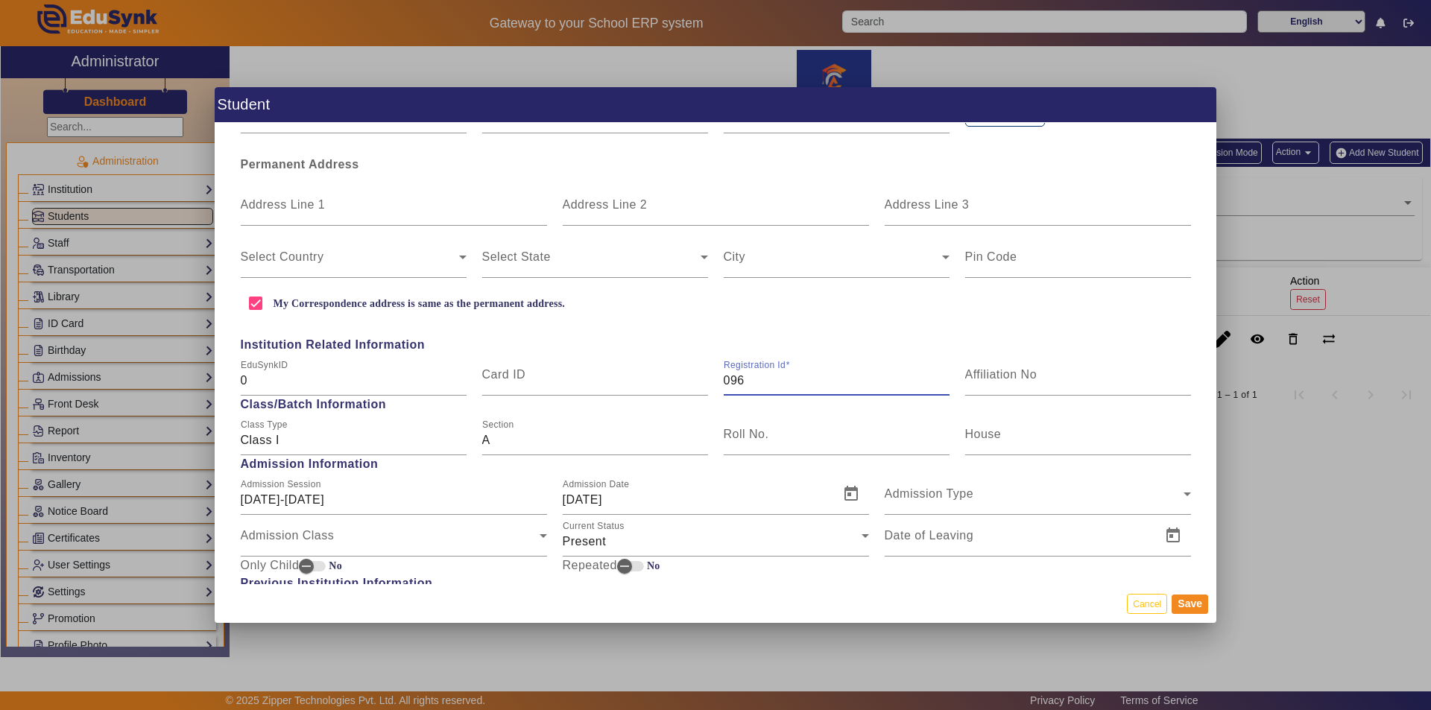
click at [751, 382] on input "096" at bounding box center [837, 381] width 226 height 18
type input "0"
click at [768, 382] on input "Registration Id" at bounding box center [837, 381] width 226 height 18
click at [1191, 604] on button "Save" at bounding box center [1190, 604] width 37 height 19
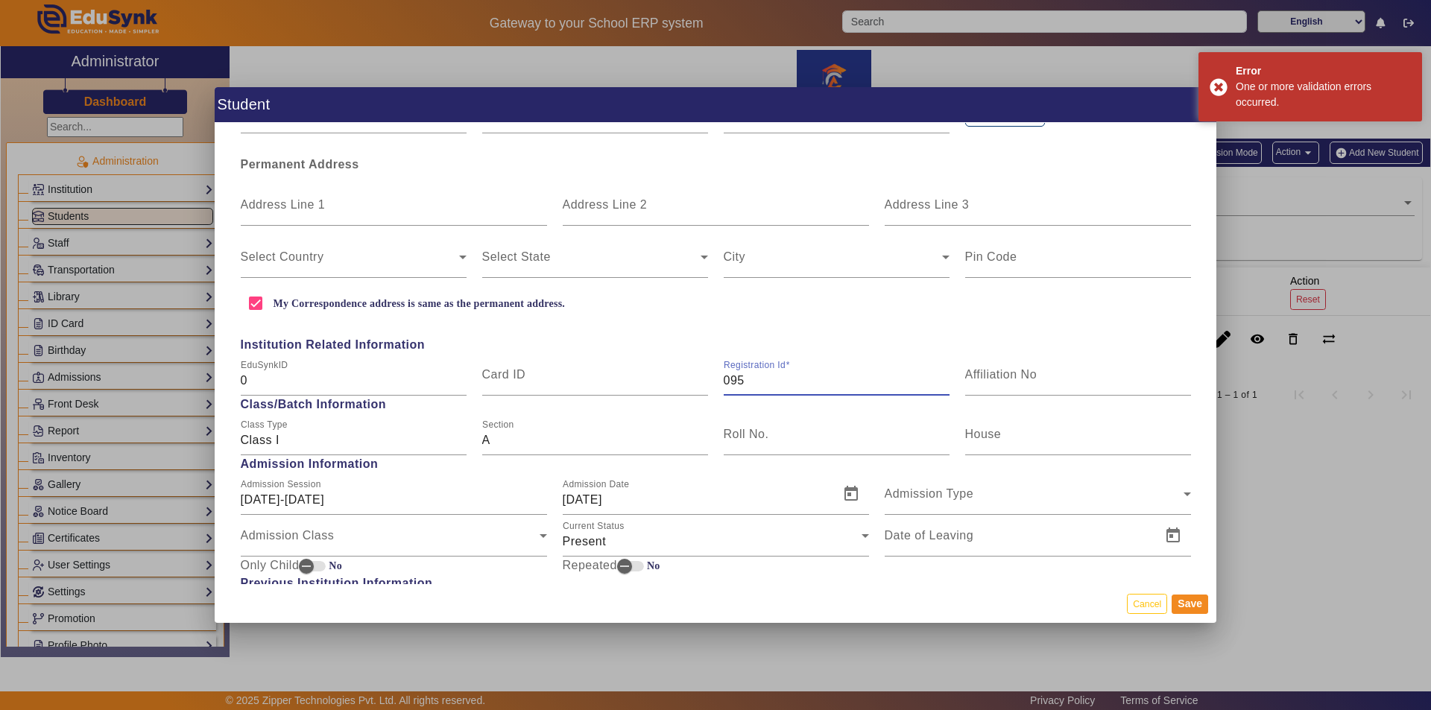
drag, startPoint x: 743, startPoint y: 379, endPoint x: 716, endPoint y: 382, distance: 26.9
click at [716, 382] on div "Registration Id 095" at bounding box center [835, 375] width 241 height 42
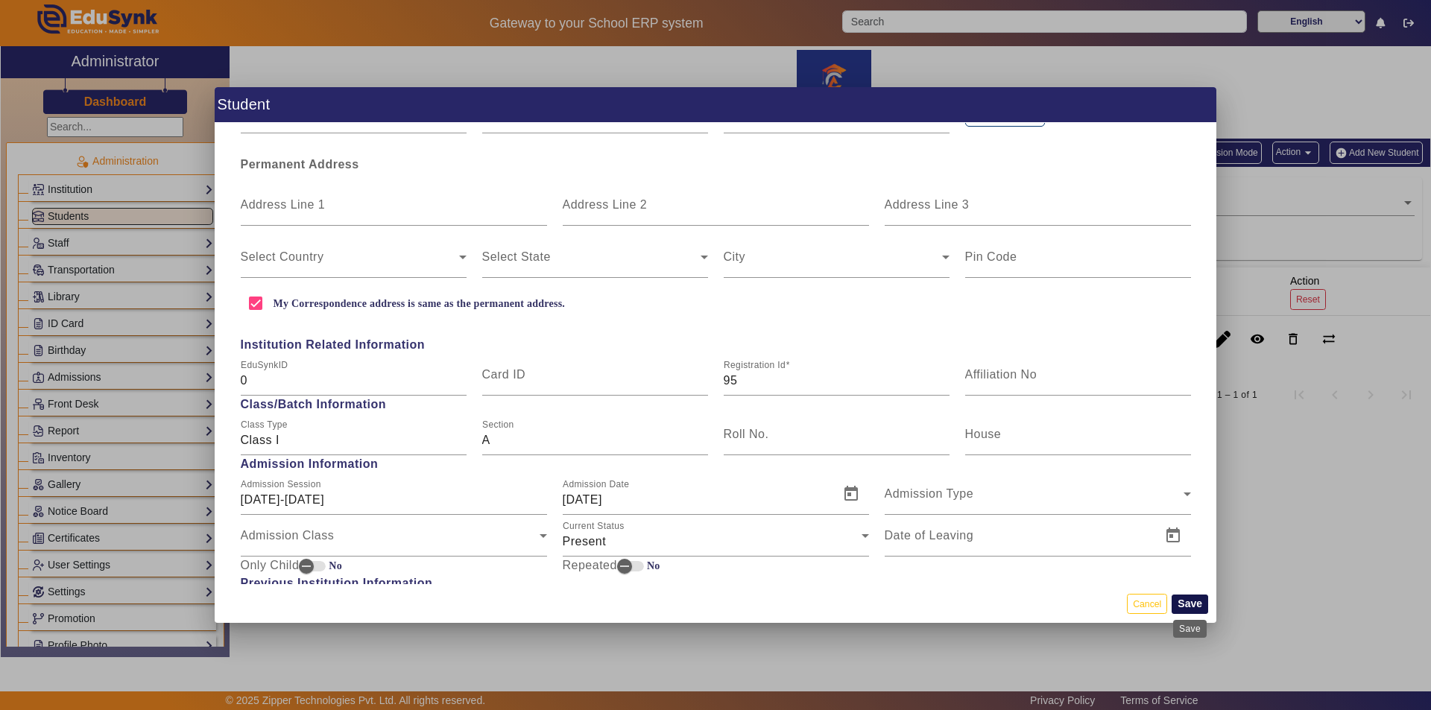
click at [1192, 606] on button "Save" at bounding box center [1190, 604] width 37 height 19
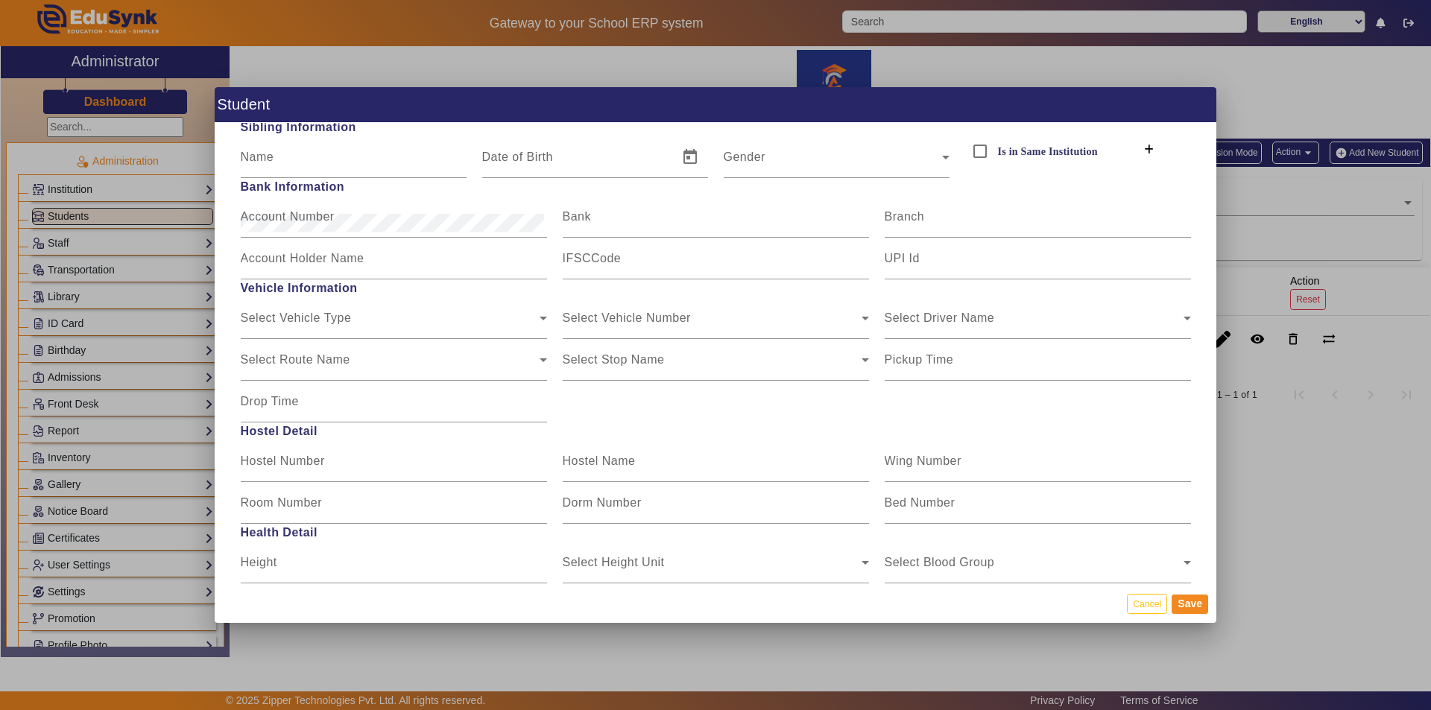
scroll to position [1565, 0]
click at [1193, 610] on button "Save" at bounding box center [1190, 604] width 37 height 19
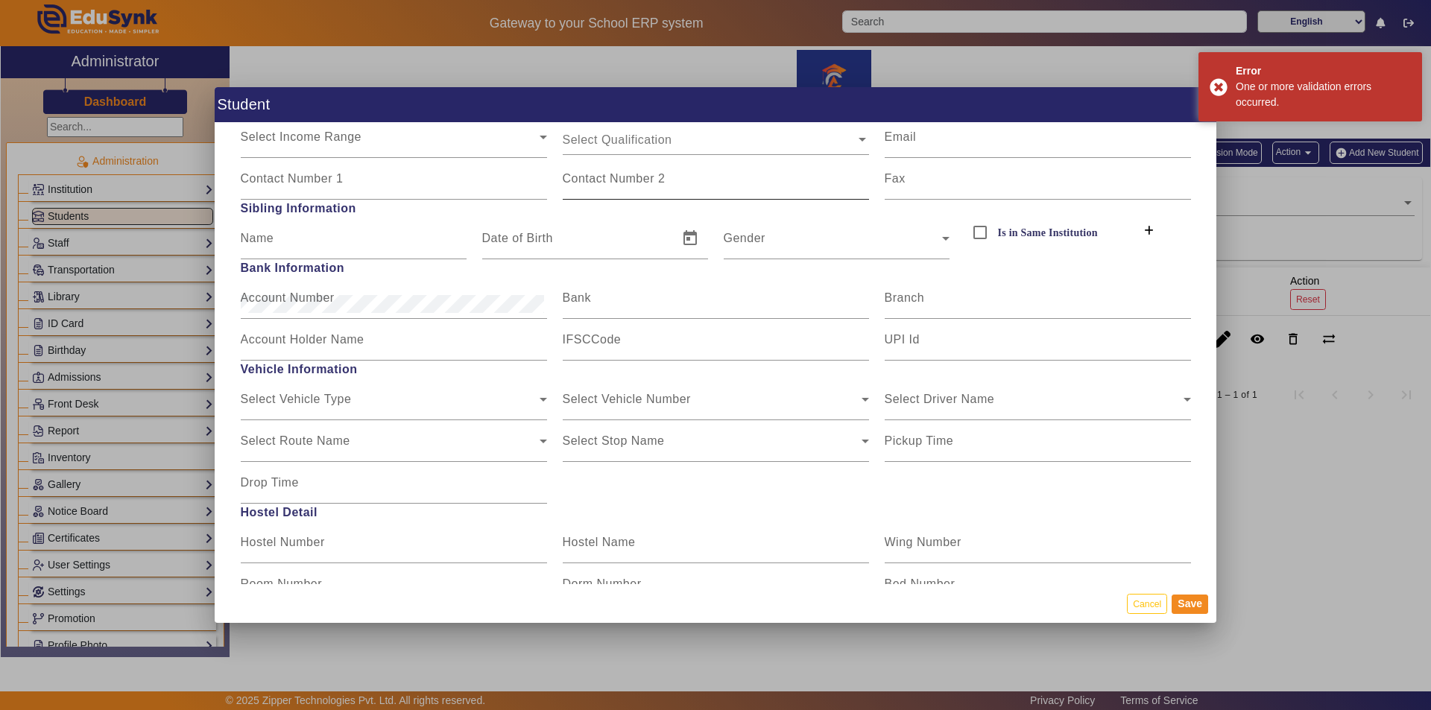
scroll to position [1118, 0]
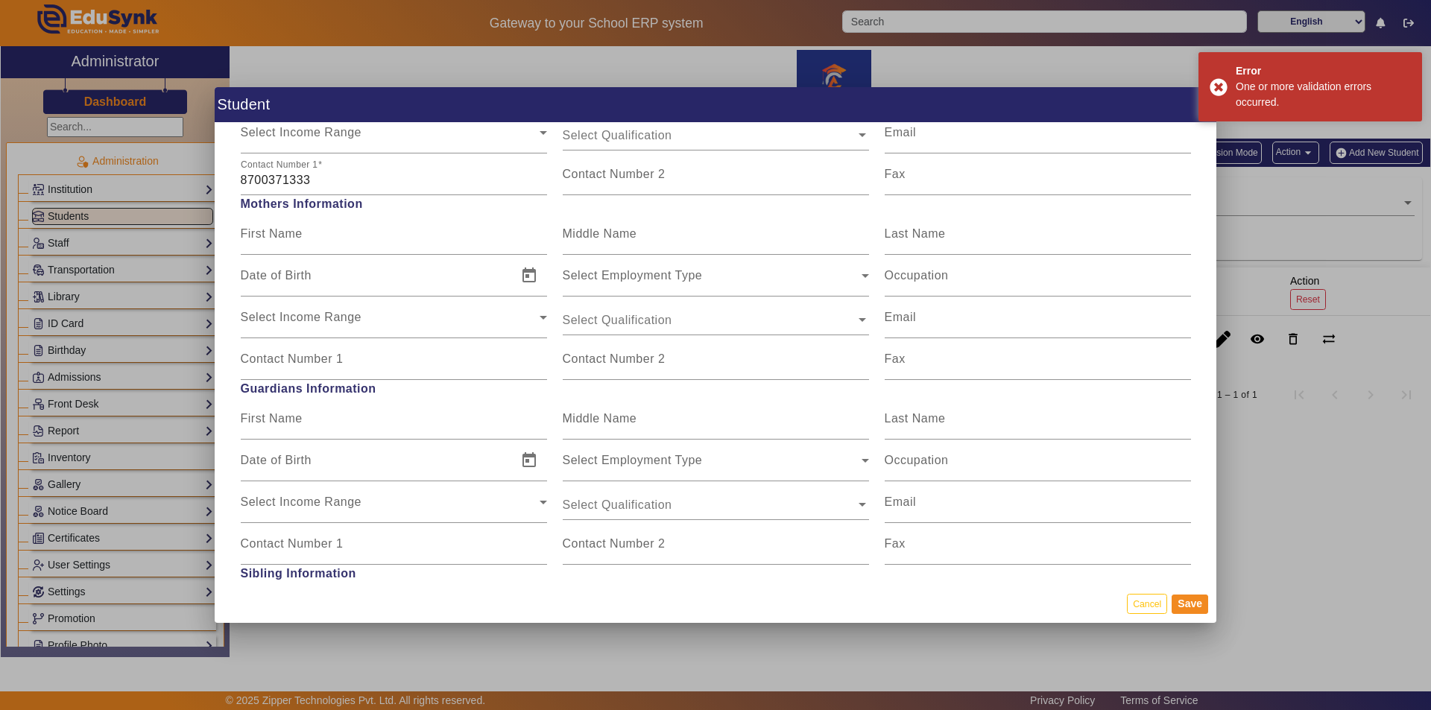
drag, startPoint x: 852, startPoint y: 452, endPoint x: 867, endPoint y: 444, distance: 16.7
click at [856, 449] on div "Select Employment Type Select Employment Type" at bounding box center [716, 461] width 306 height 42
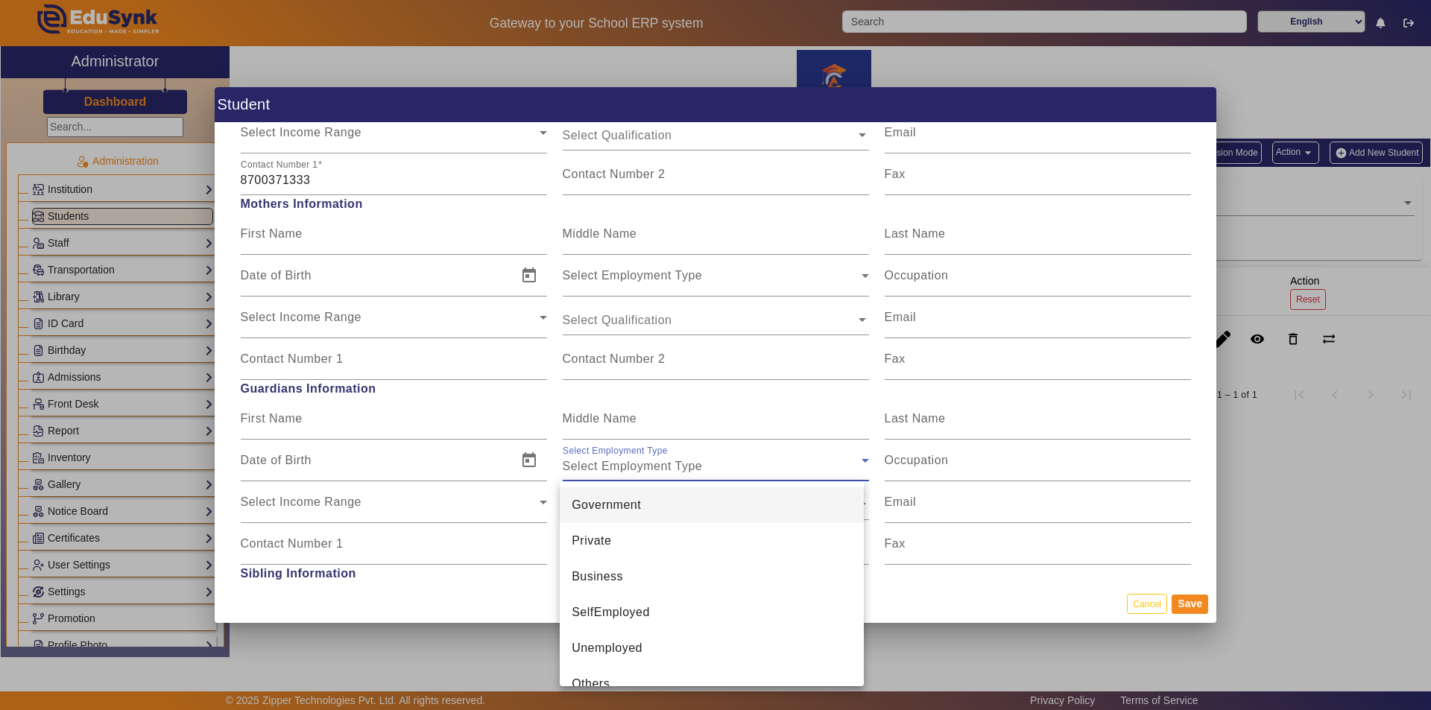
click at [1003, 608] on div at bounding box center [715, 355] width 1431 height 710
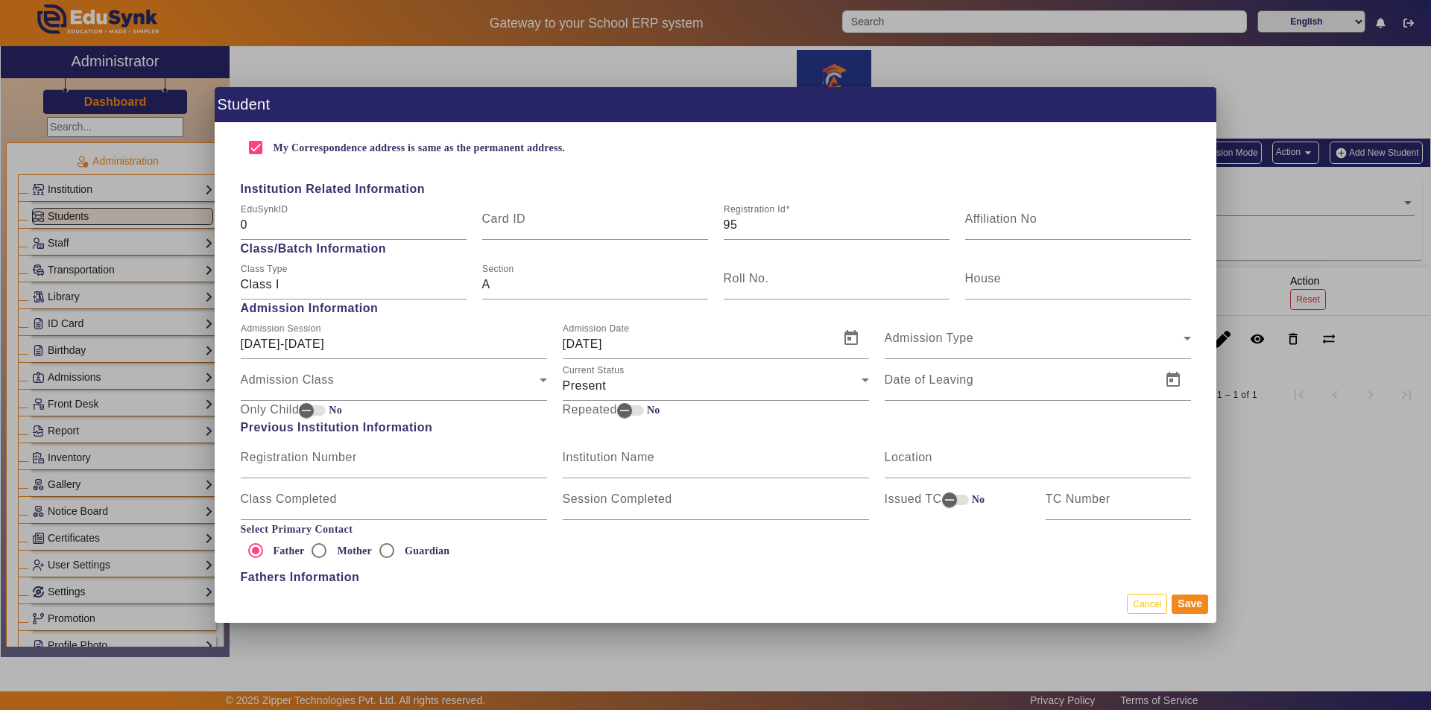
scroll to position [671, 0]
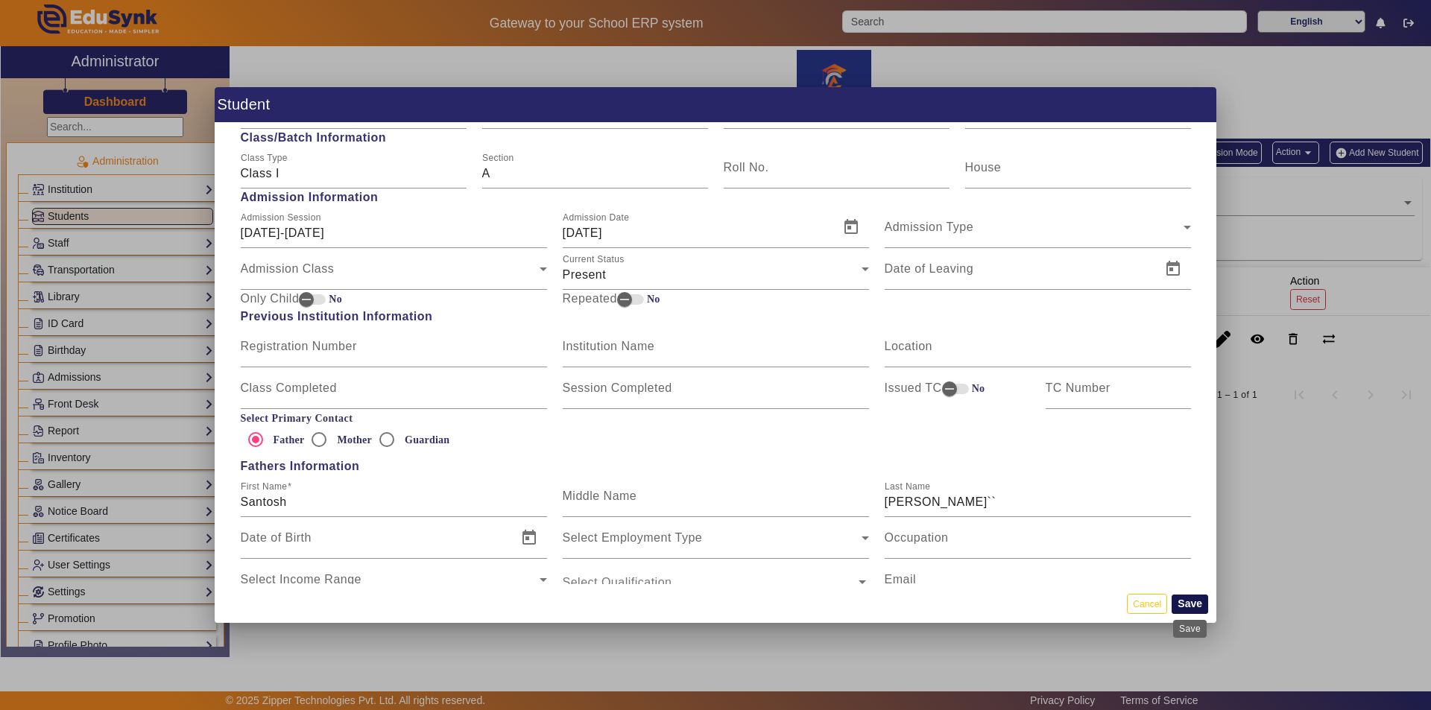
click at [1186, 607] on button "Save" at bounding box center [1190, 604] width 37 height 19
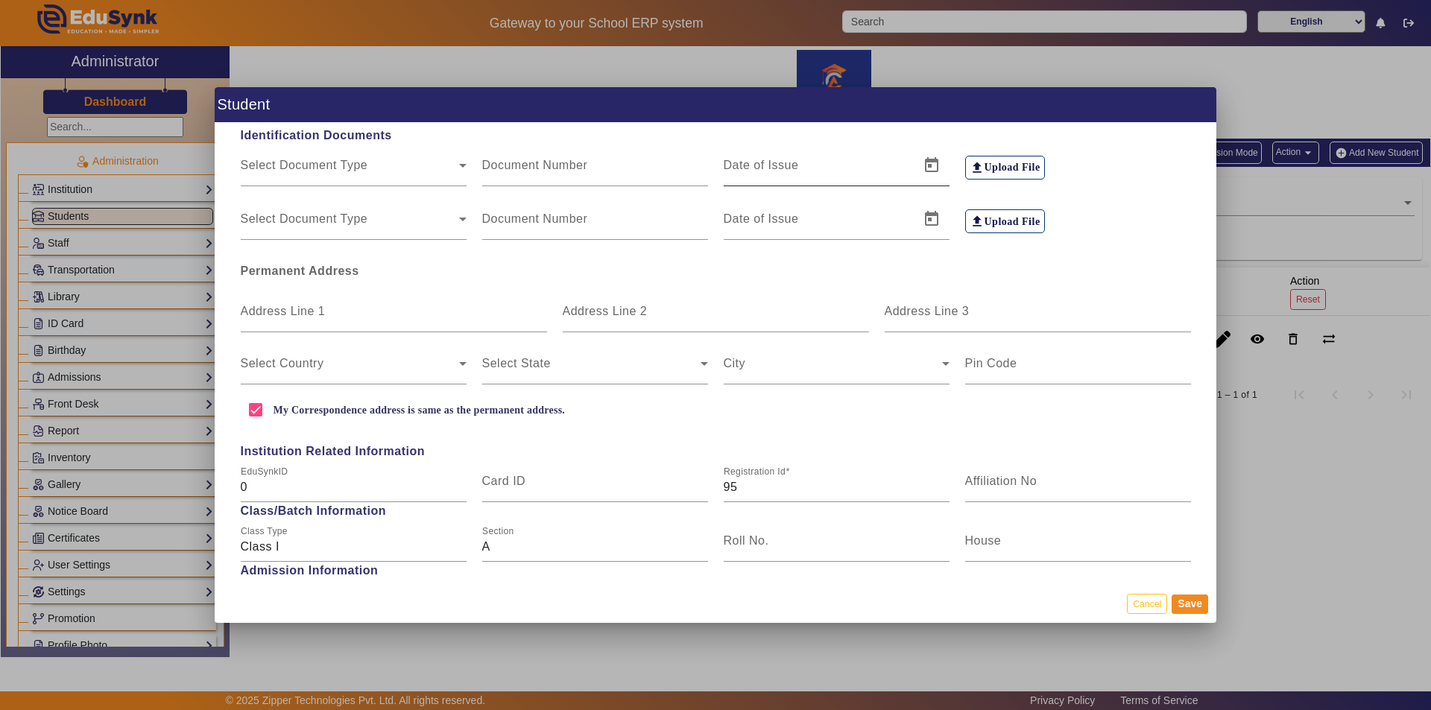
scroll to position [298, 0]
click at [753, 480] on input "95" at bounding box center [837, 487] width 226 height 18
type input "9"
click at [1191, 607] on button "Save" at bounding box center [1190, 604] width 37 height 19
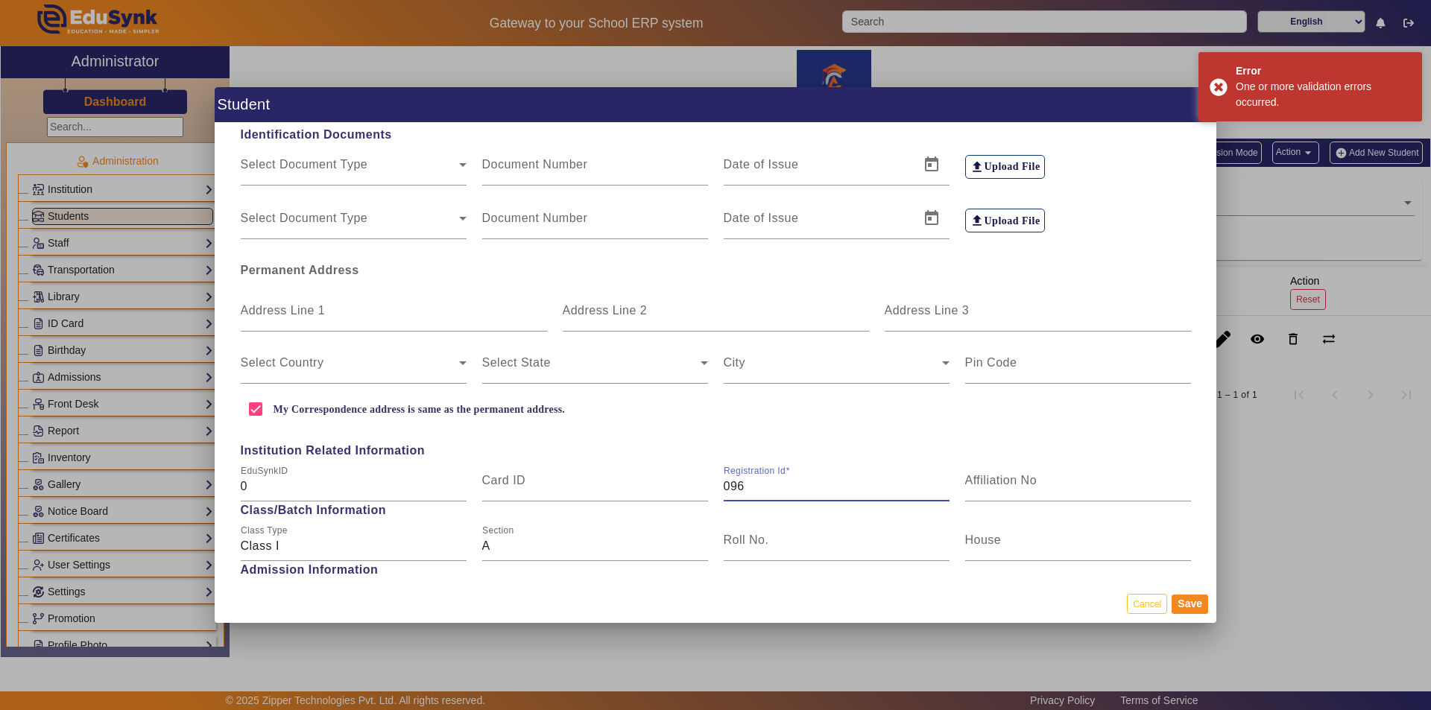
click at [754, 487] on input "096" at bounding box center [837, 487] width 226 height 18
type input "0"
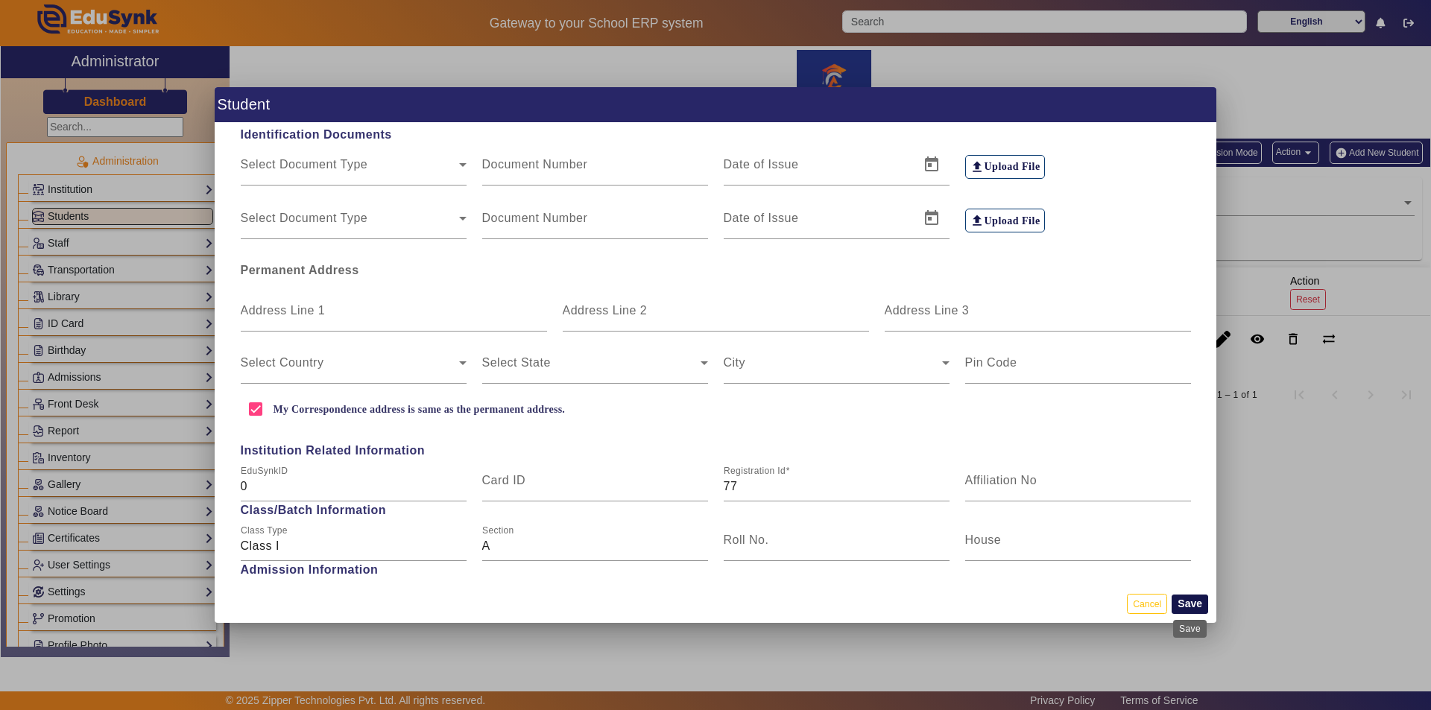
click at [1193, 606] on button "Save" at bounding box center [1190, 604] width 37 height 19
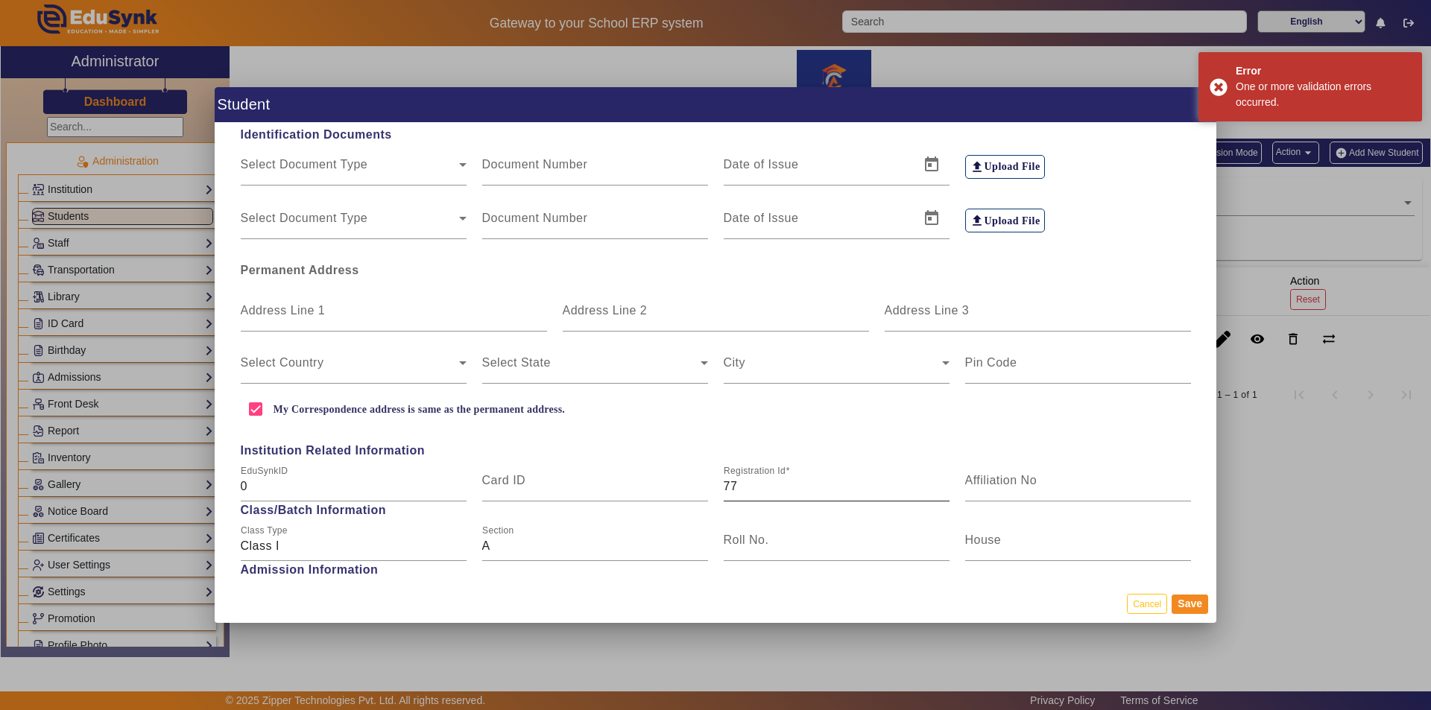
click at [738, 484] on input "77" at bounding box center [837, 487] width 226 height 18
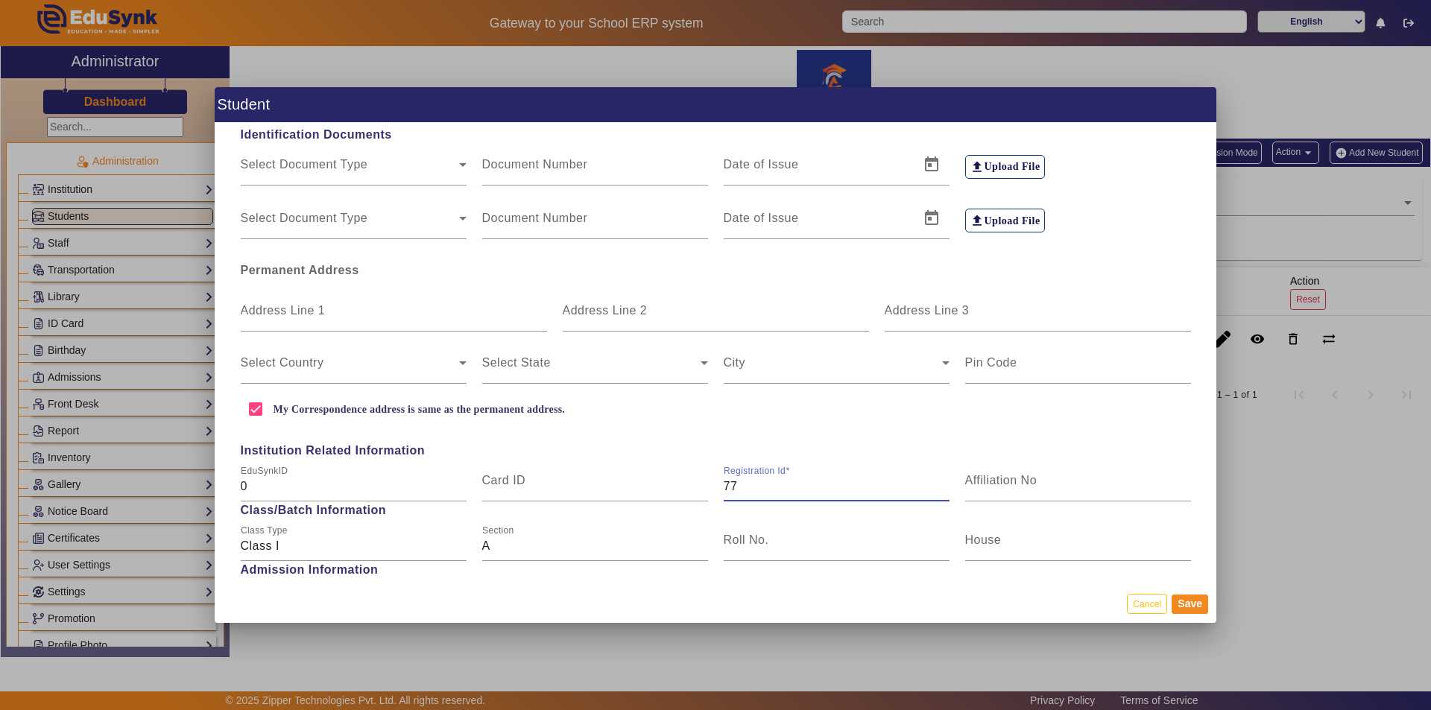
type input "7"
type input "55"
click at [1194, 604] on button "Save" at bounding box center [1190, 604] width 37 height 19
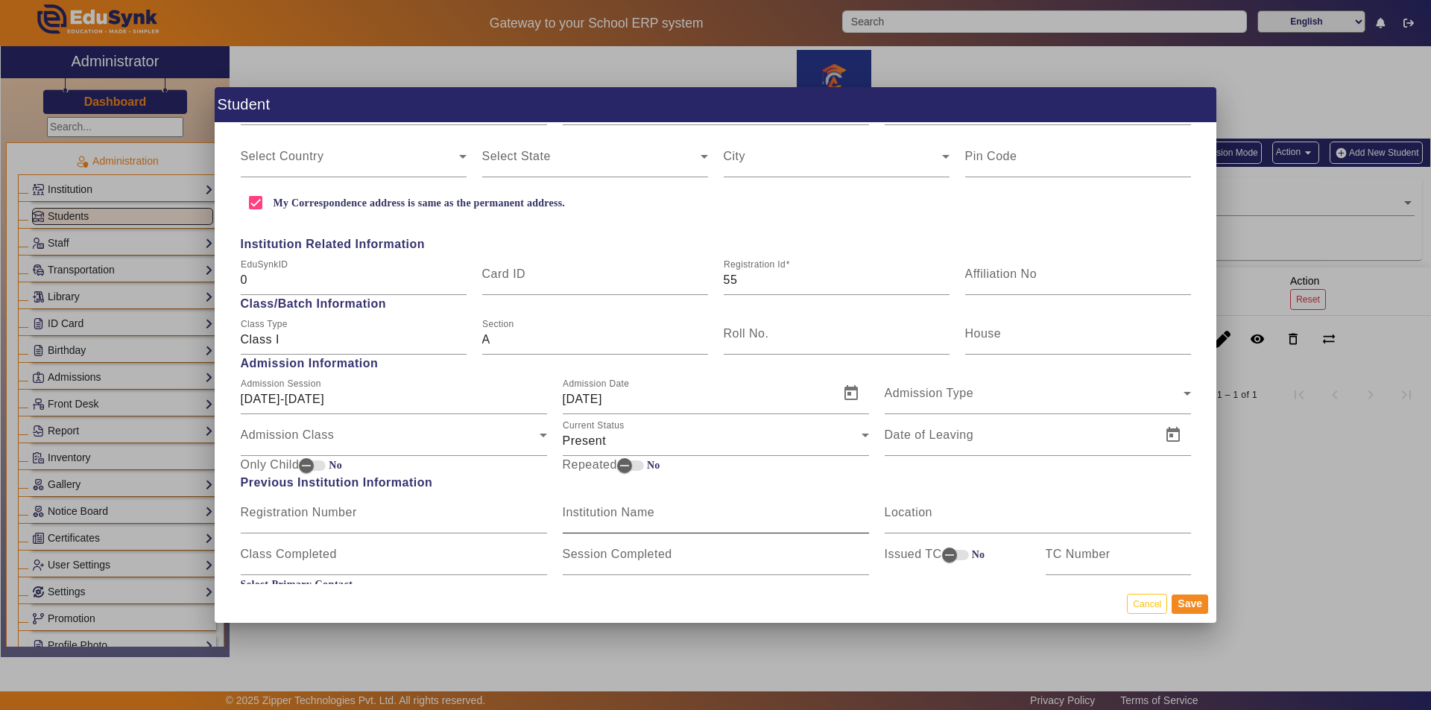
scroll to position [478, 0]
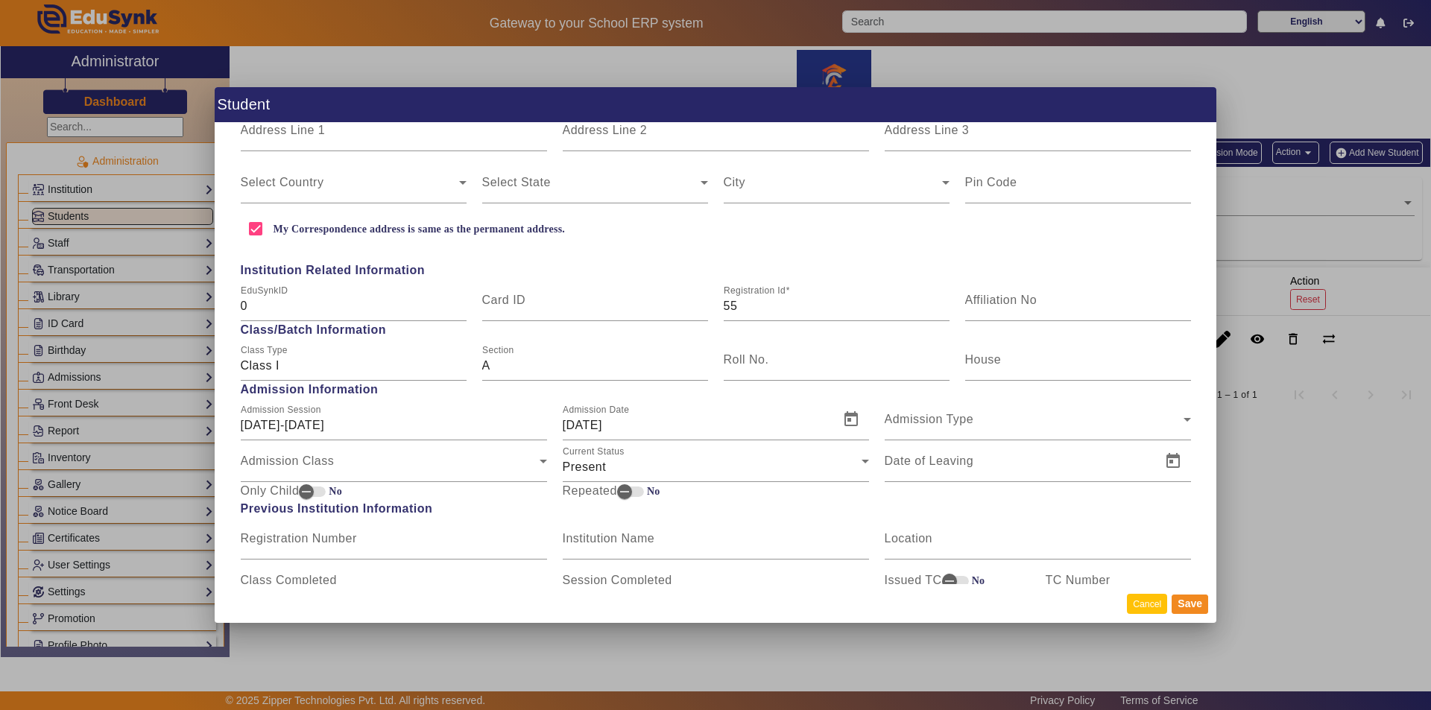
click at [1147, 605] on button "Cancel" at bounding box center [1147, 604] width 40 height 20
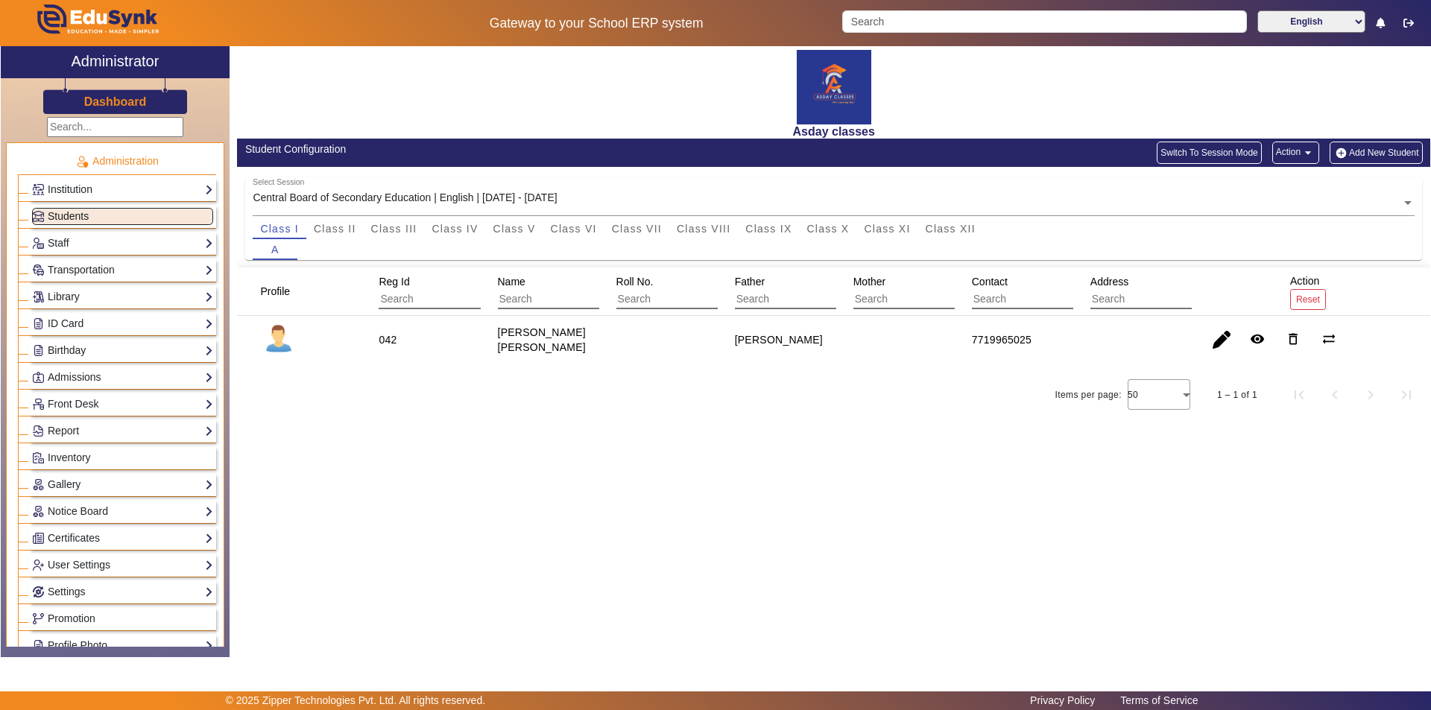
click at [148, 213] on link "Students" at bounding box center [122, 216] width 181 height 17
click at [1371, 154] on button "Add New Student" at bounding box center [1376, 153] width 92 height 22
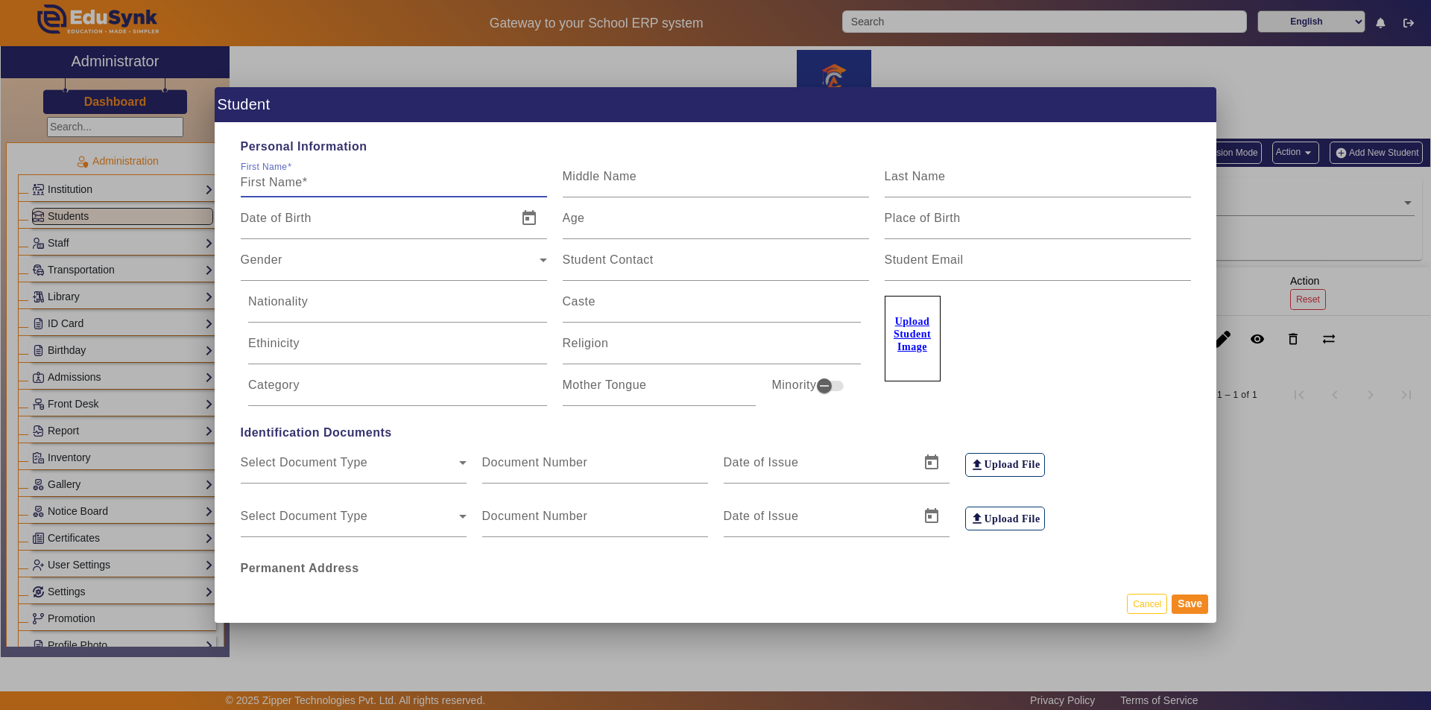
click at [329, 179] on input "First Name" at bounding box center [394, 183] width 306 height 18
type input "Akshaj"
type input "Santosh"
click at [917, 171] on mat-label "Last Name" at bounding box center [915, 176] width 61 height 13
click at [917, 174] on input "Last Name" at bounding box center [1038, 183] width 306 height 18
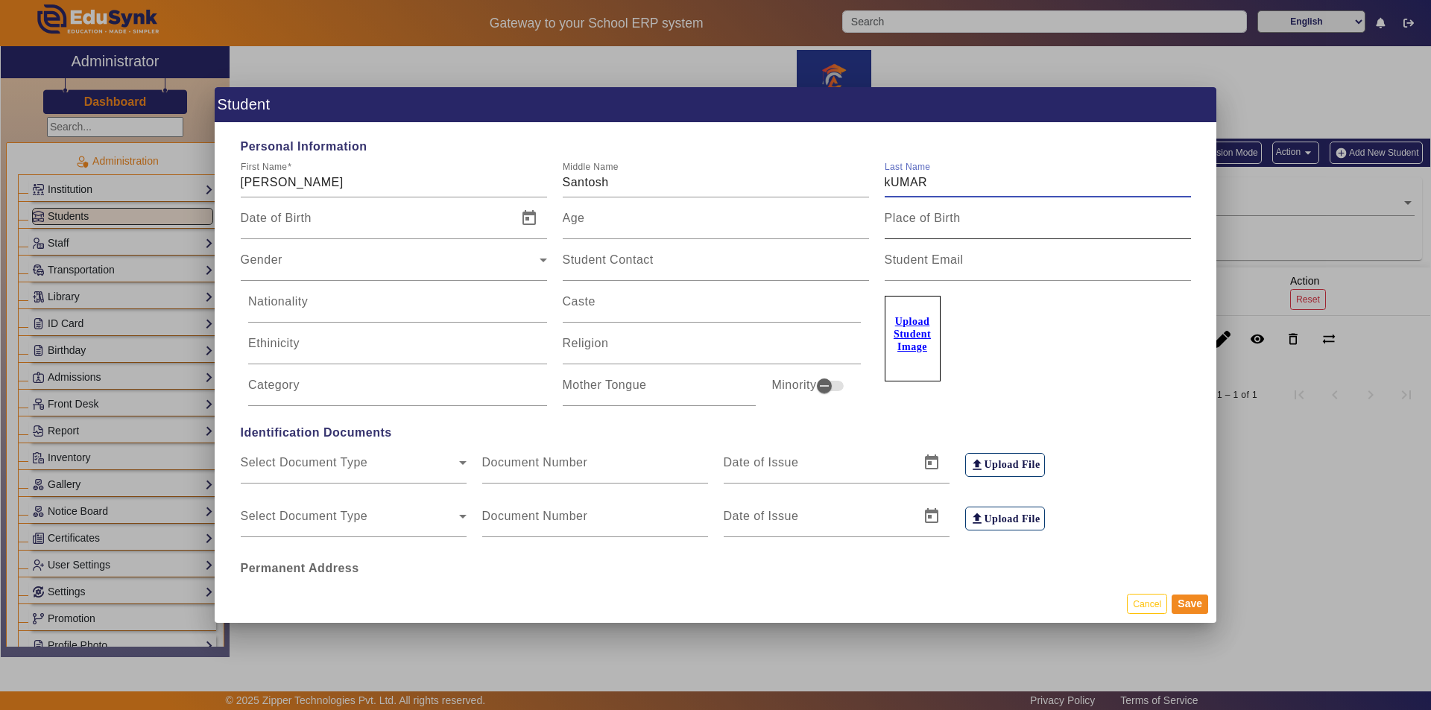
type input "Kumar"
click at [296, 268] on div "Gender" at bounding box center [390, 266] width 299 height 18
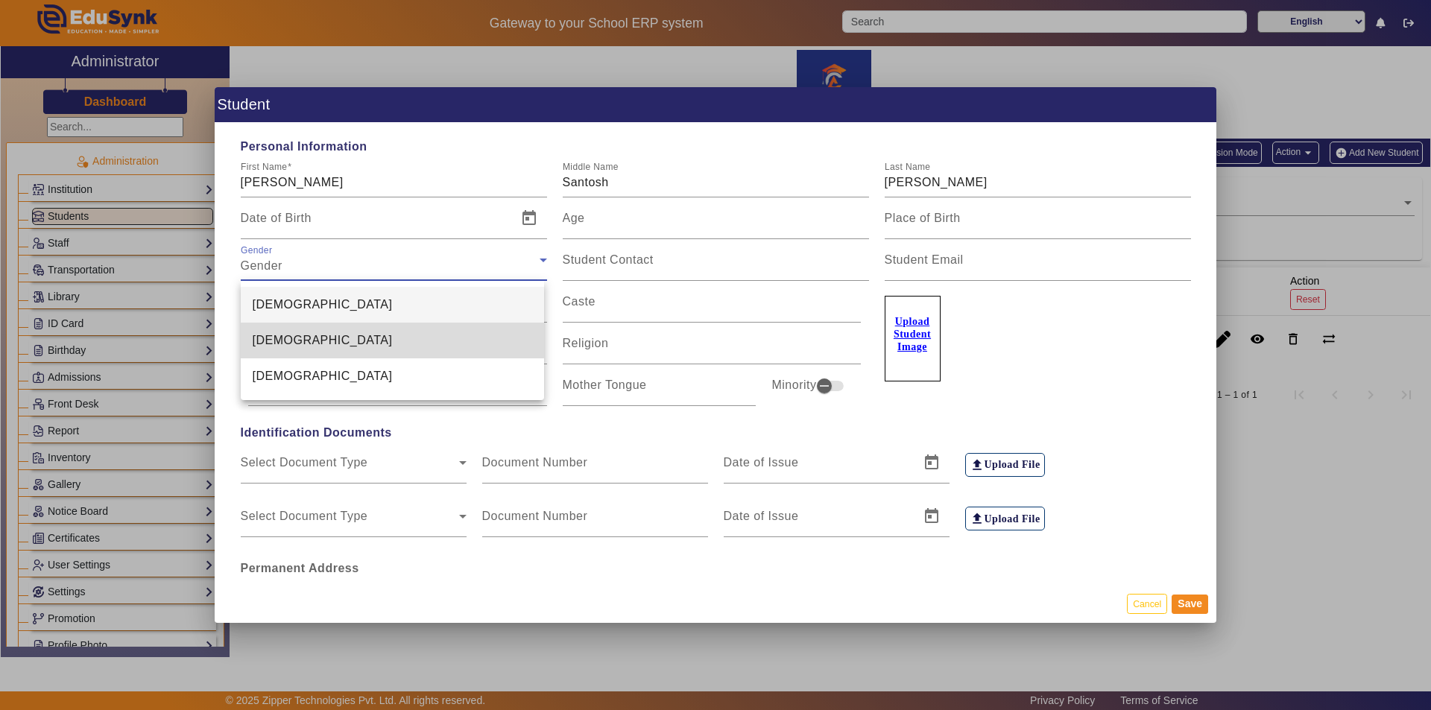
click at [279, 339] on span "Female" at bounding box center [323, 341] width 140 height 18
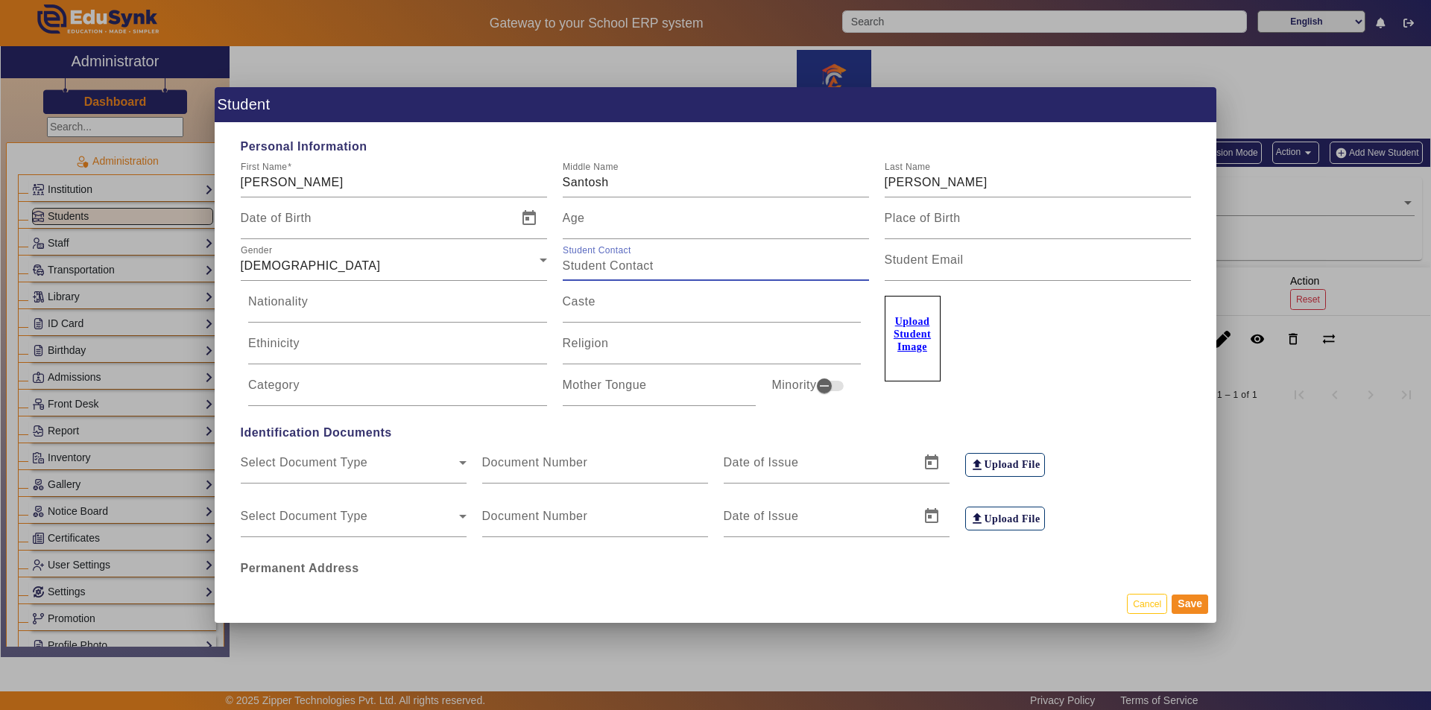
click at [606, 267] on input "Student Contact" at bounding box center [716, 266] width 306 height 18
type input "8700371333"
click at [550, 353] on div "Ethinicity" at bounding box center [398, 344] width 315 height 42
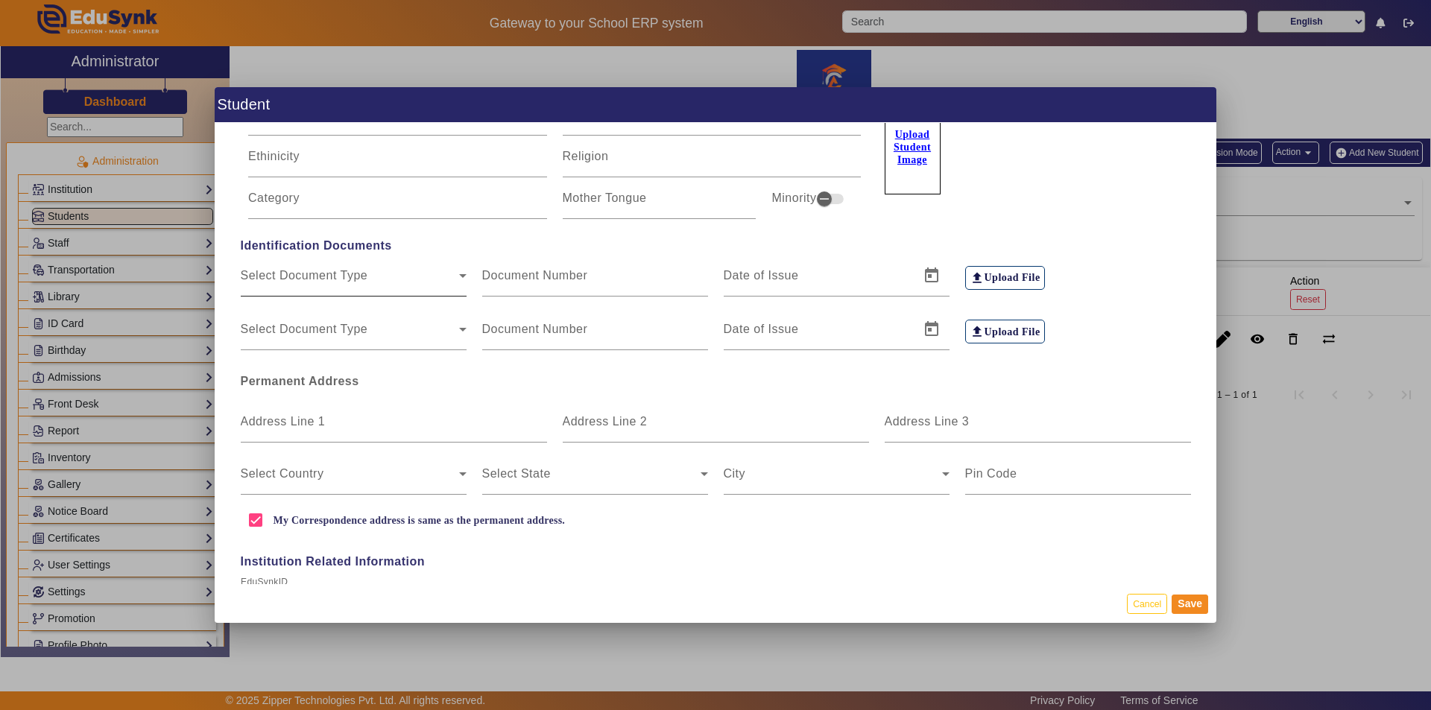
scroll to position [373, 0]
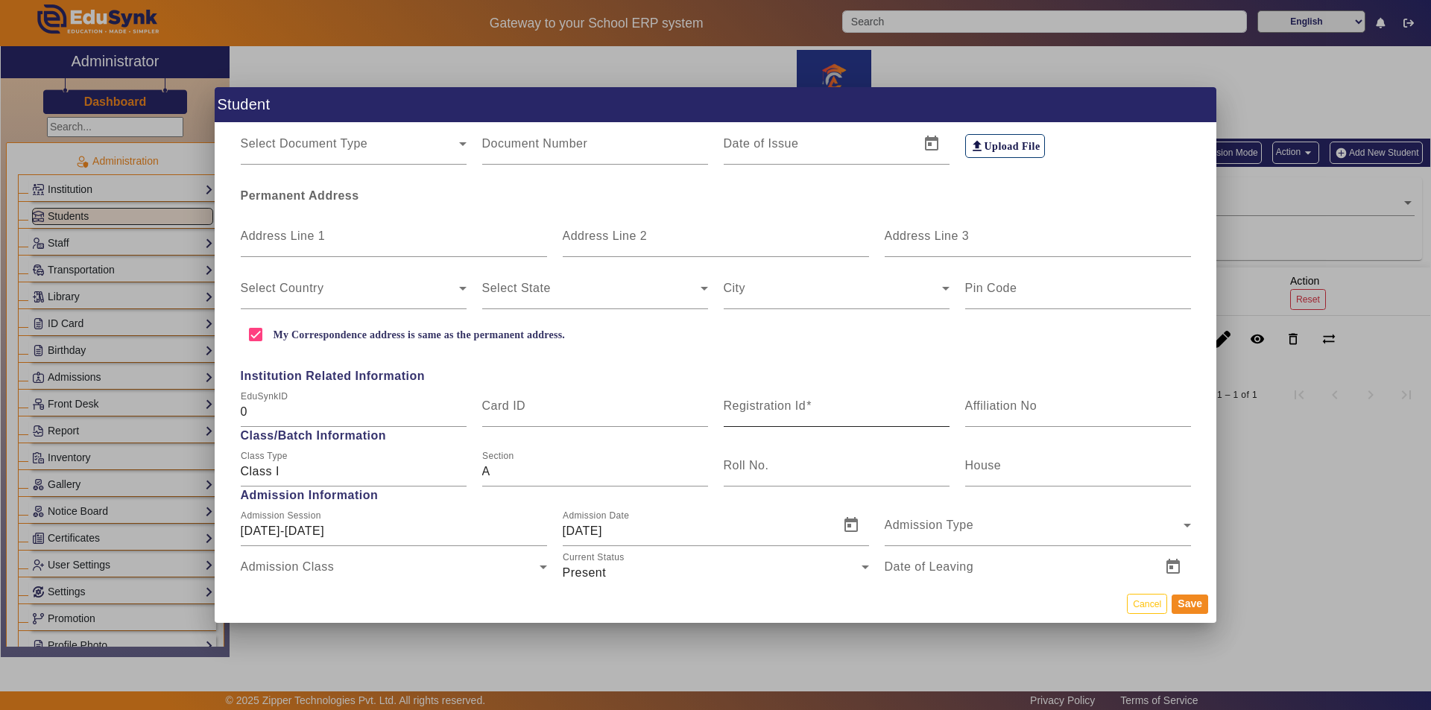
click at [762, 409] on mat-label "Registration Id" at bounding box center [765, 405] width 83 height 13
click at [762, 409] on input "Registration Id" at bounding box center [837, 412] width 226 height 18
type input "0101"
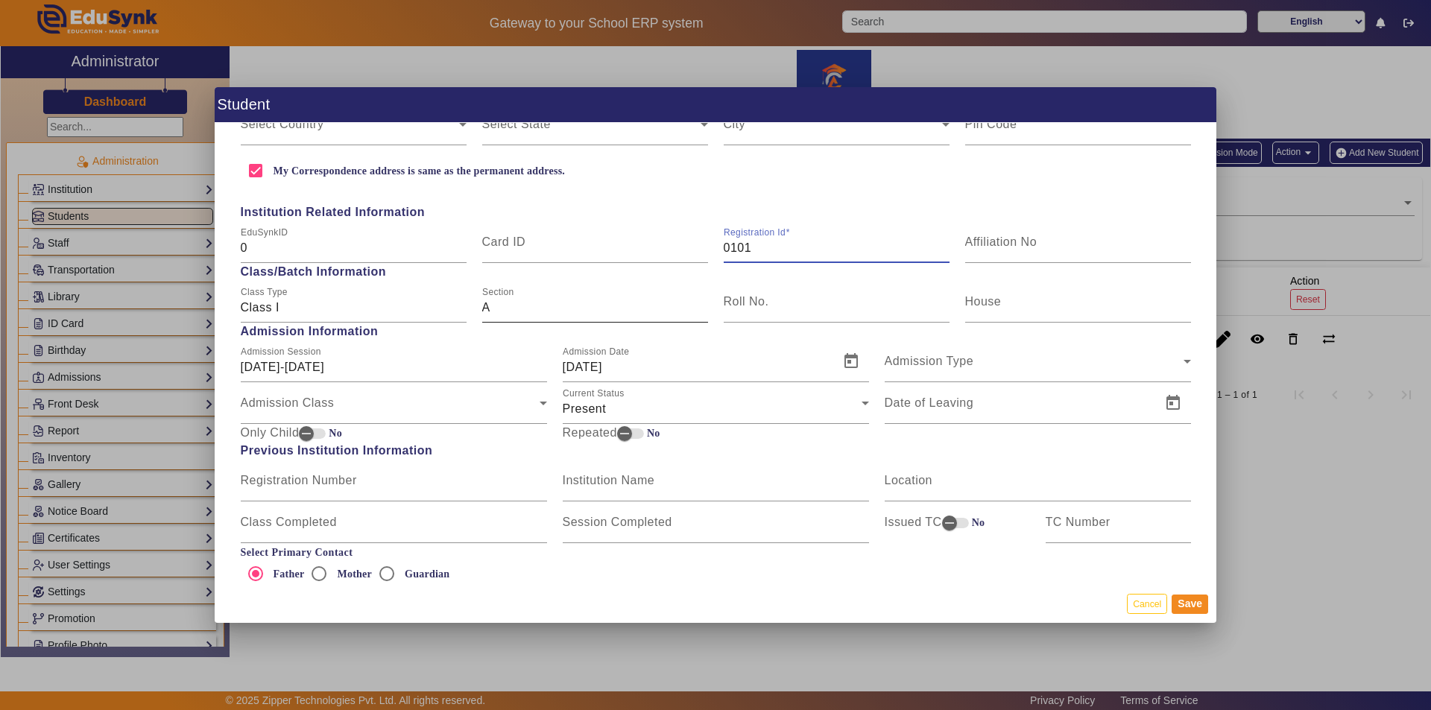
scroll to position [820, 0]
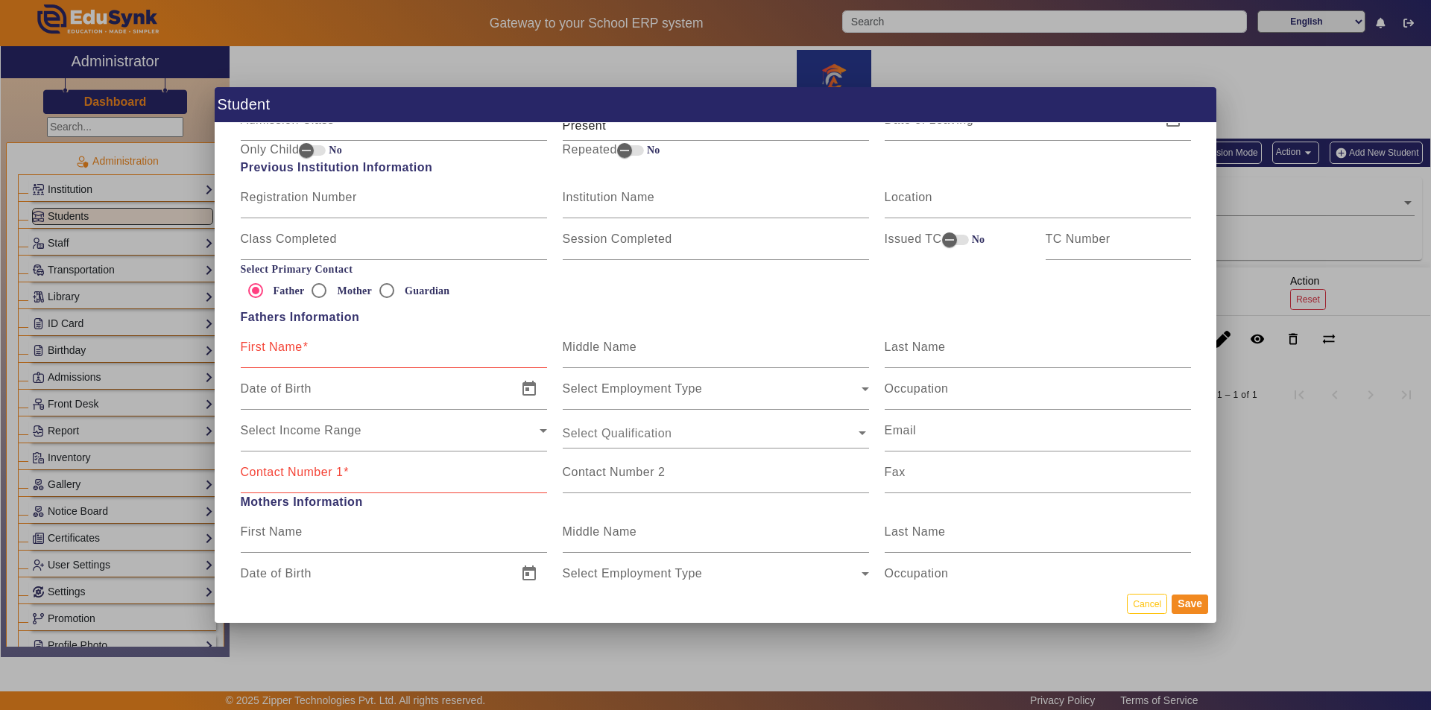
click at [326, 346] on input "First Name" at bounding box center [394, 353] width 306 height 18
type input "Santosh"
click at [922, 342] on mat-label "Last Name" at bounding box center [915, 347] width 61 height 13
click at [922, 344] on input "Last Name" at bounding box center [1038, 353] width 306 height 18
type input "k"
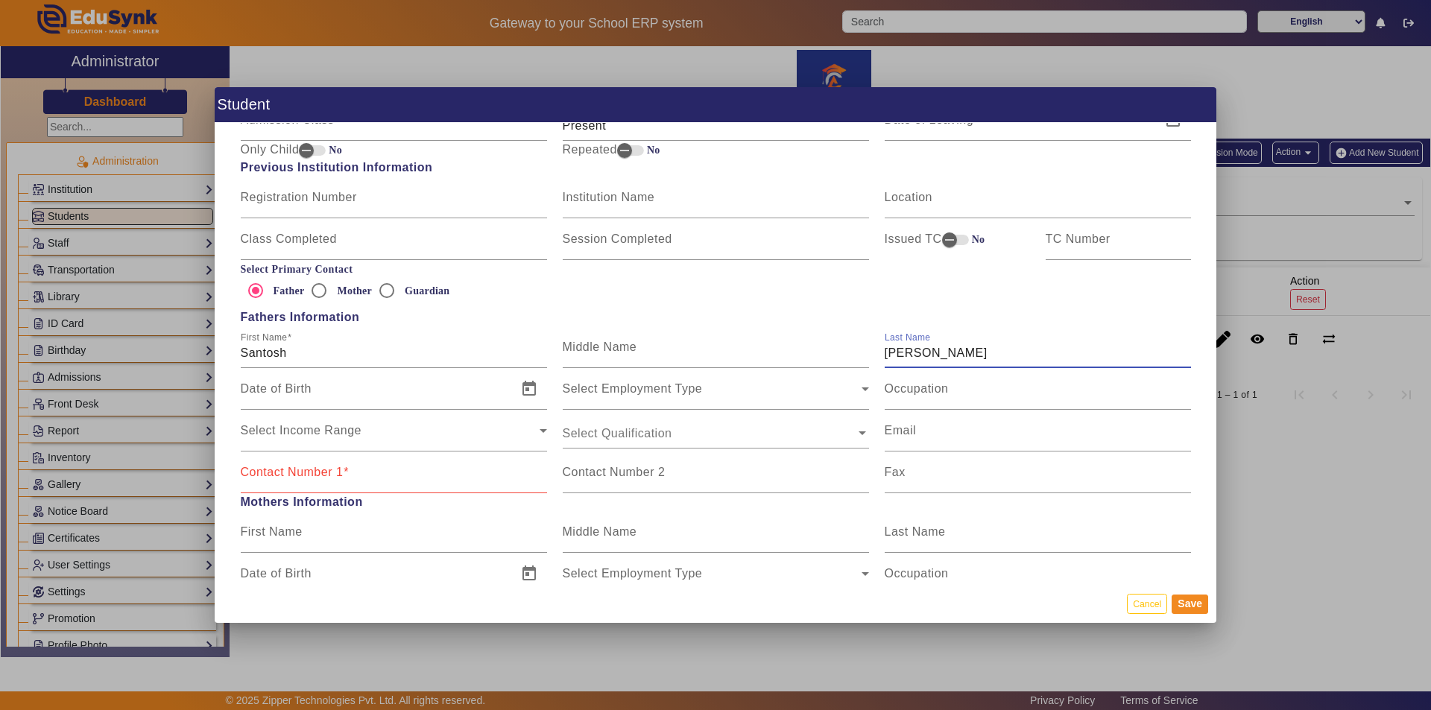
type input "Kumar"
type input "8700371333"
click at [1191, 606] on button "Save" at bounding box center [1190, 604] width 37 height 19
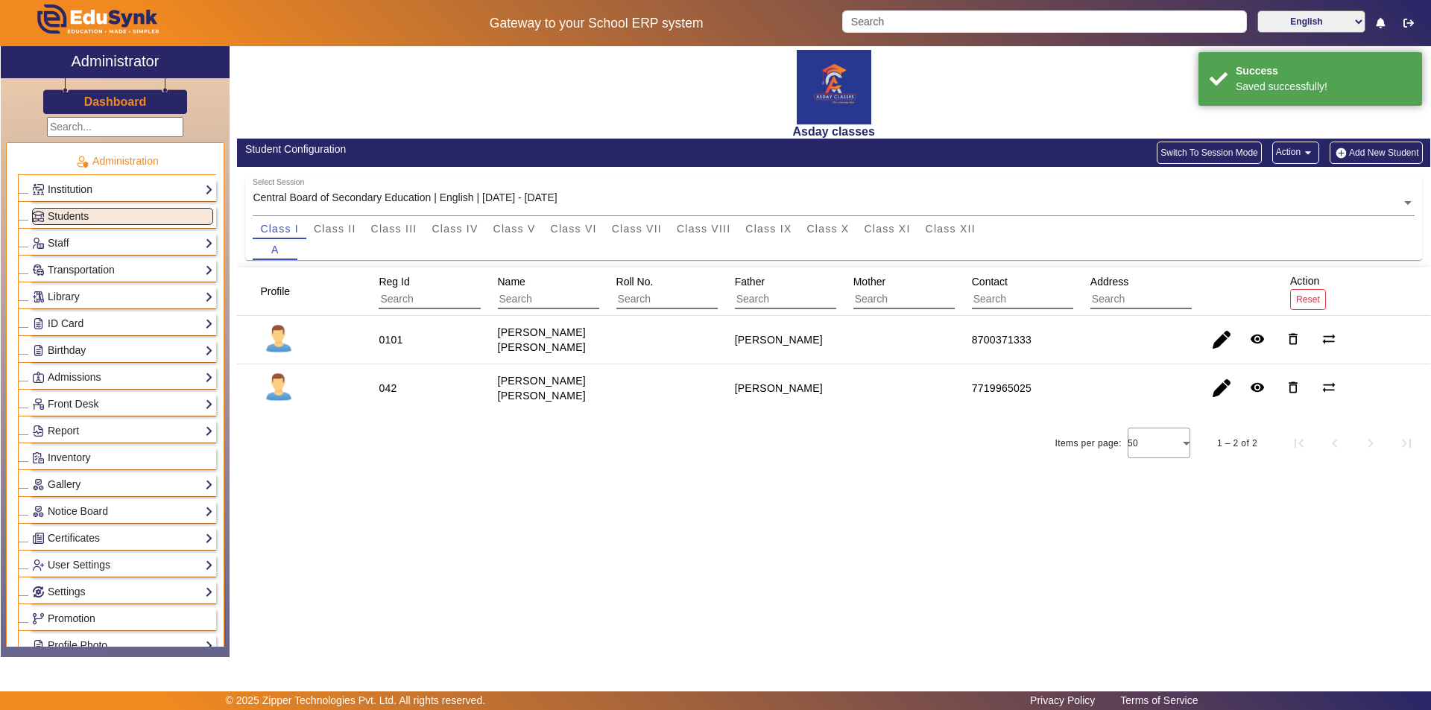
click at [665, 531] on div "Asday classes Student Configuration Switch To Session Mode Action arrow_drop_do…" at bounding box center [830, 343] width 1201 height 595
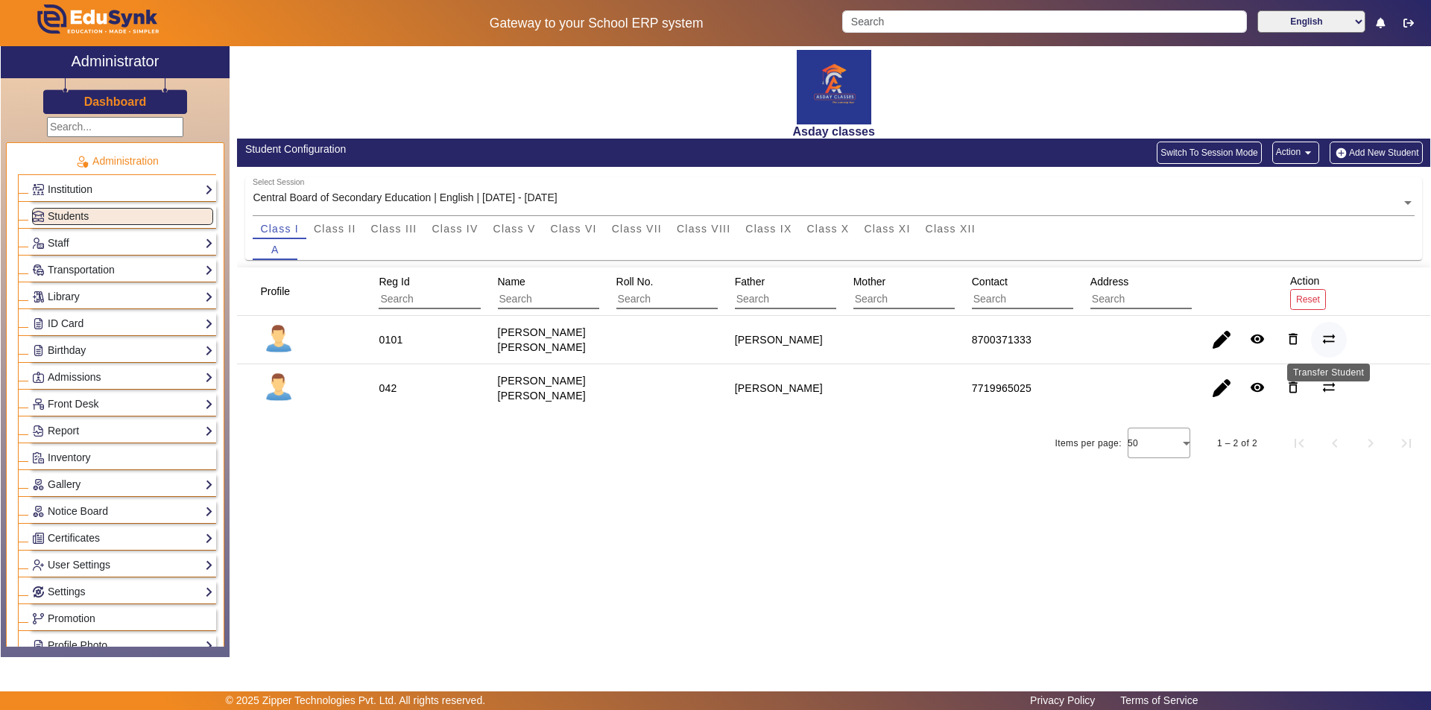
click at [1330, 336] on mat-icon "sync_alt" at bounding box center [1328, 339] width 15 height 15
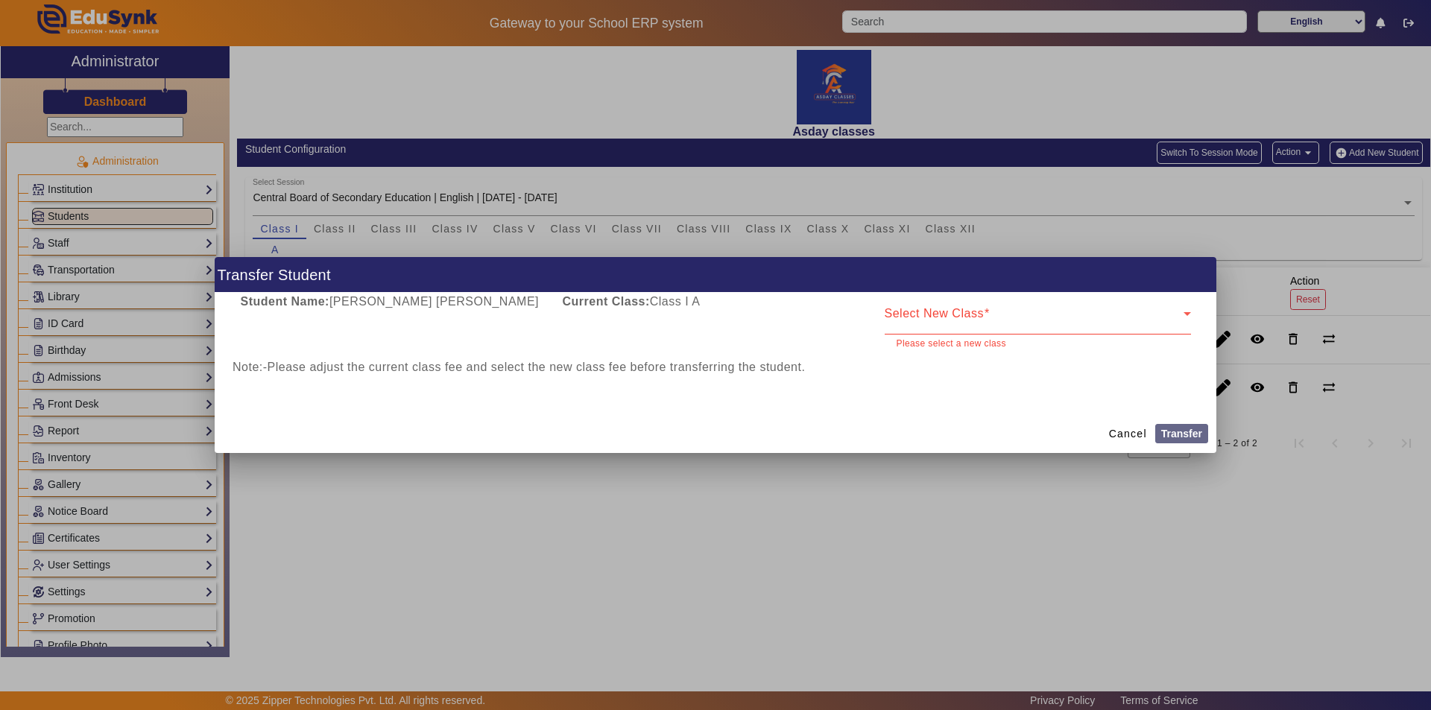
click at [1029, 315] on div "Select New Class" at bounding box center [1038, 314] width 306 height 42
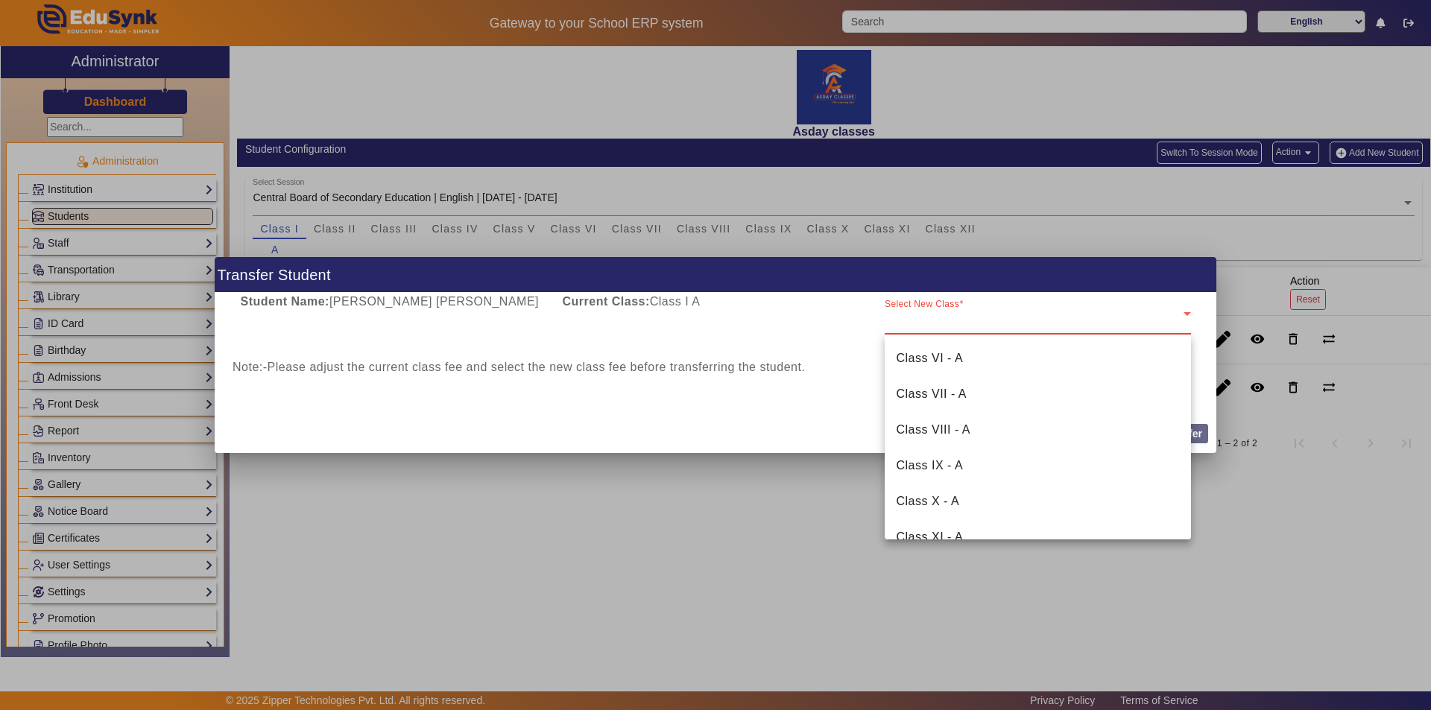
scroll to position [149, 0]
click at [946, 425] on span "Class VIII - A" at bounding box center [934, 424] width 74 height 18
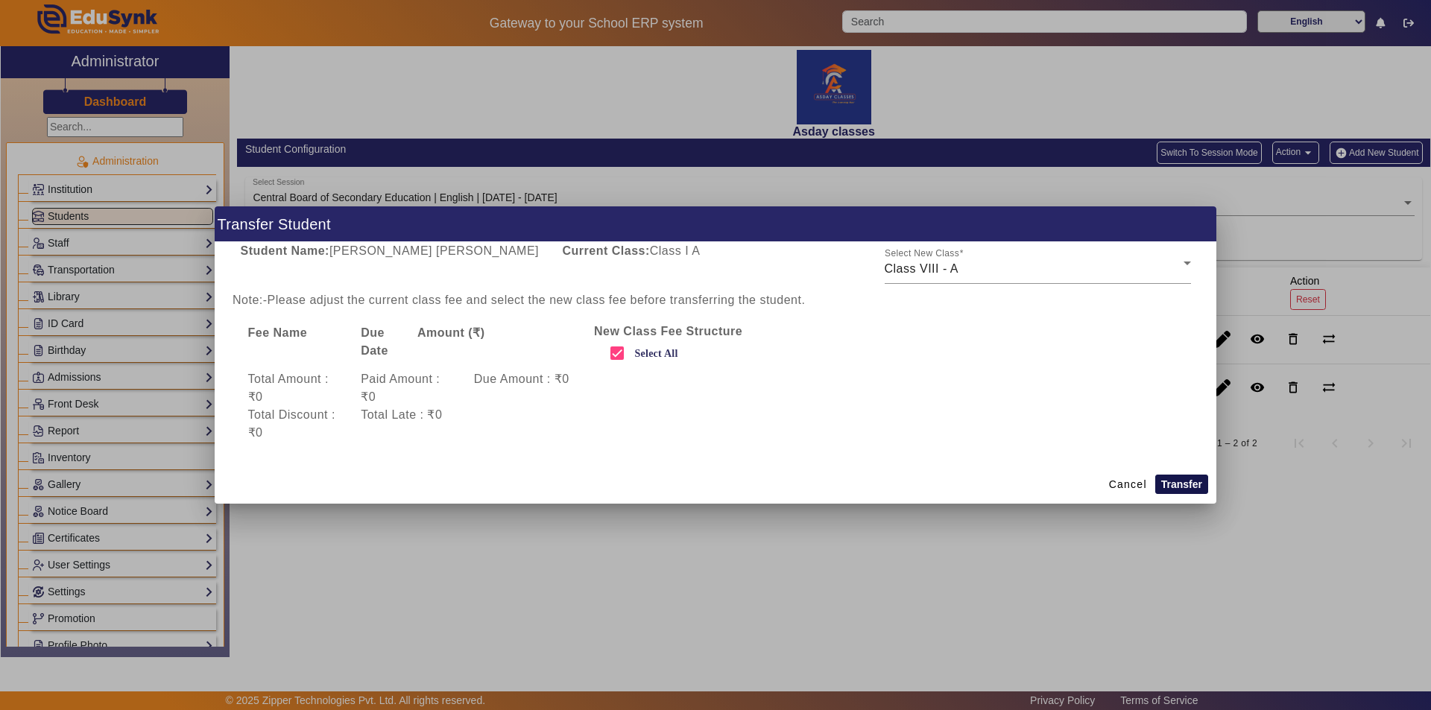
click at [1189, 481] on button "Transfer" at bounding box center [1181, 484] width 53 height 19
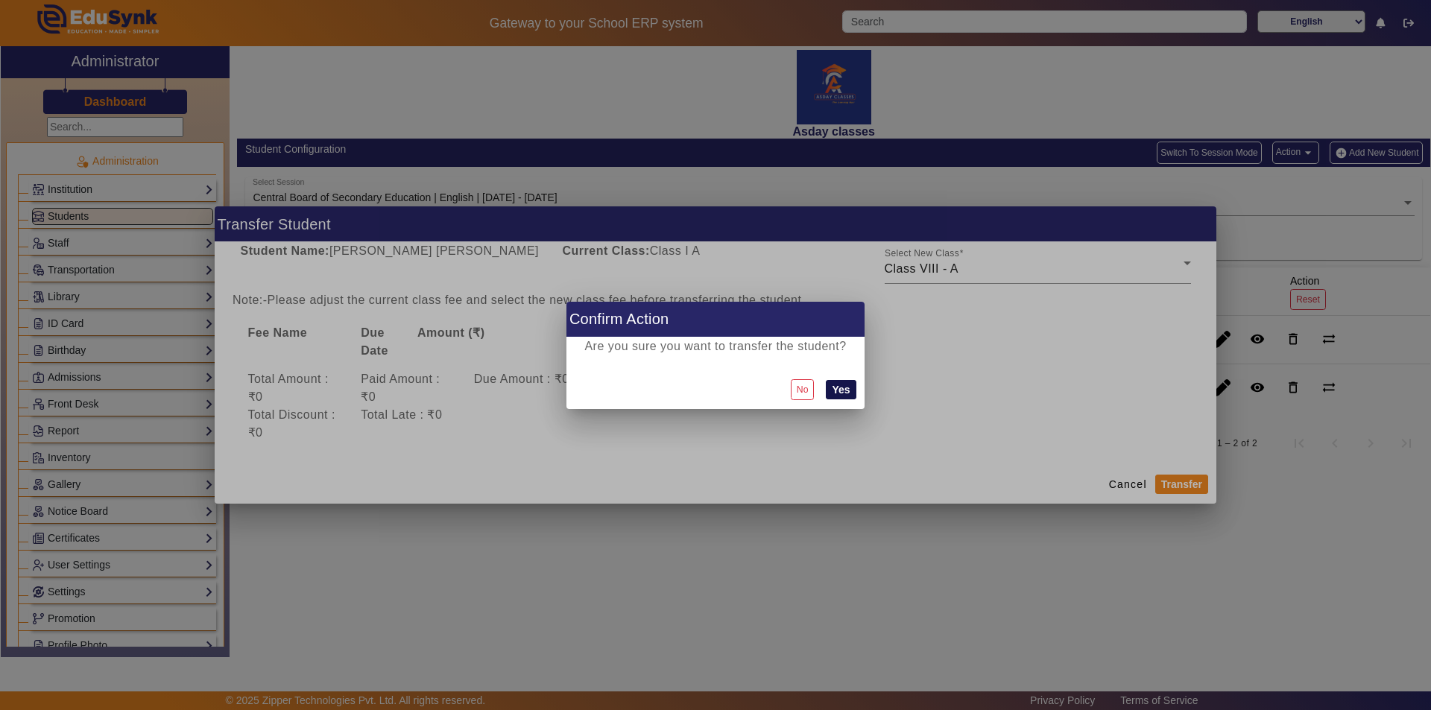
click at [840, 392] on button "Yes" at bounding box center [841, 389] width 30 height 19
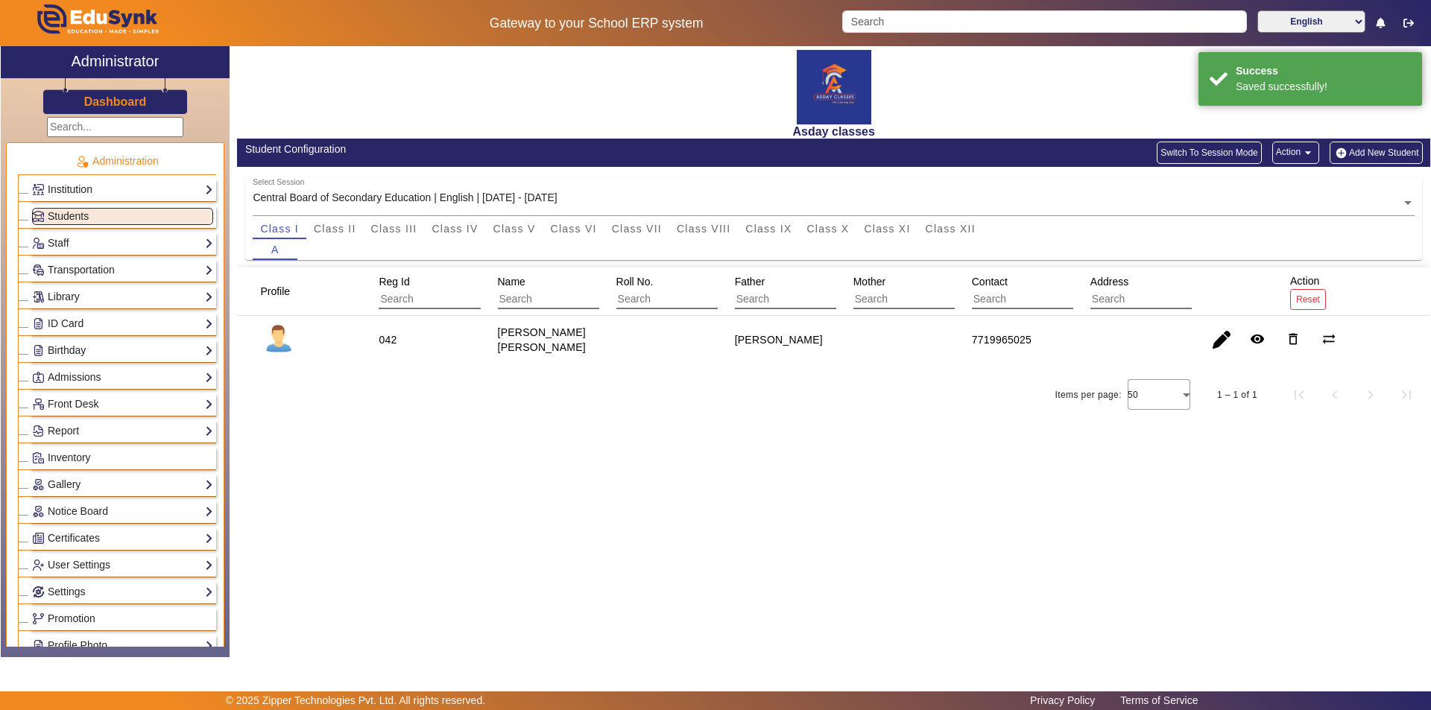
click at [782, 479] on div "Asday classes Student Configuration Switch To Session Mode Action arrow_drop_do…" at bounding box center [830, 343] width 1201 height 595
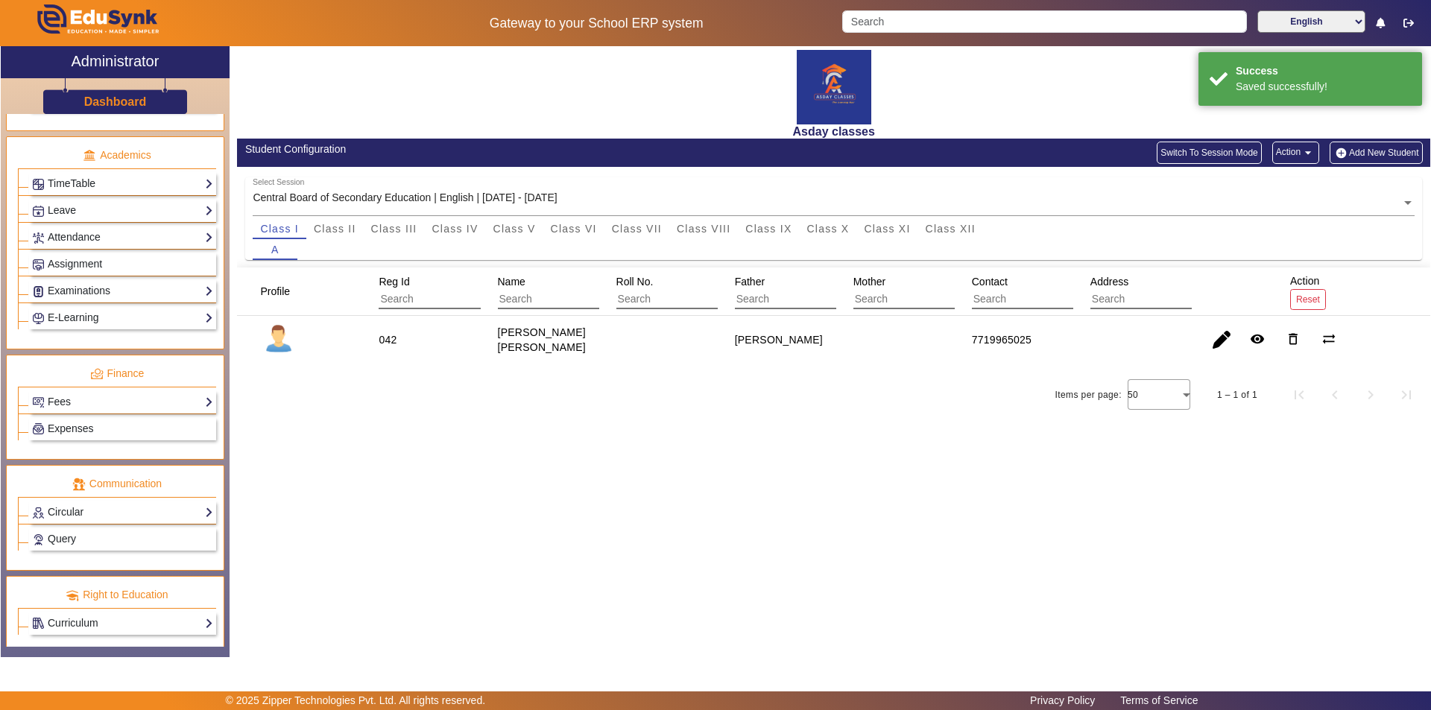
scroll to position [553, 0]
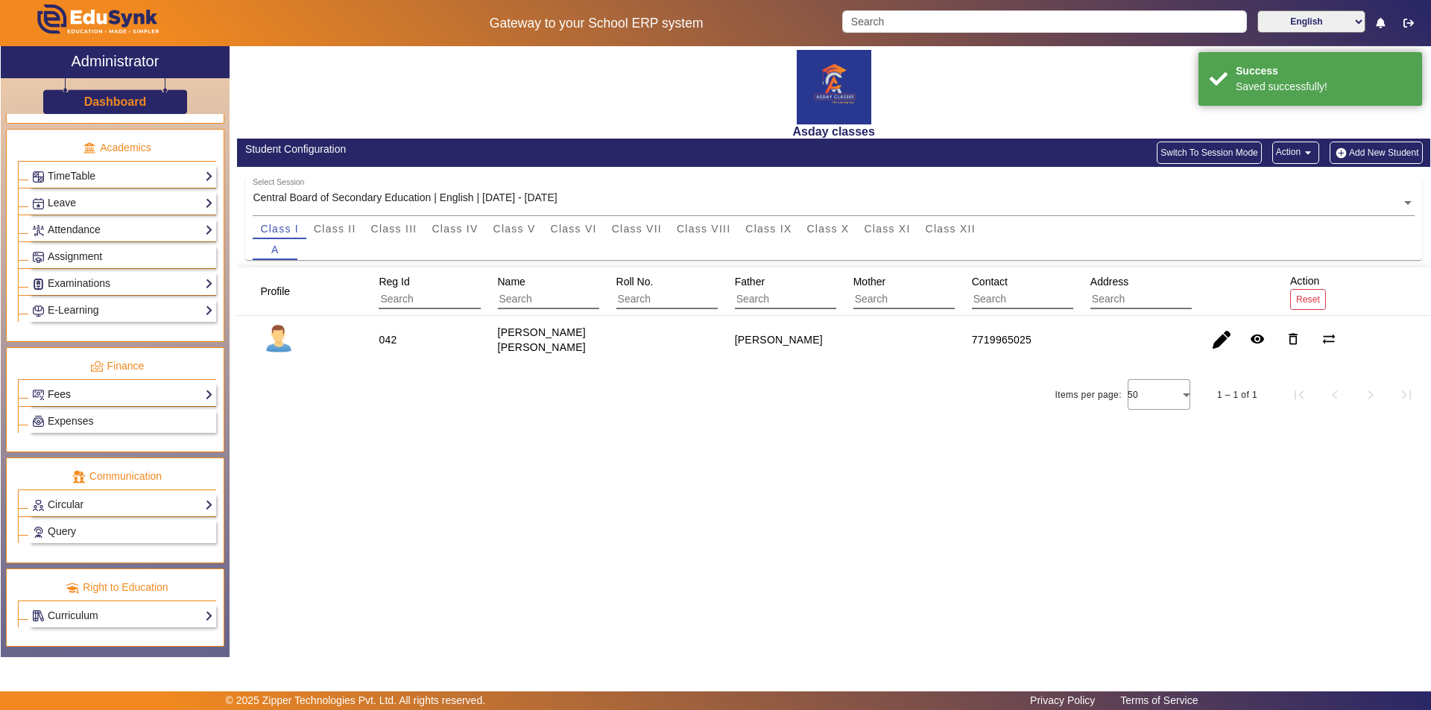
click at [92, 393] on link "Fees" at bounding box center [122, 394] width 181 height 17
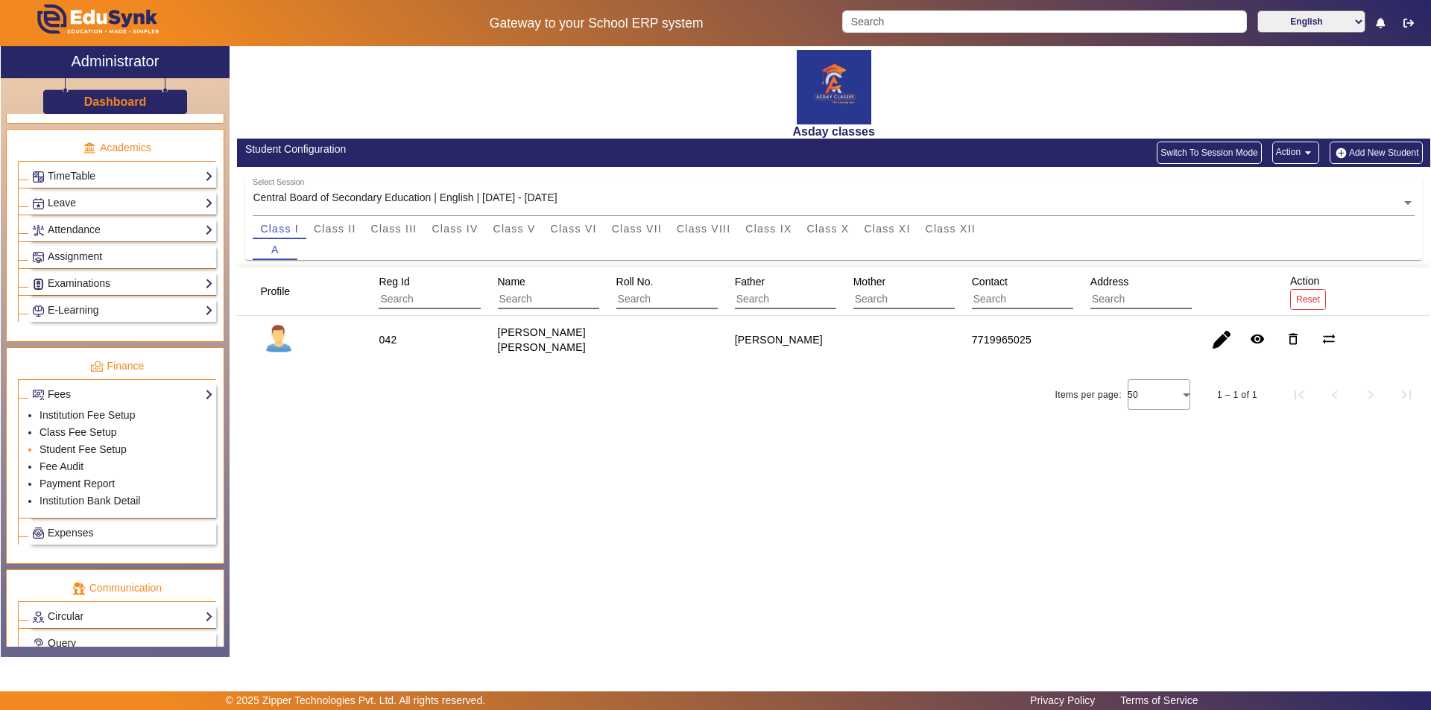
click at [102, 450] on link "Student Fee Setup" at bounding box center [83, 449] width 87 height 12
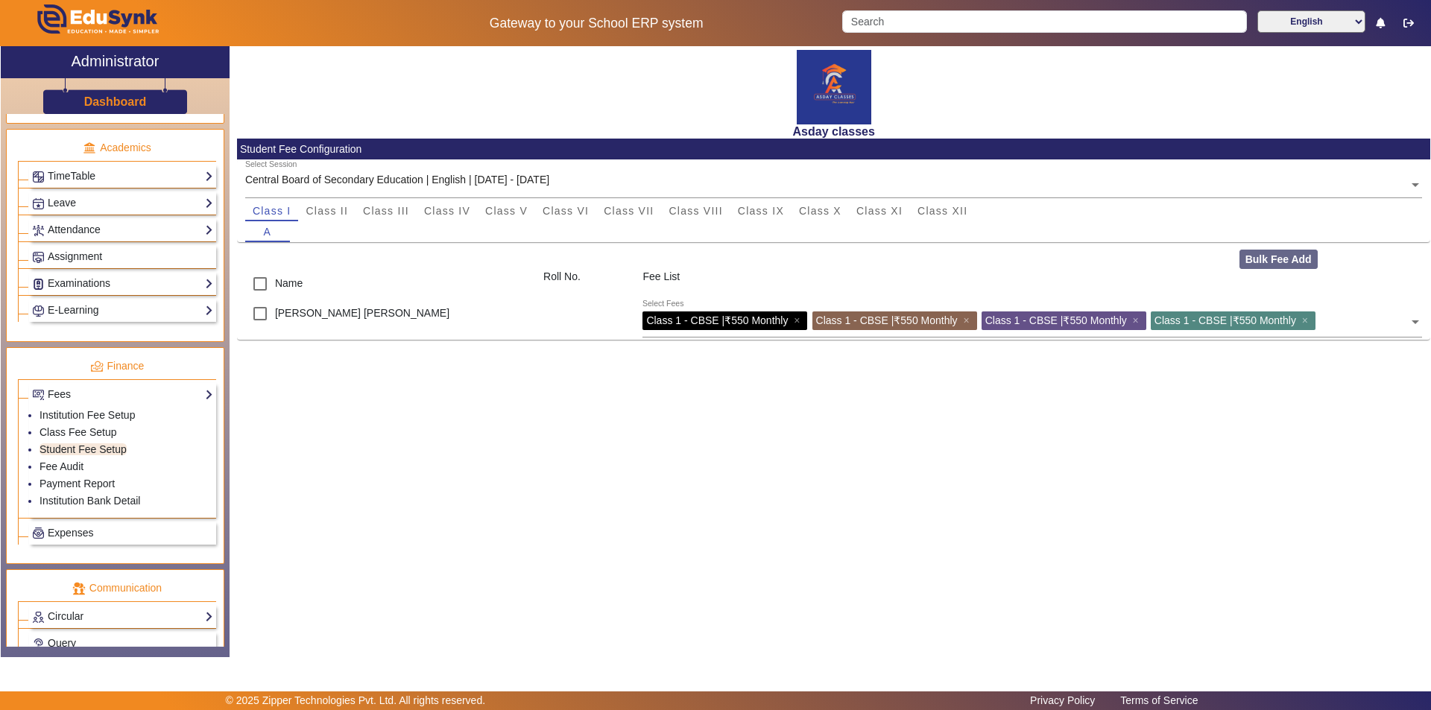
click at [676, 458] on div "Asday classes Student Fee Configuration Select Session Central Board of Seconda…" at bounding box center [830, 343] width 1201 height 595
click at [710, 210] on span "Class VIII" at bounding box center [696, 211] width 54 height 10
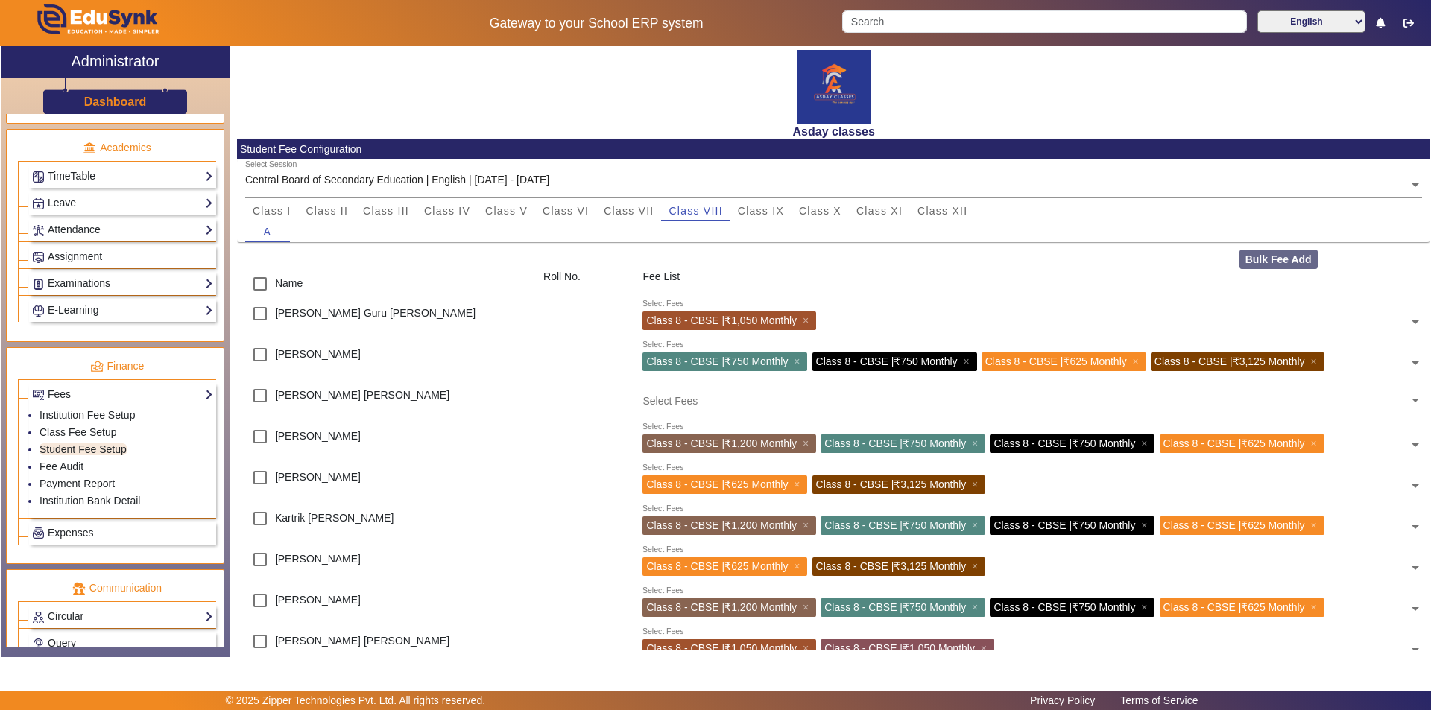
click at [673, 404] on input "text" at bounding box center [1025, 401] width 766 height 14
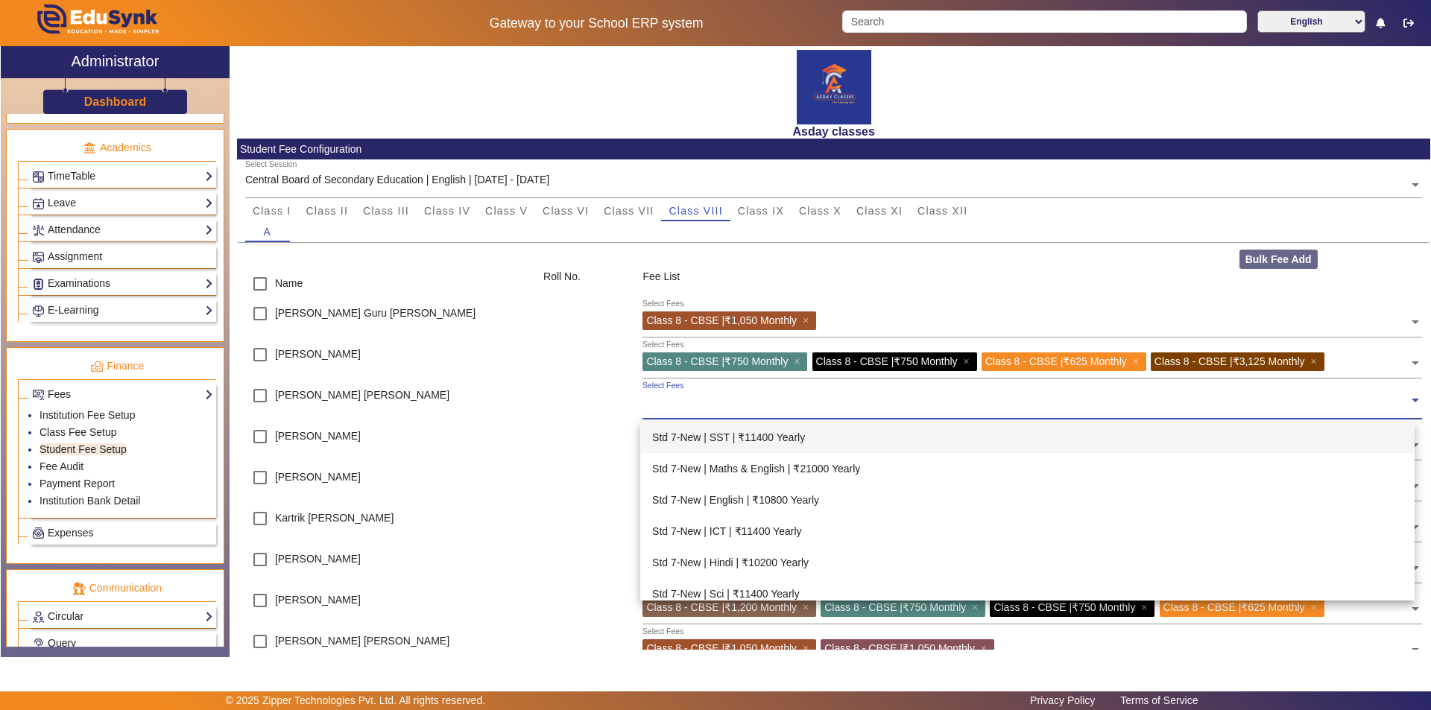
click at [646, 403] on input "text" at bounding box center [1025, 401] width 766 height 14
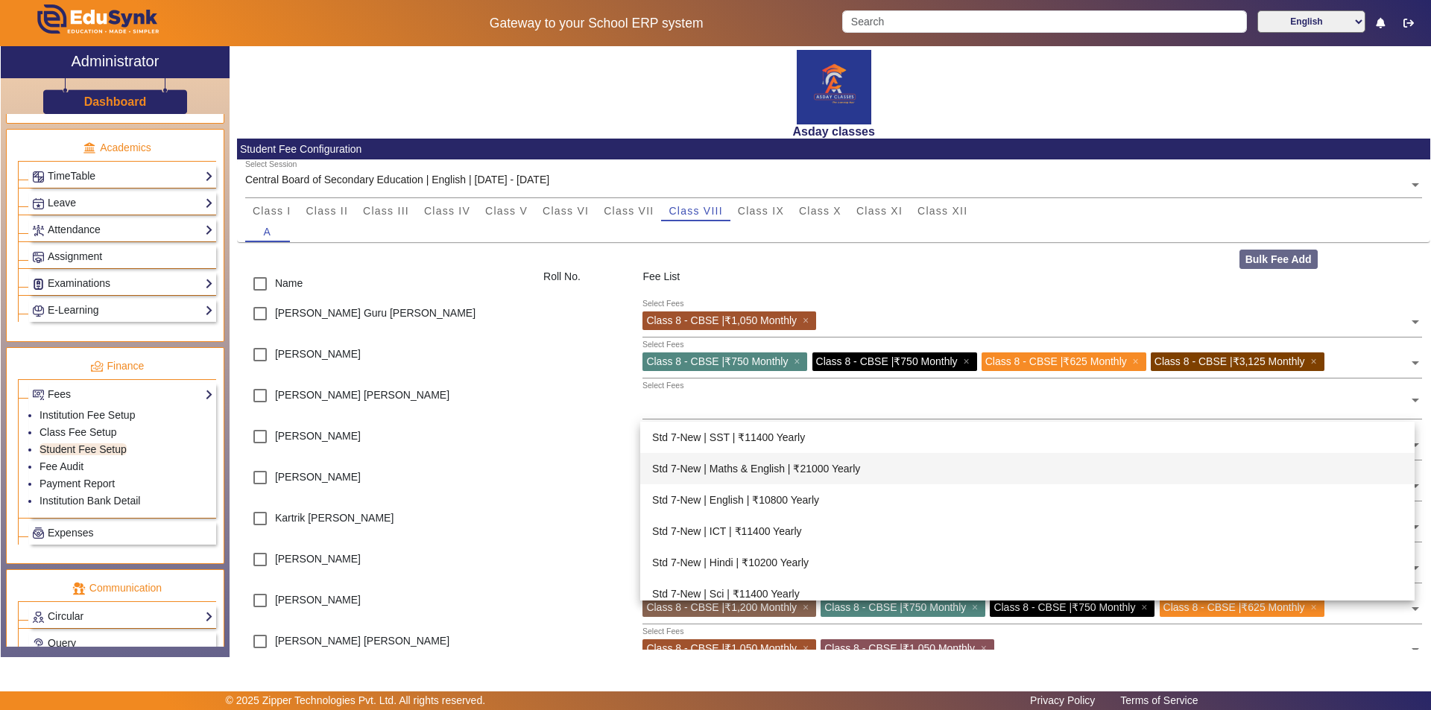
click at [512, 680] on main "X Administrator Dashboard Administration Institution Institution Details Sessio…" at bounding box center [715, 368] width 1431 height 645
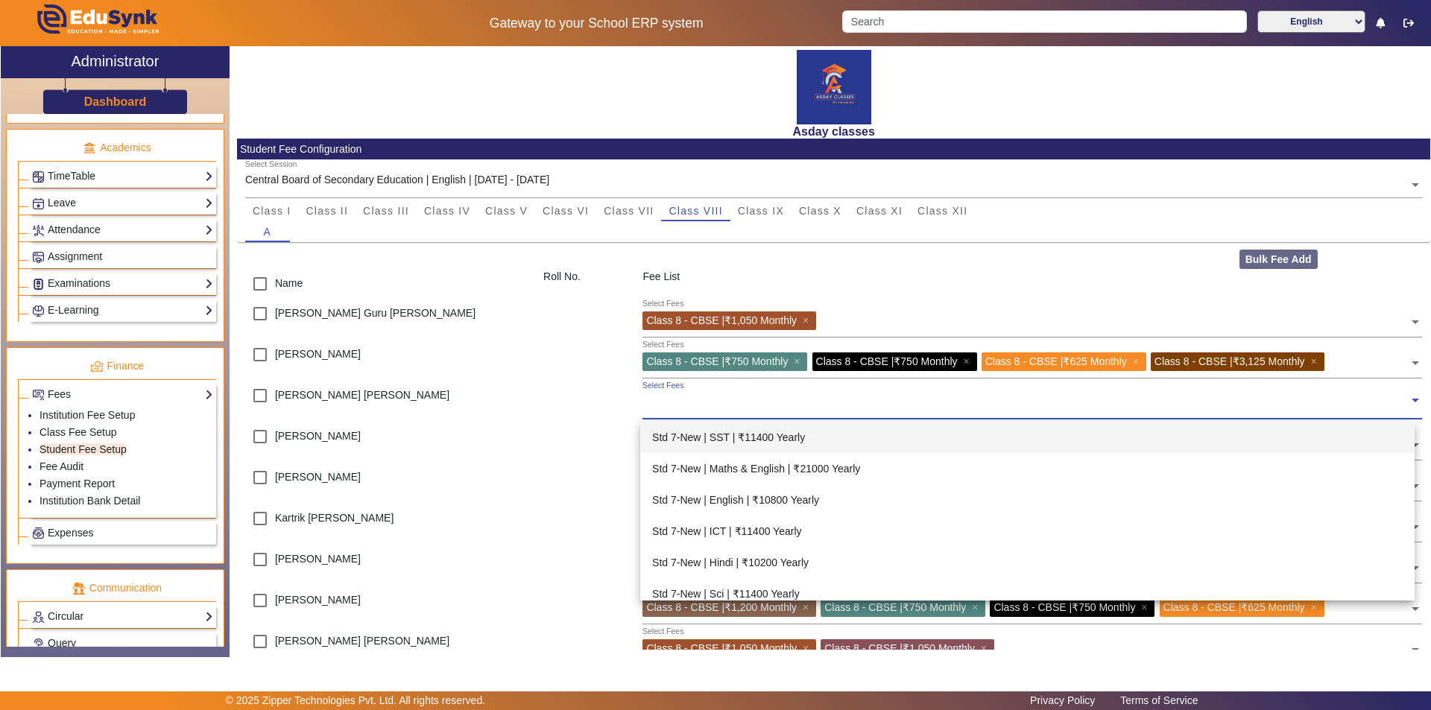
click at [657, 400] on input "text" at bounding box center [1025, 401] width 766 height 14
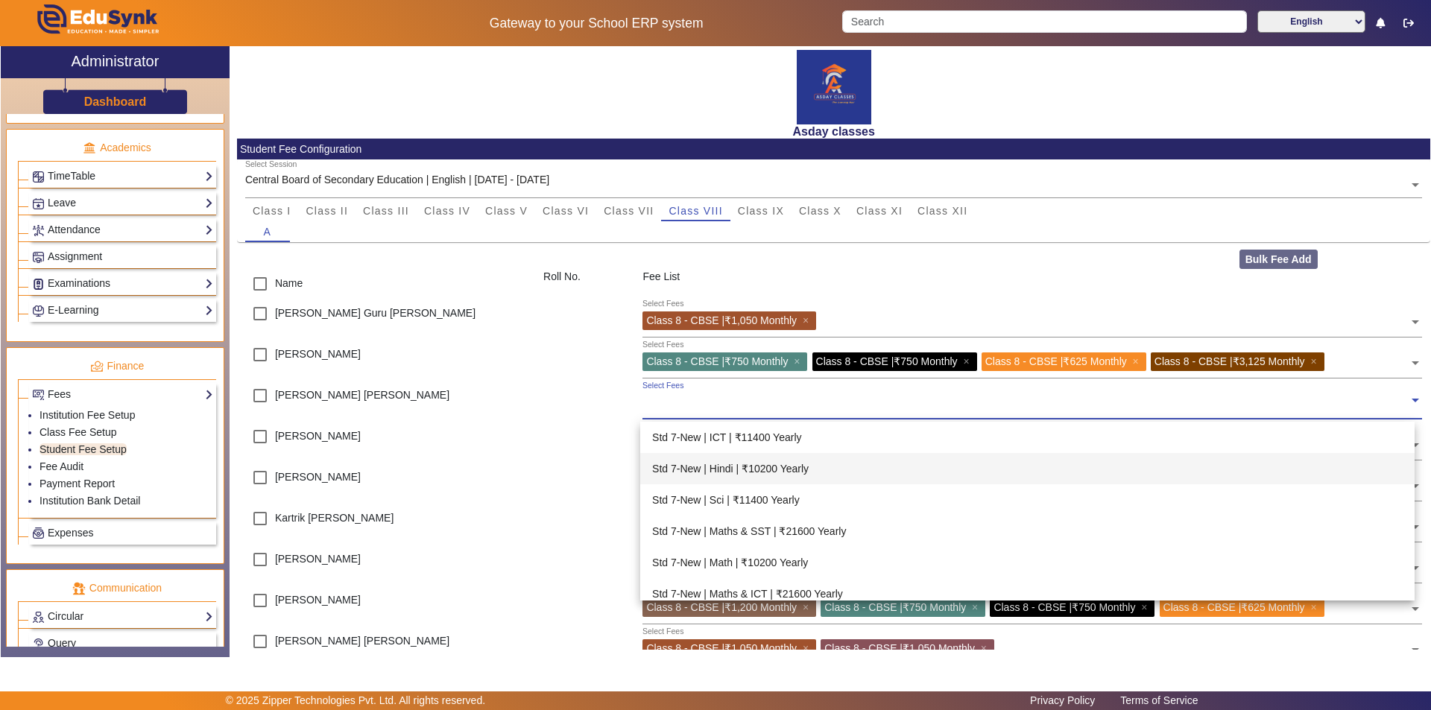
scroll to position [149, 0]
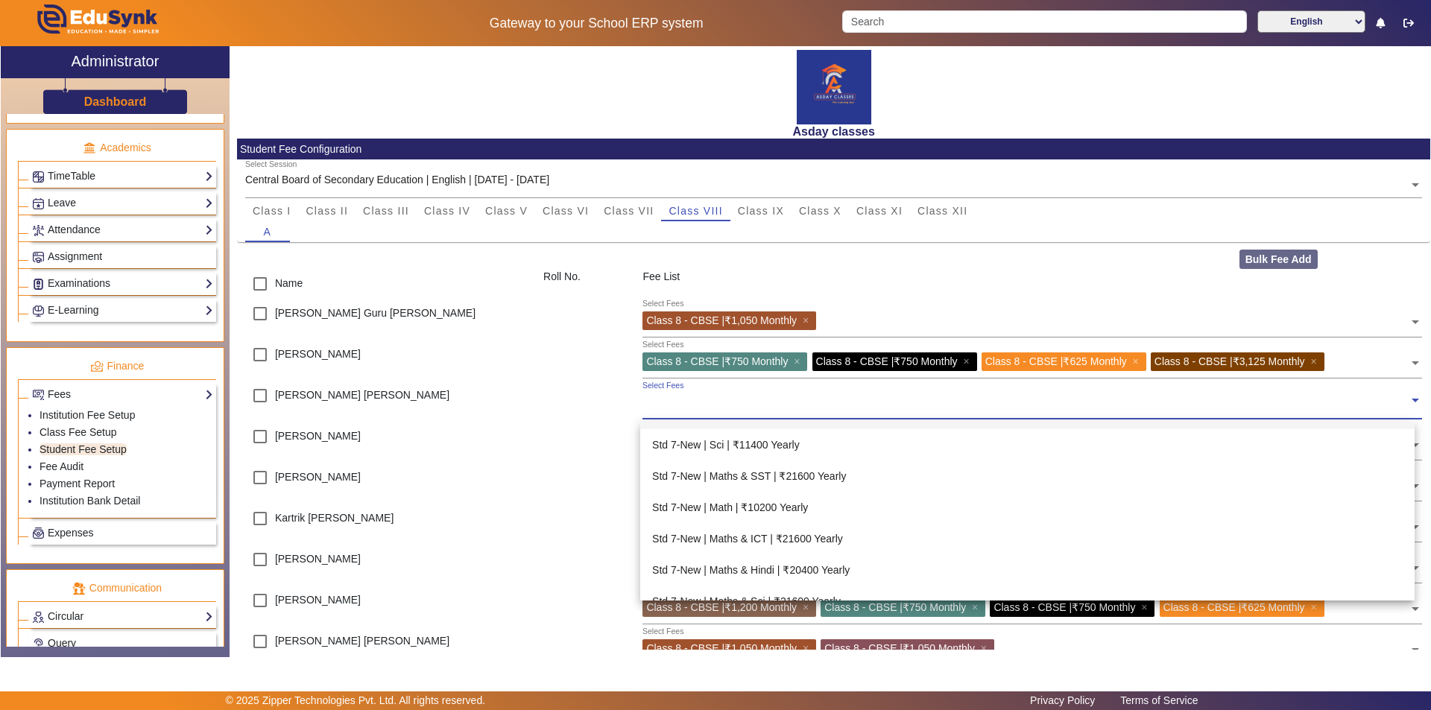
click at [654, 405] on input "text" at bounding box center [1025, 401] width 766 height 14
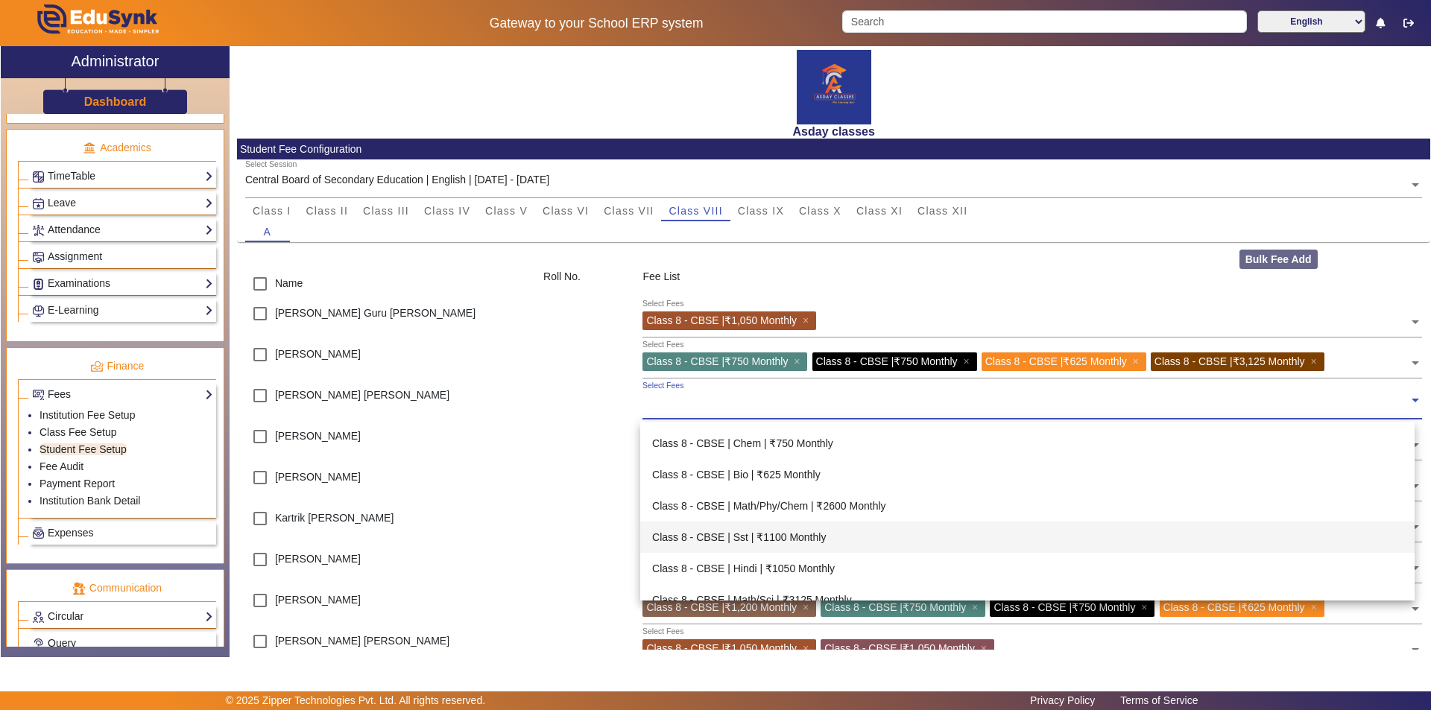
scroll to position [671, 0]
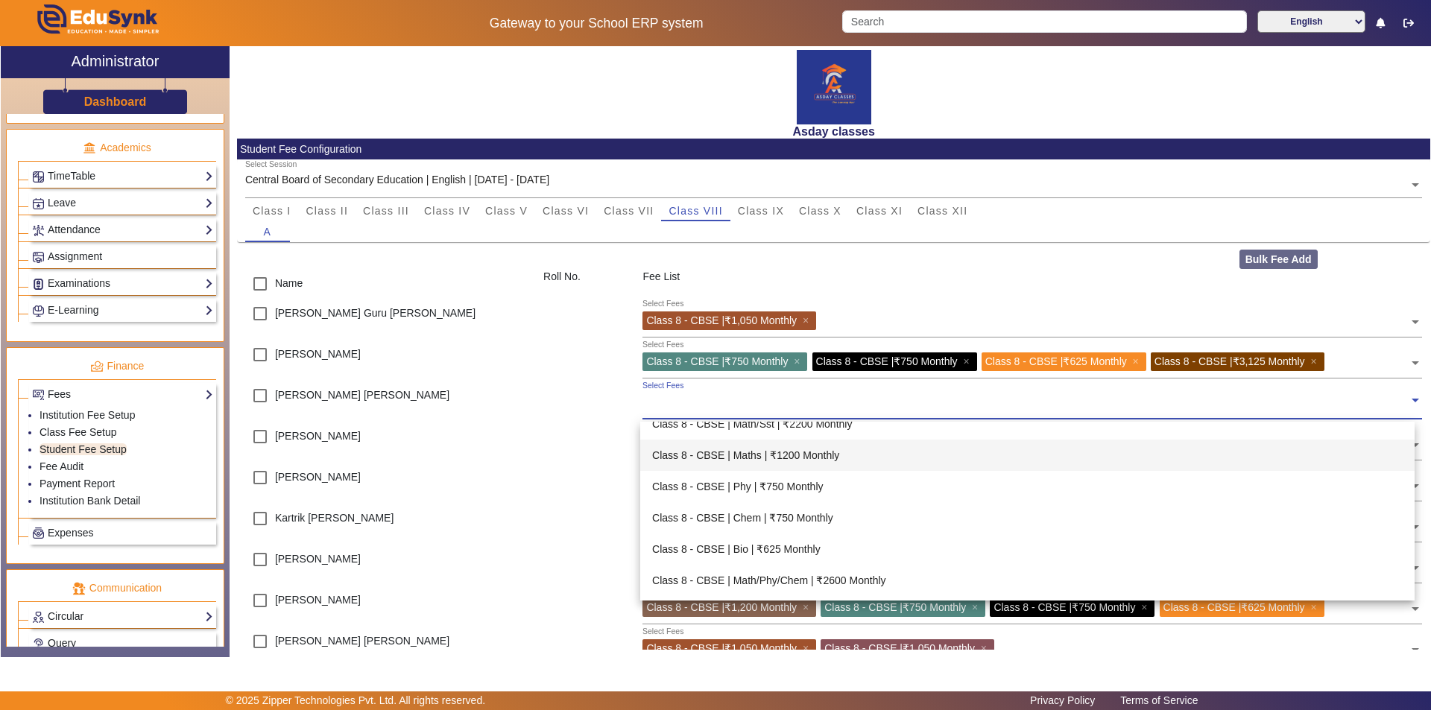
click at [812, 457] on div "Class 8 - CBSE | Maths | ₹1200 Monthly" at bounding box center [1027, 455] width 774 height 31
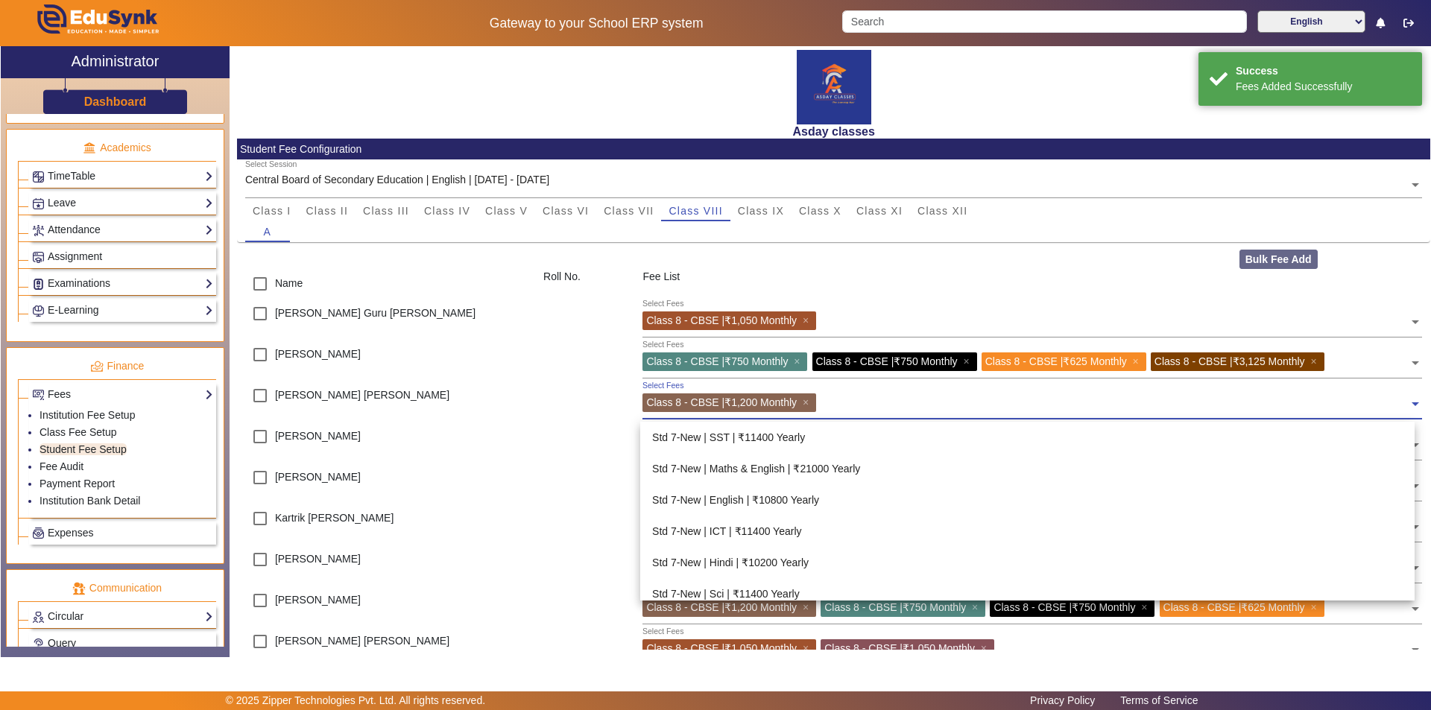
scroll to position [689, 0]
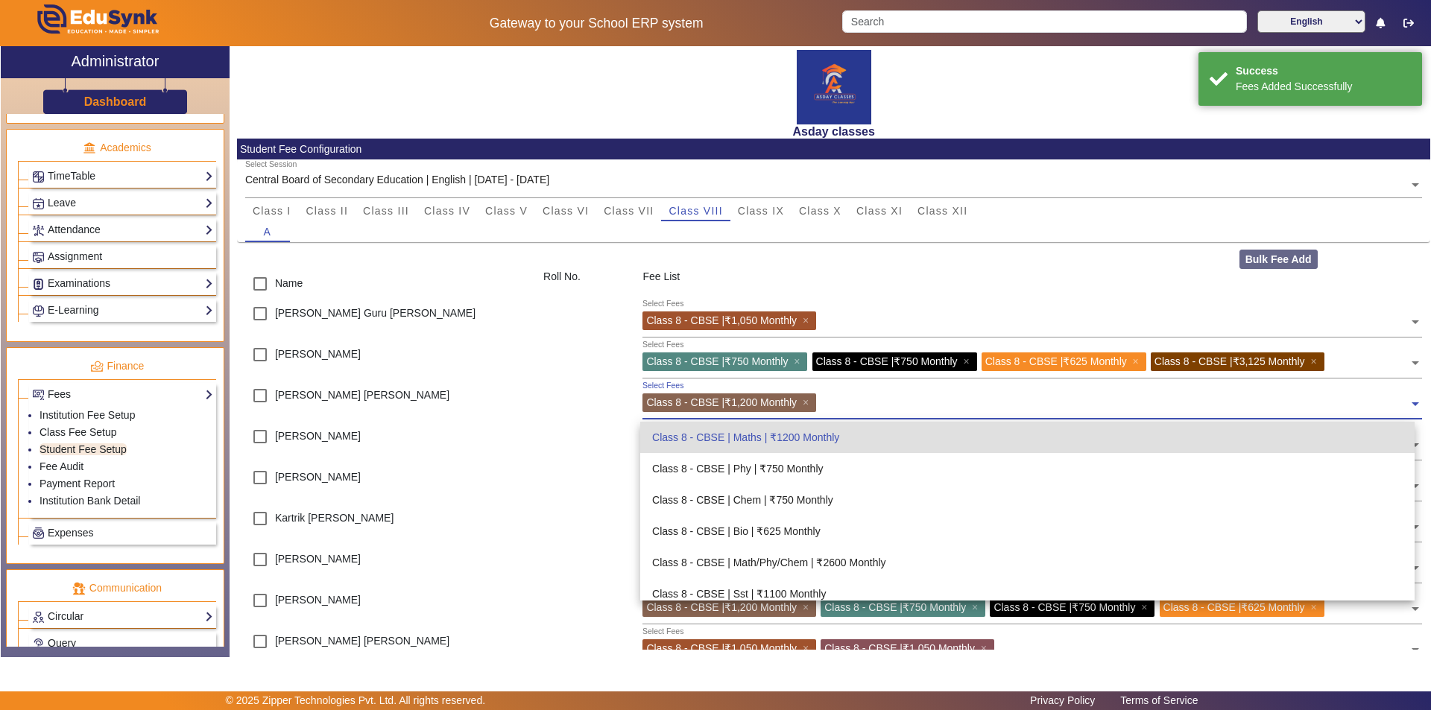
click at [835, 402] on input "text" at bounding box center [1115, 401] width 588 height 14
click at [804, 464] on div "Class 8 - CBSE | Phy | ₹750 Monthly" at bounding box center [1027, 468] width 774 height 31
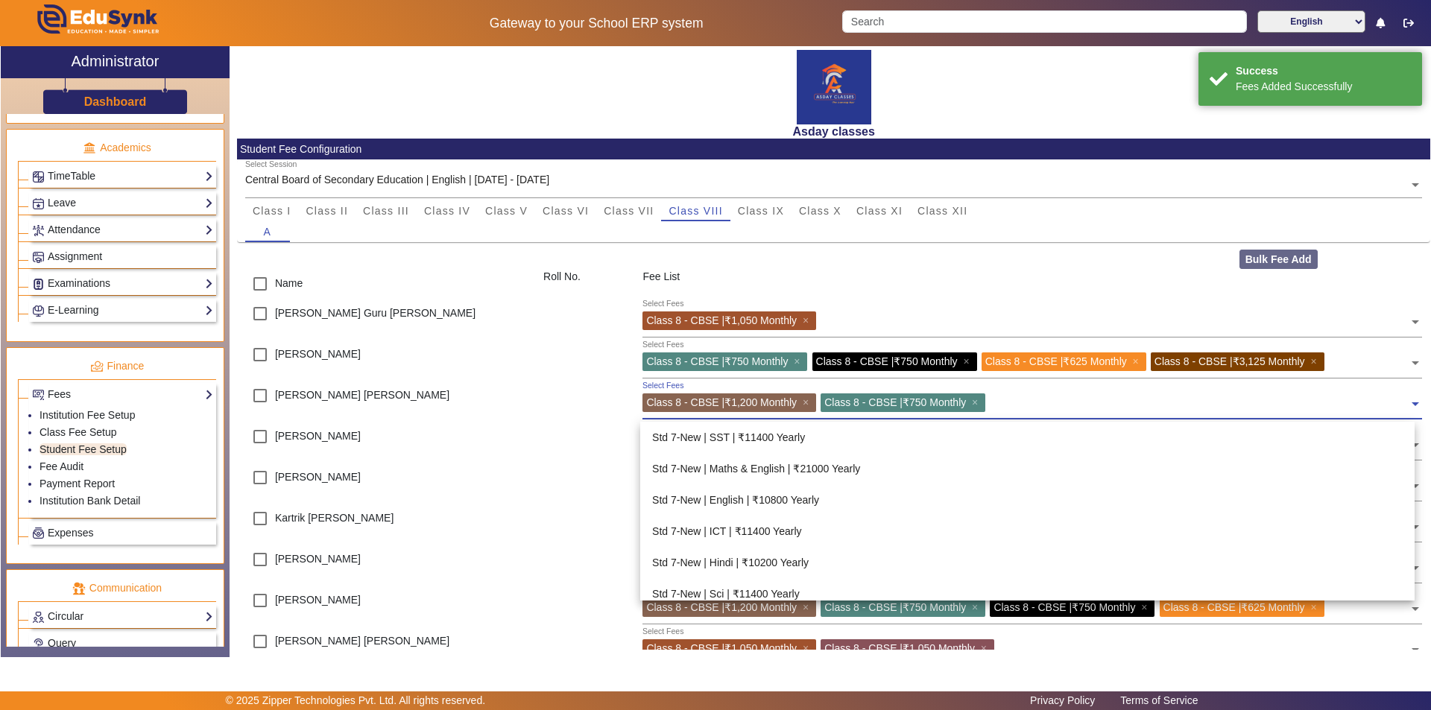
scroll to position [720, 0]
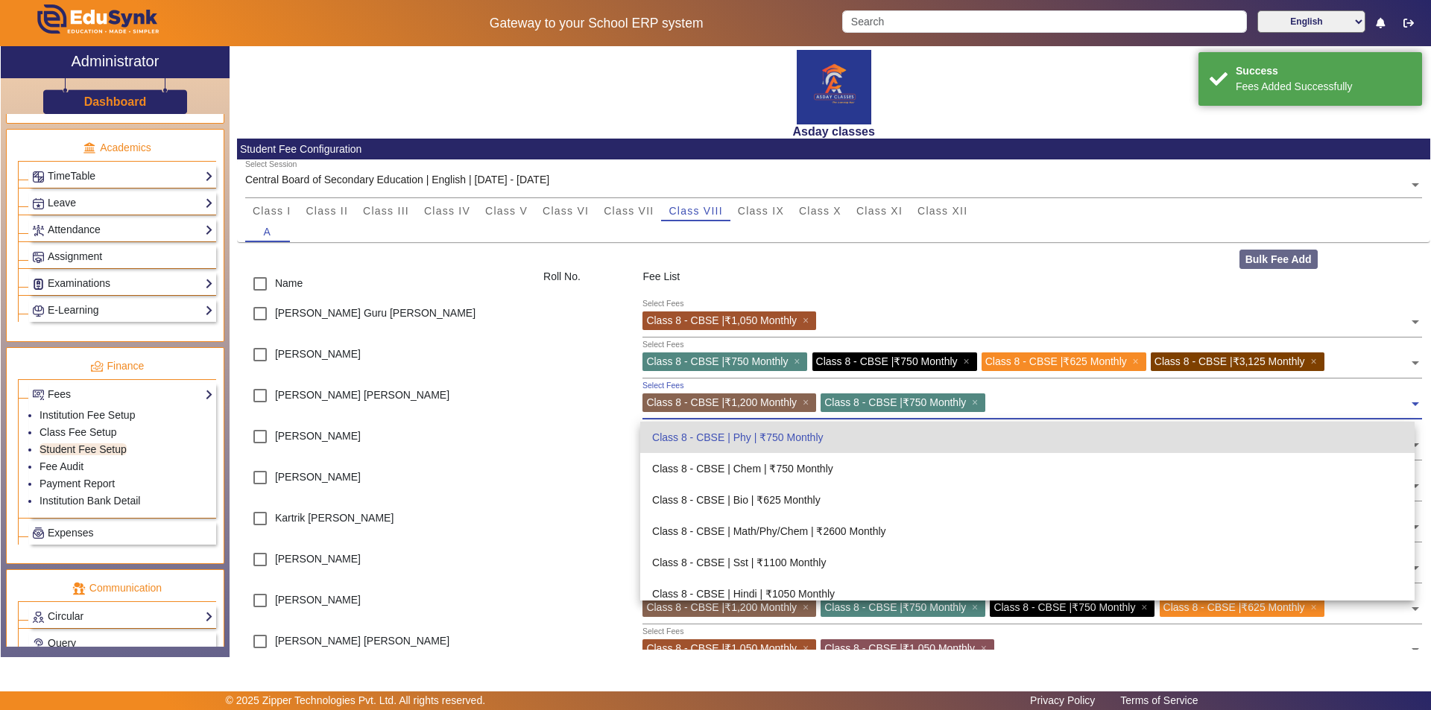
click at [1007, 398] on input "text" at bounding box center [1199, 401] width 419 height 14
click at [769, 472] on div "Class 8 - CBSE | Chem | ₹750 Monthly" at bounding box center [1027, 468] width 774 height 31
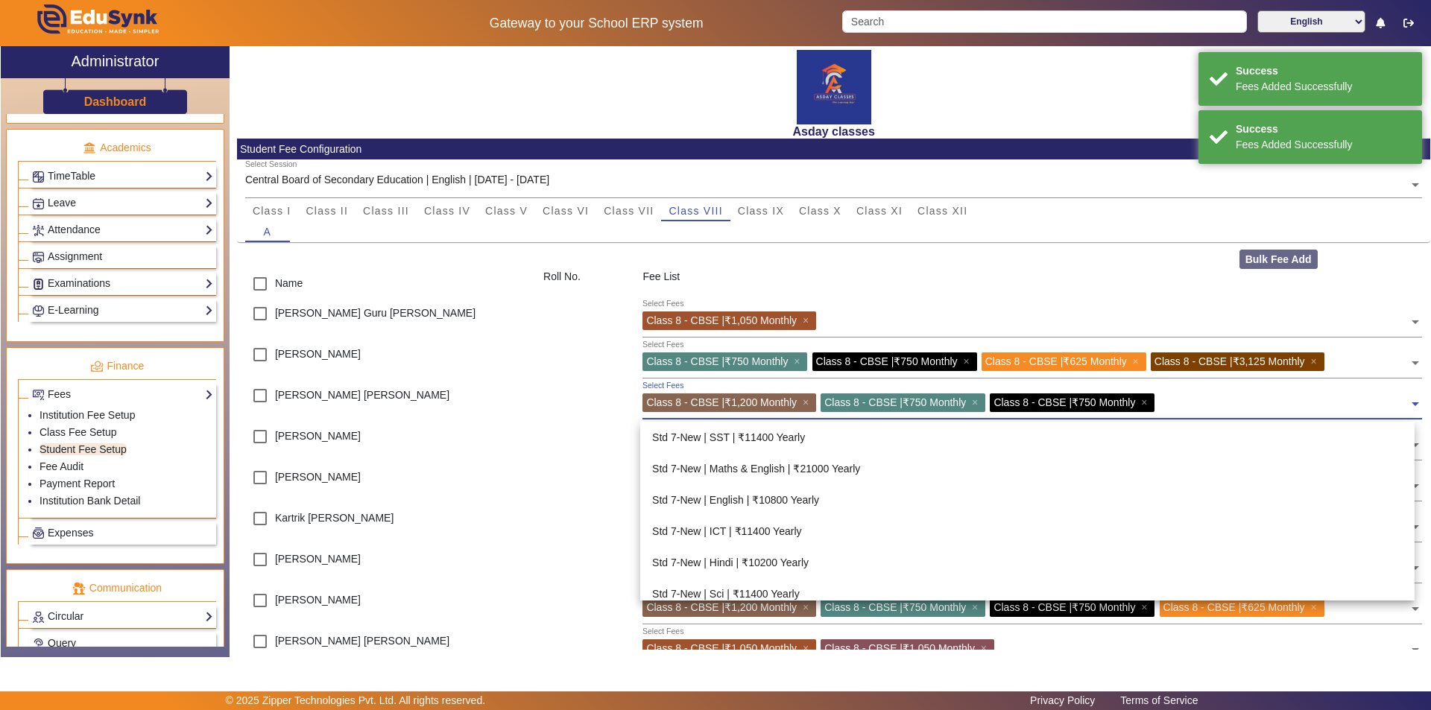
click at [1177, 399] on input "text" at bounding box center [1285, 401] width 250 height 14
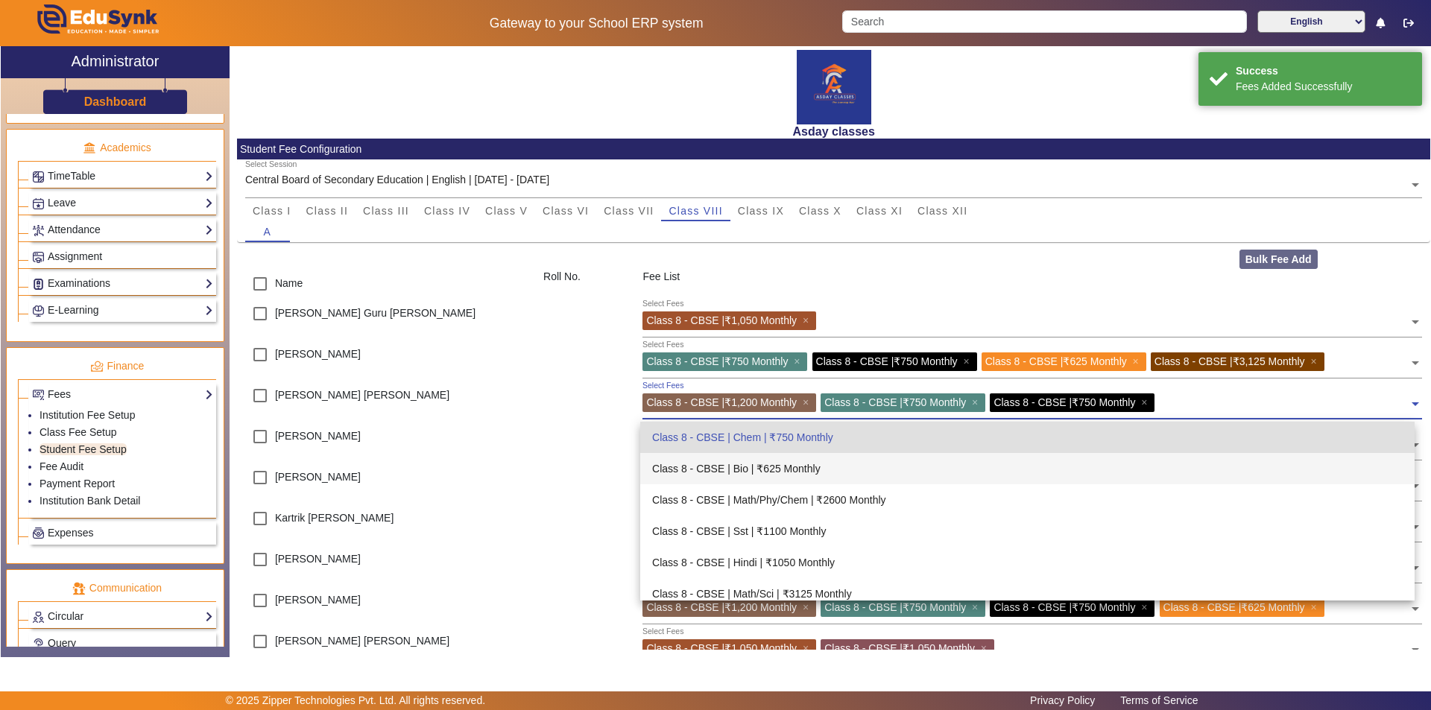
click at [780, 466] on div "Class 8 - CBSE | Bio | ₹625 Monthly" at bounding box center [1027, 468] width 774 height 31
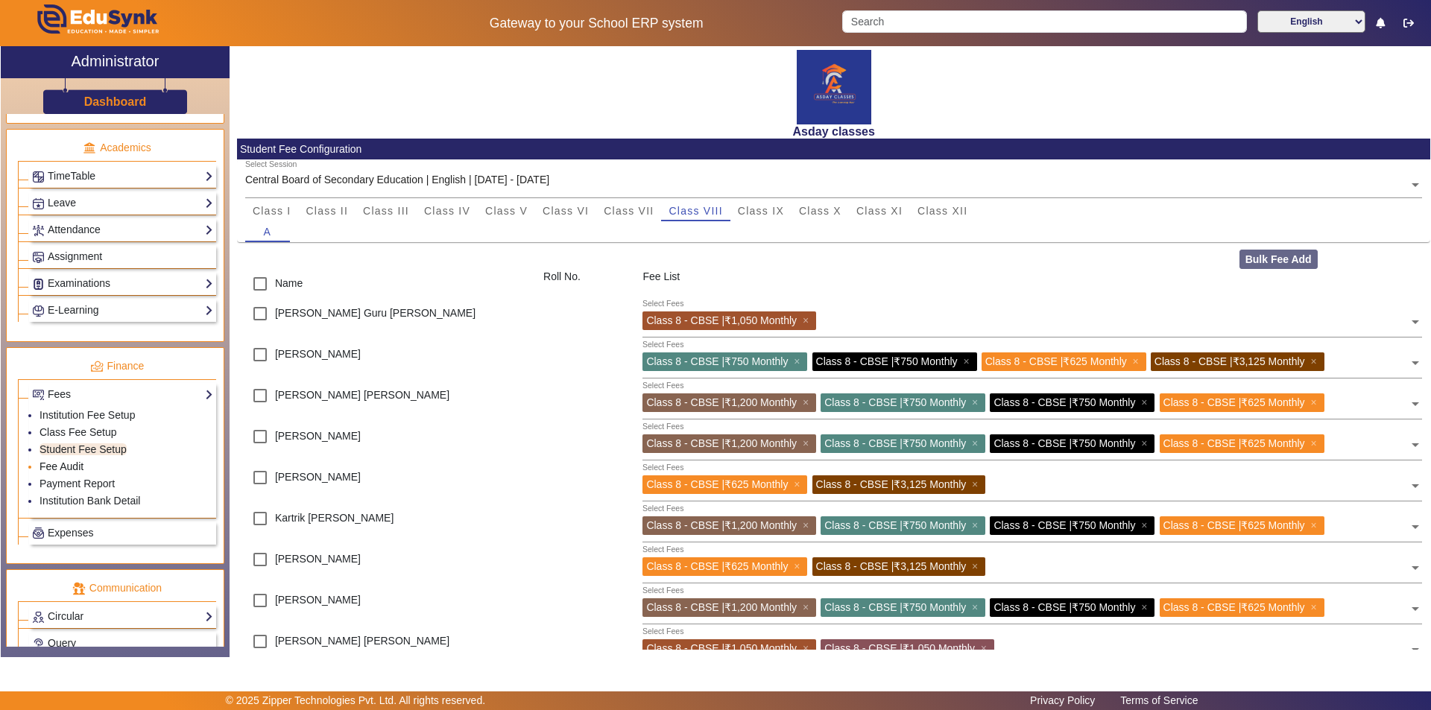
click at [83, 468] on link "Fee Audit" at bounding box center [62, 467] width 44 height 12
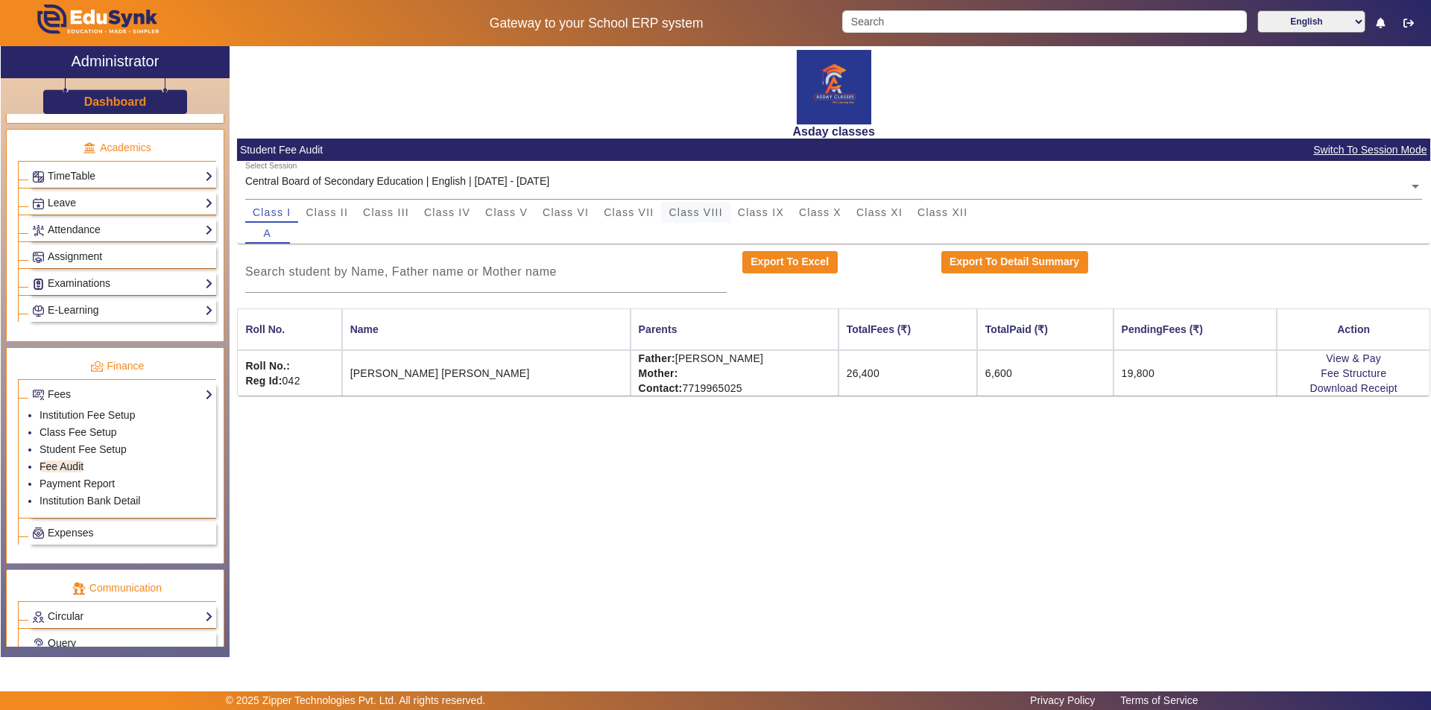
click at [700, 212] on span "Class VIII" at bounding box center [696, 212] width 54 height 10
